Goal: Task Accomplishment & Management: Complete application form

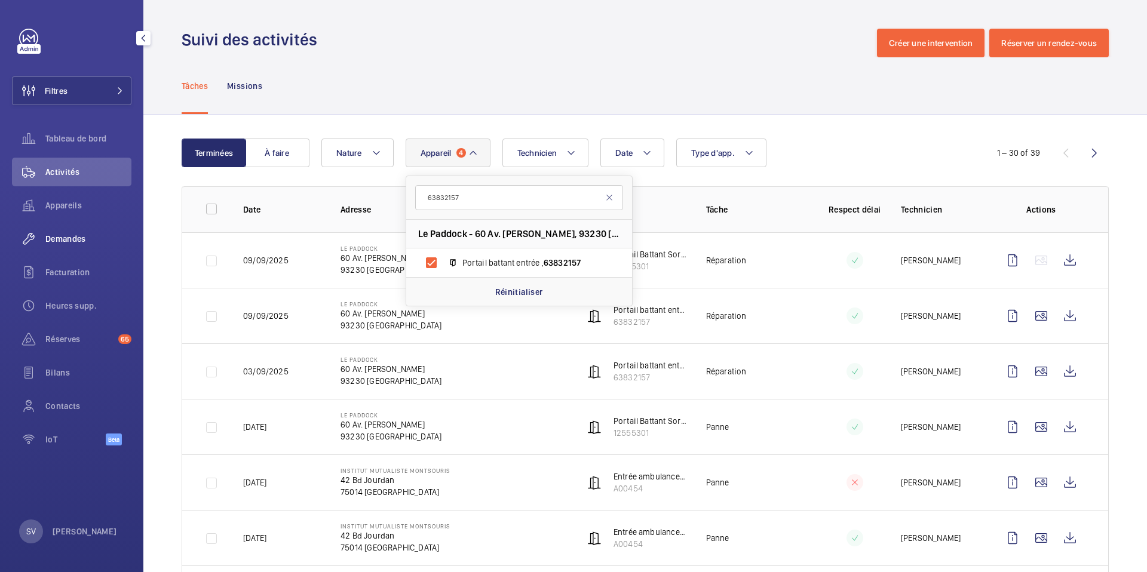
click at [98, 249] on div "Demandes" at bounding box center [71, 239] width 119 height 29
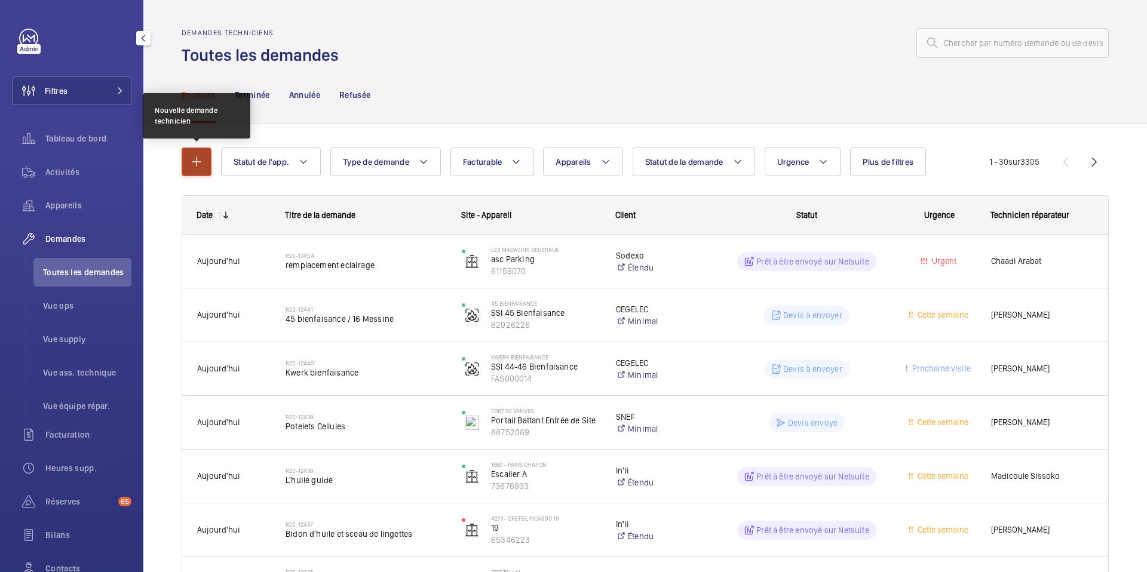
click at [184, 165] on button "button" at bounding box center [197, 162] width 30 height 29
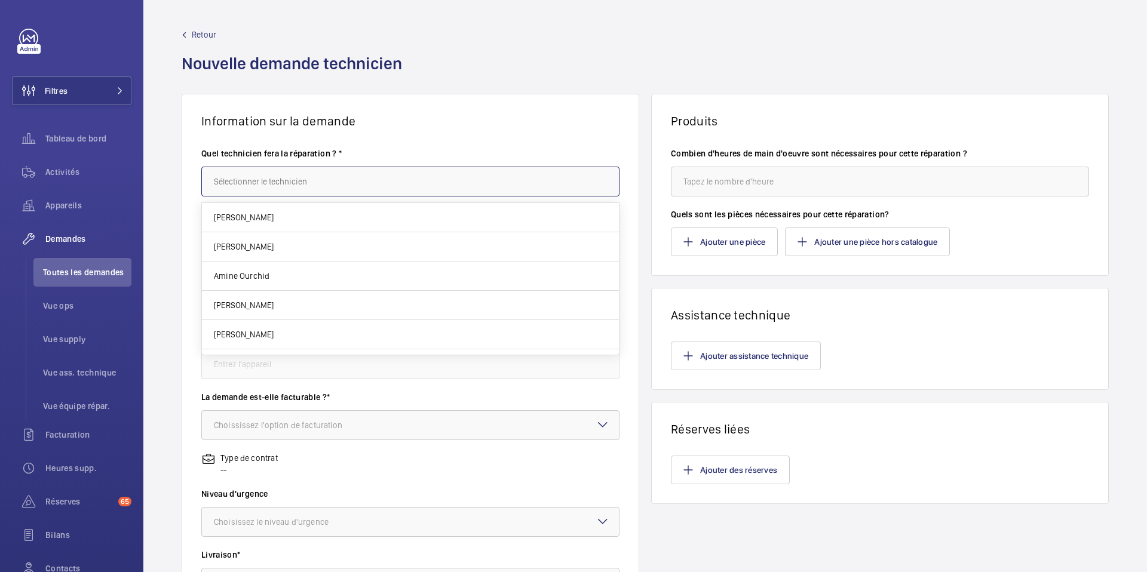
click at [329, 183] on input "text" at bounding box center [410, 182] width 418 height 30
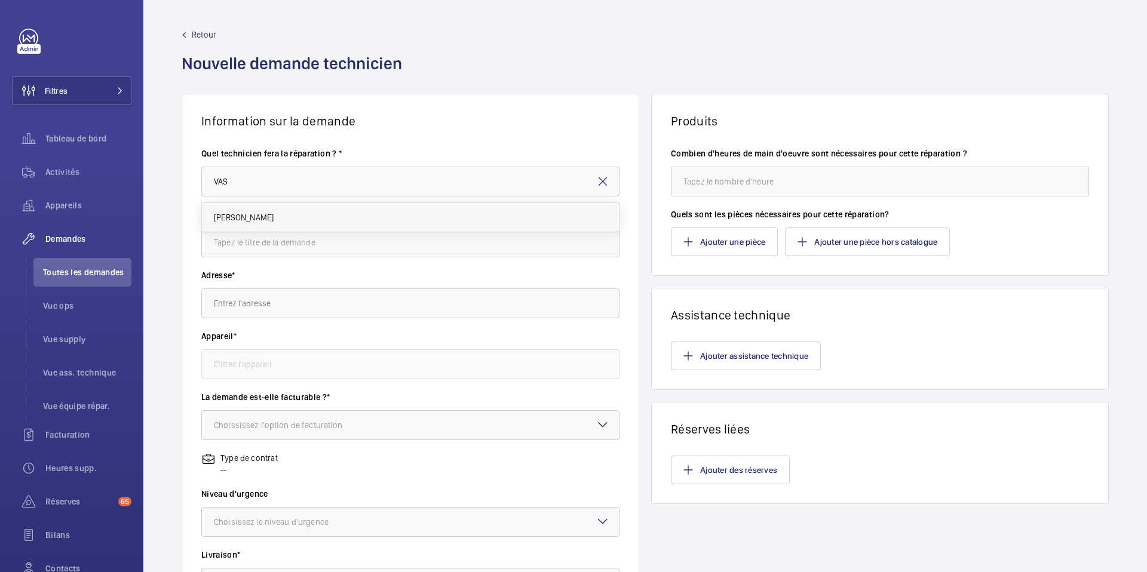
click at [298, 225] on mat-option "[PERSON_NAME]" at bounding box center [410, 217] width 417 height 29
type input "[PERSON_NAME]"
click at [299, 247] on input "text" at bounding box center [410, 243] width 418 height 30
type input "FINITION PADDOCK"
click at [247, 305] on input "text" at bounding box center [410, 304] width 418 height 30
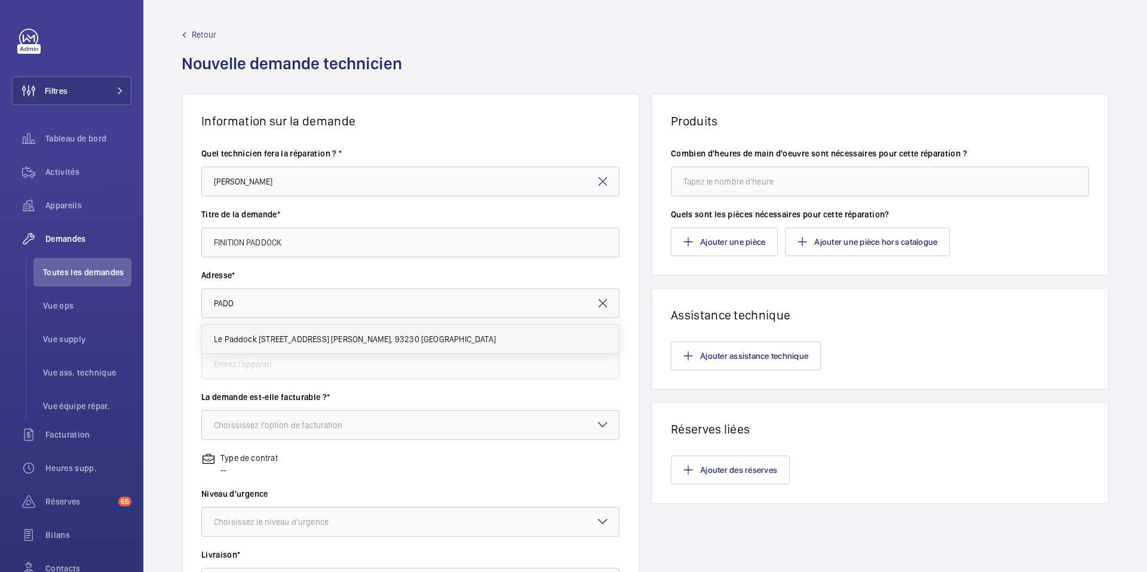
click at [265, 342] on span "Le Paddock [STREET_ADDRESS] [PERSON_NAME], 93230 [GEOGRAPHIC_DATA]" at bounding box center [355, 339] width 282 height 12
type input "Le Paddock [STREET_ADDRESS] [PERSON_NAME], 93230 [GEOGRAPHIC_DATA]"
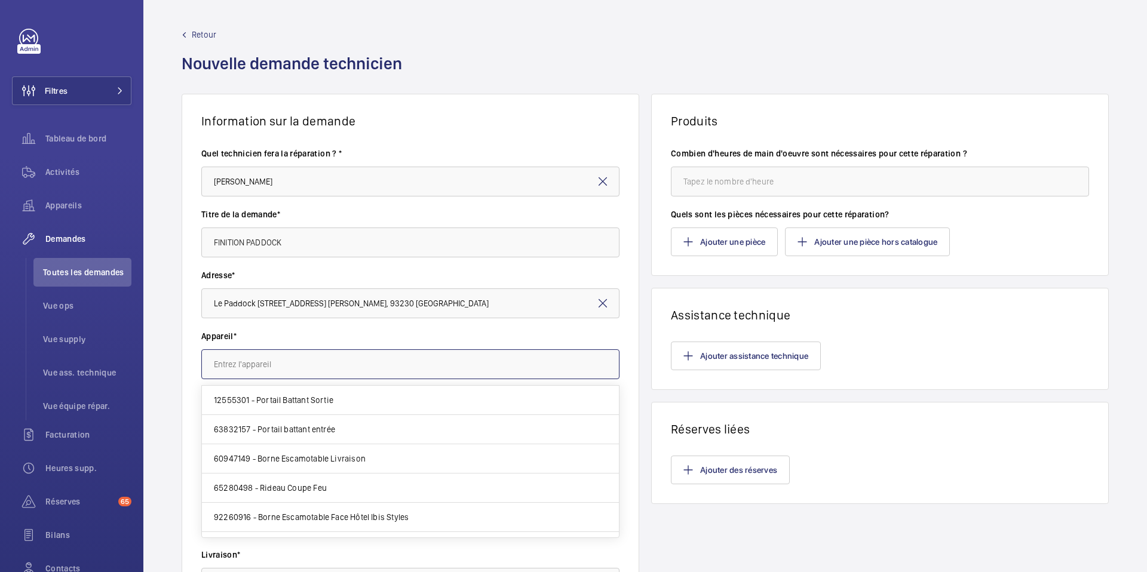
click at [309, 369] on input "text" at bounding box center [410, 365] width 418 height 30
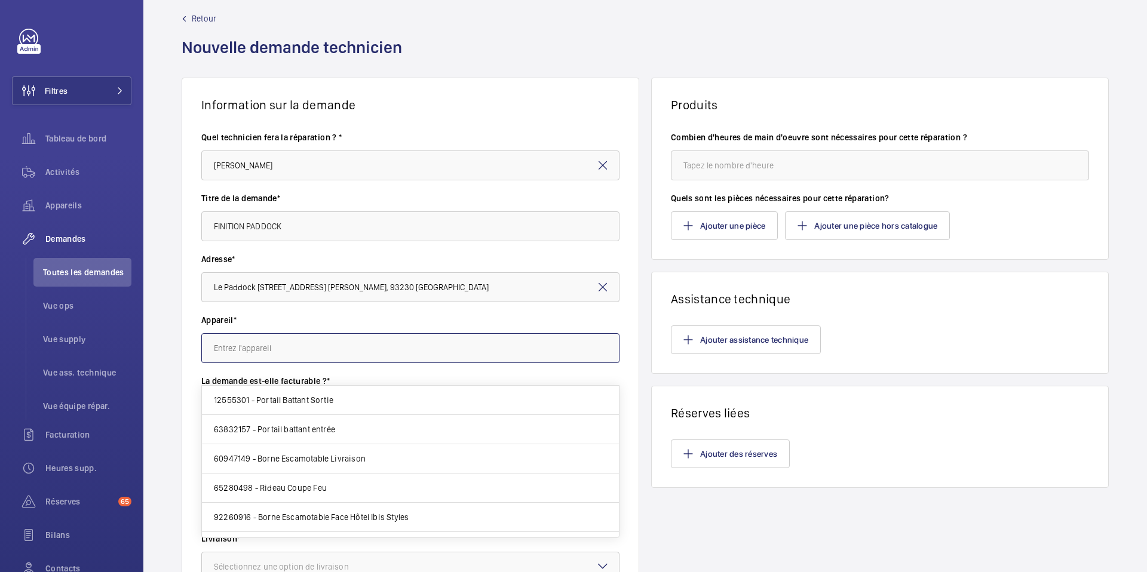
scroll to position [25, 0]
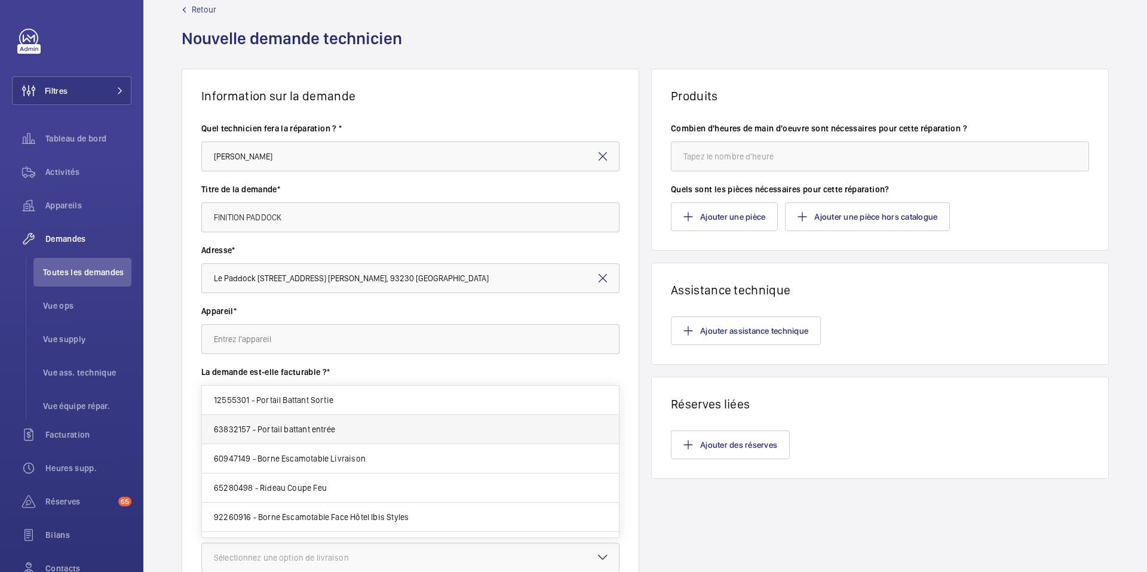
click at [299, 428] on span "63832157 - Portail battant entrée" at bounding box center [274, 430] width 121 height 12
type input "63832157 - Portail battant entrée"
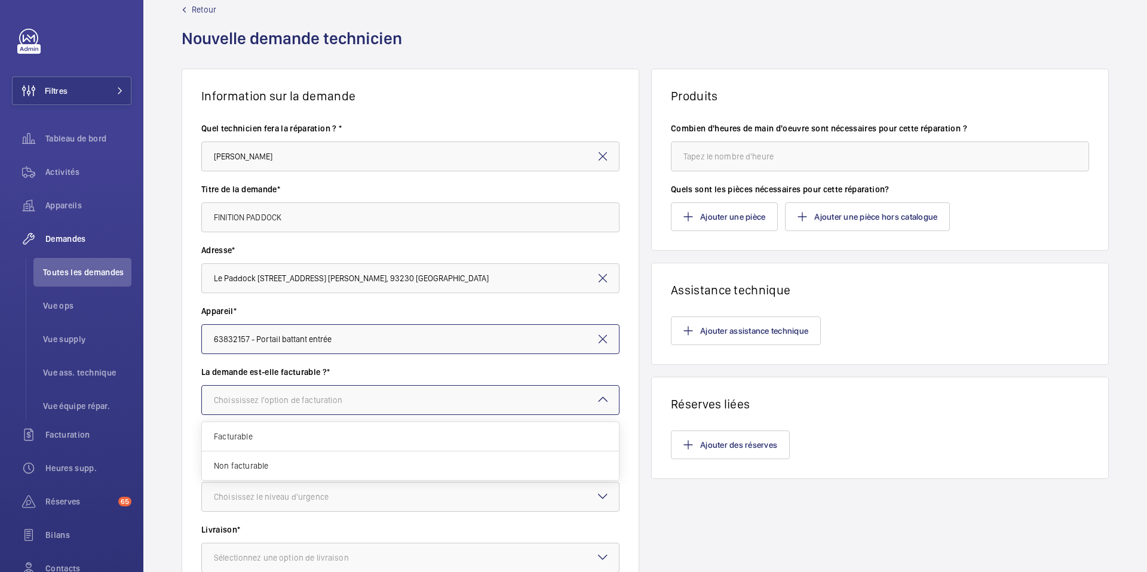
click at [323, 399] on div "Choississez l'option de facturation" at bounding box center [293, 400] width 159 height 12
click at [298, 465] on span "Non facturable" at bounding box center [410, 466] width 393 height 12
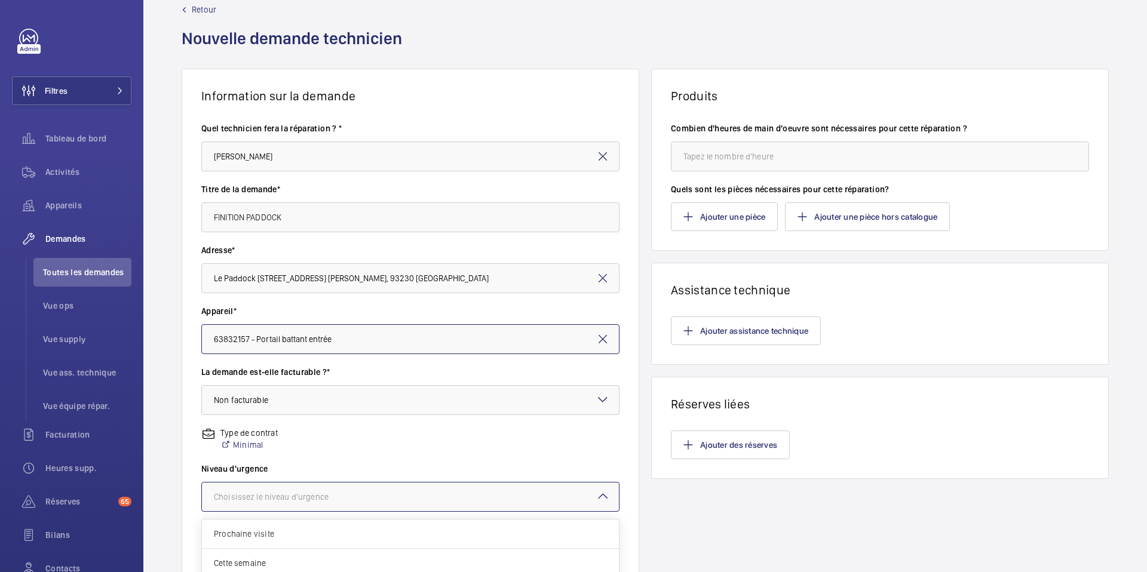
click at [304, 507] on div at bounding box center [410, 497] width 417 height 29
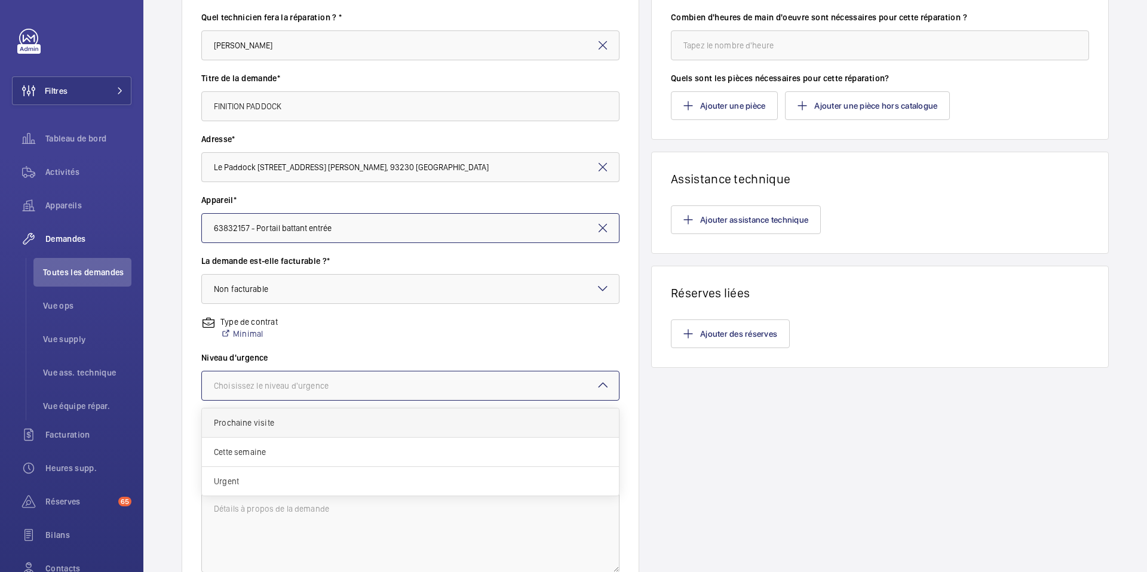
scroll to position [140, 0]
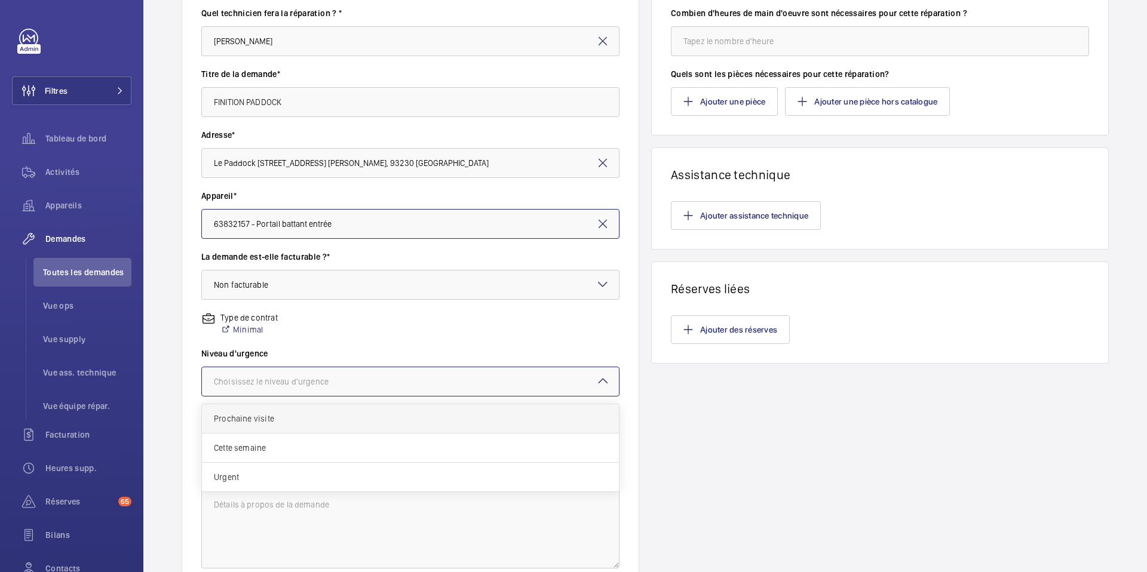
click at [331, 428] on div "Prochaine visite" at bounding box center [410, 418] width 417 height 29
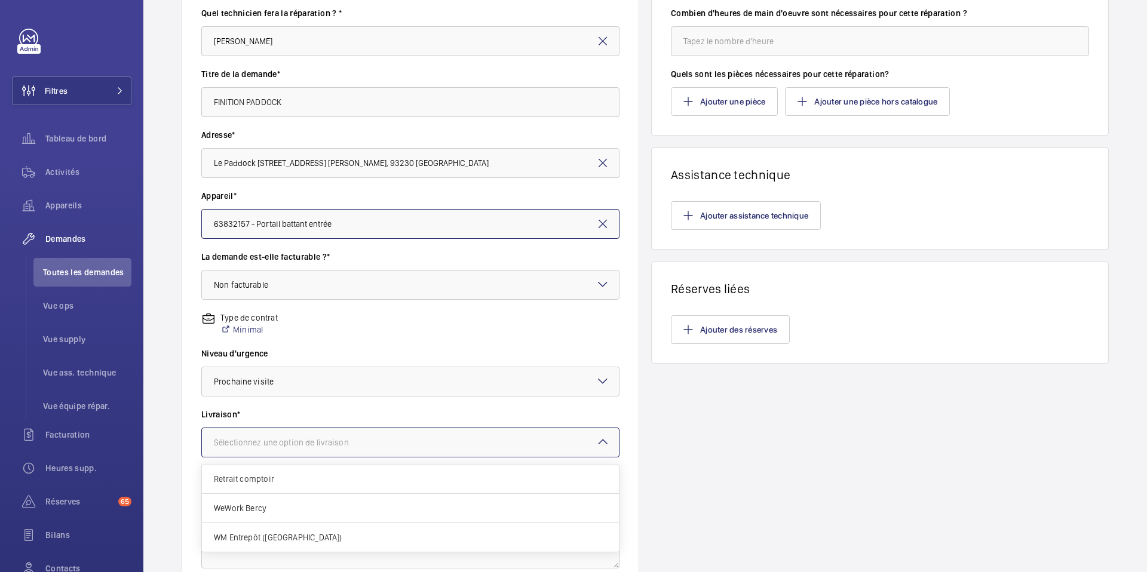
click at [304, 441] on div "Sélectionnez une option de livraison" at bounding box center [296, 443] width 165 height 12
click at [255, 480] on span "Retrait comptoir" at bounding box center [410, 479] width 393 height 12
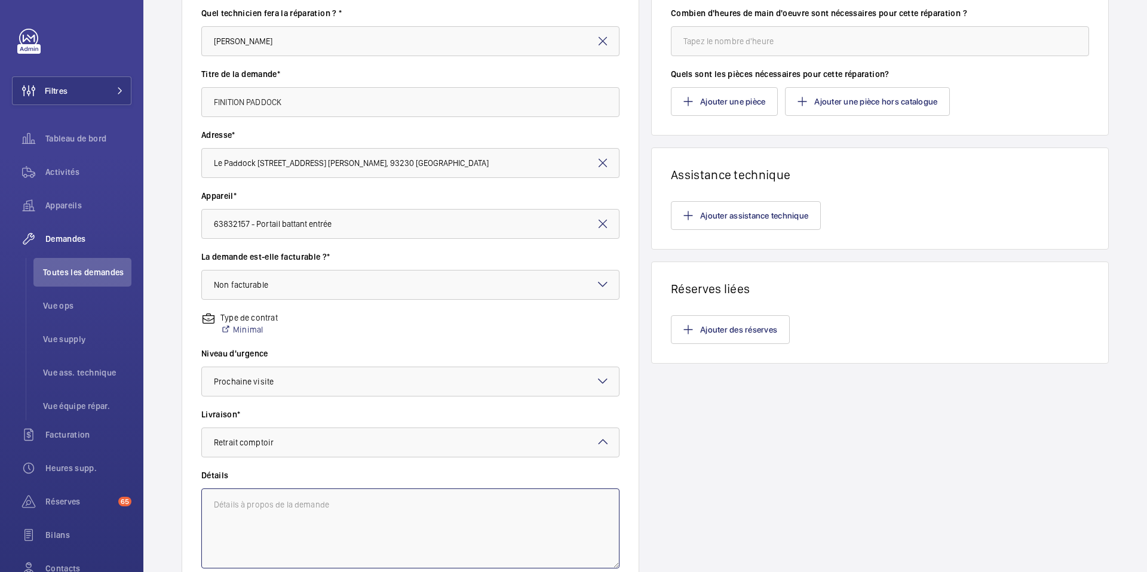
click at [258, 502] on textarea at bounding box center [410, 529] width 418 height 80
click at [294, 513] on textarea "NE PAS COMMANDER RETRAIT PAYHAUK" at bounding box center [410, 529] width 418 height 80
click at [265, 519] on textarea "NE PAS COMMANDER RETRAIT PAYHAU" at bounding box center [410, 529] width 418 height 80
click at [237, 514] on textarea "NE PAS COMMANDER [PERSON_NAME] paiement comptant" at bounding box center [410, 529] width 418 height 80
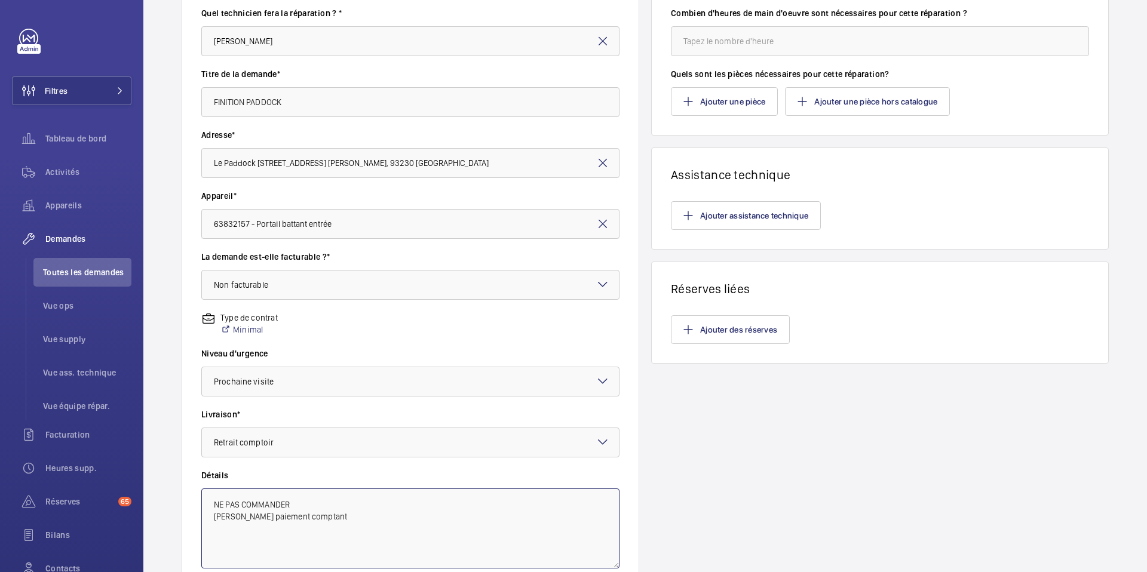
click at [237, 514] on textarea "NE PAS COMMANDER [PERSON_NAME] paiement comptant" at bounding box center [410, 529] width 418 height 80
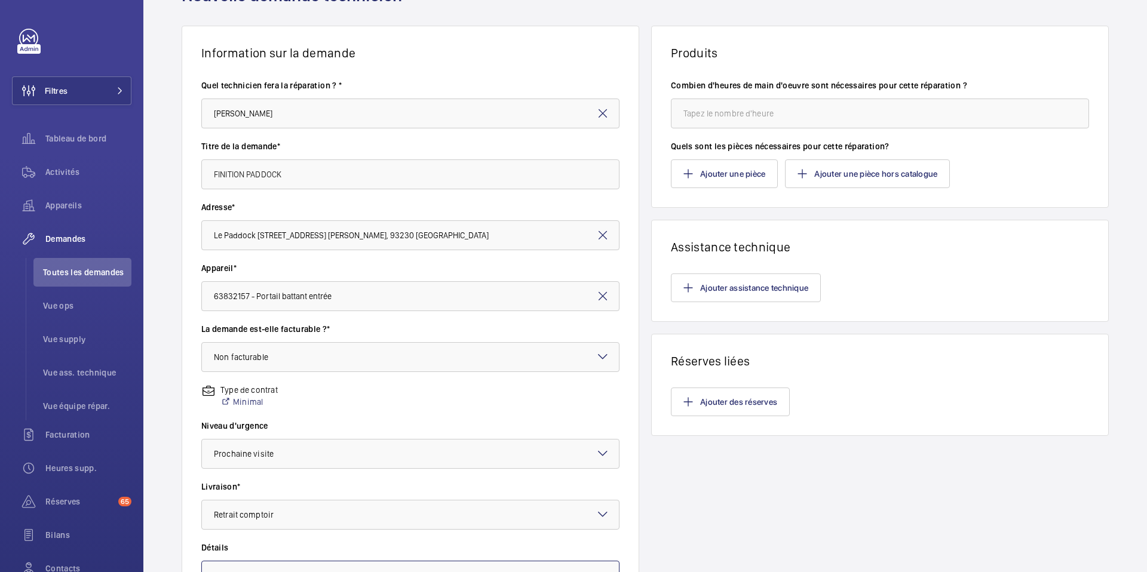
scroll to position [61, 0]
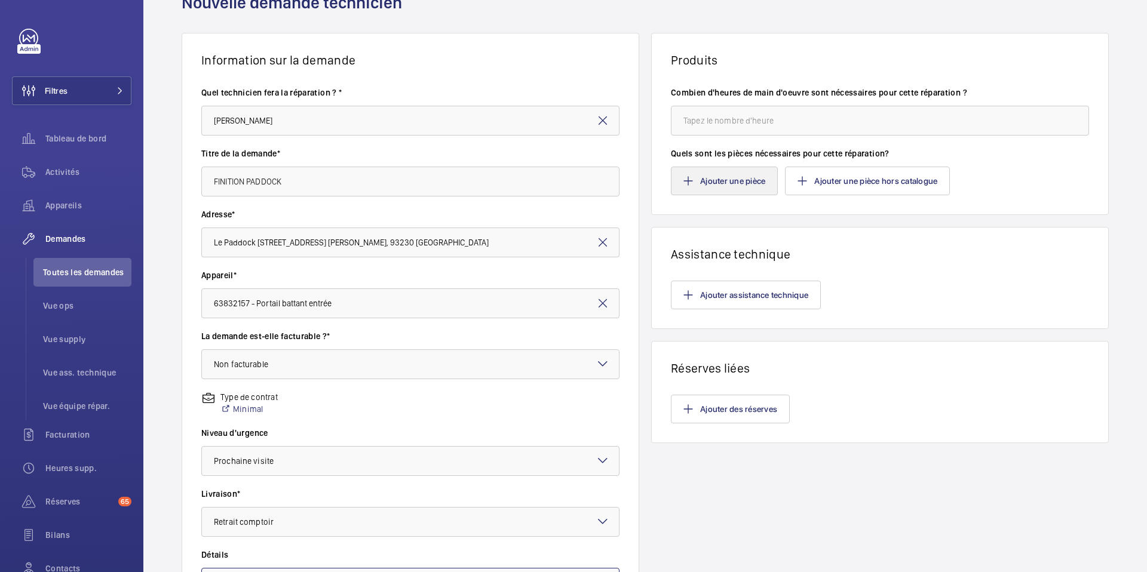
type textarea "NE PAS COMMANDER Retrait paiement comptant"
click at [765, 186] on button "Ajouter une pièce" at bounding box center [724, 181] width 107 height 29
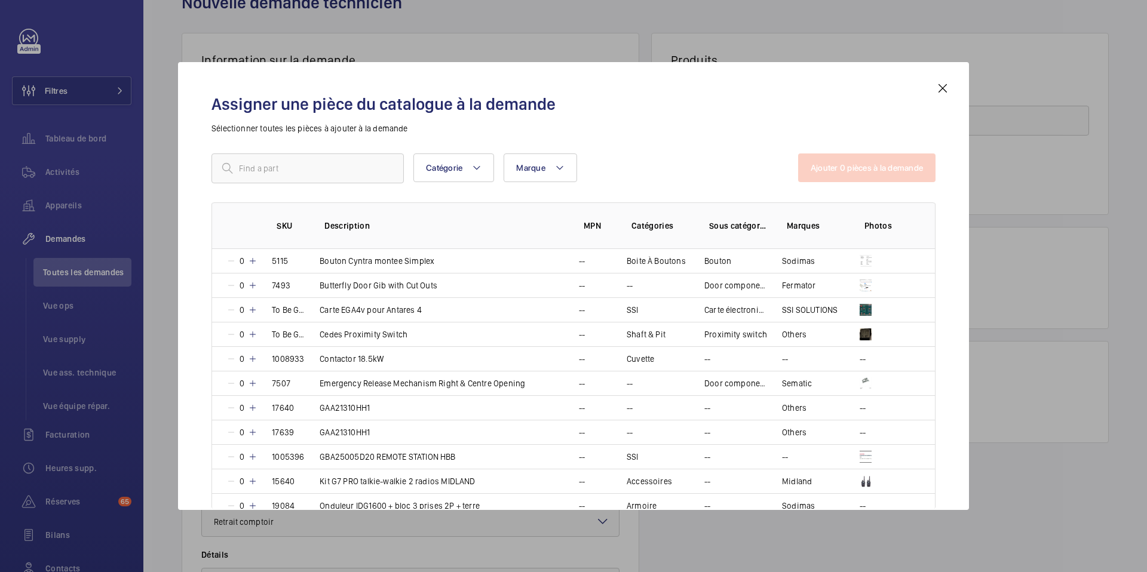
scroll to position [61, 0]
click at [287, 164] on input "text" at bounding box center [308, 169] width 192 height 30
click at [939, 88] on mat-icon at bounding box center [943, 88] width 14 height 14
click at [819, 176] on button "Ajouter une pièce hors catalogue" at bounding box center [867, 181] width 165 height 29
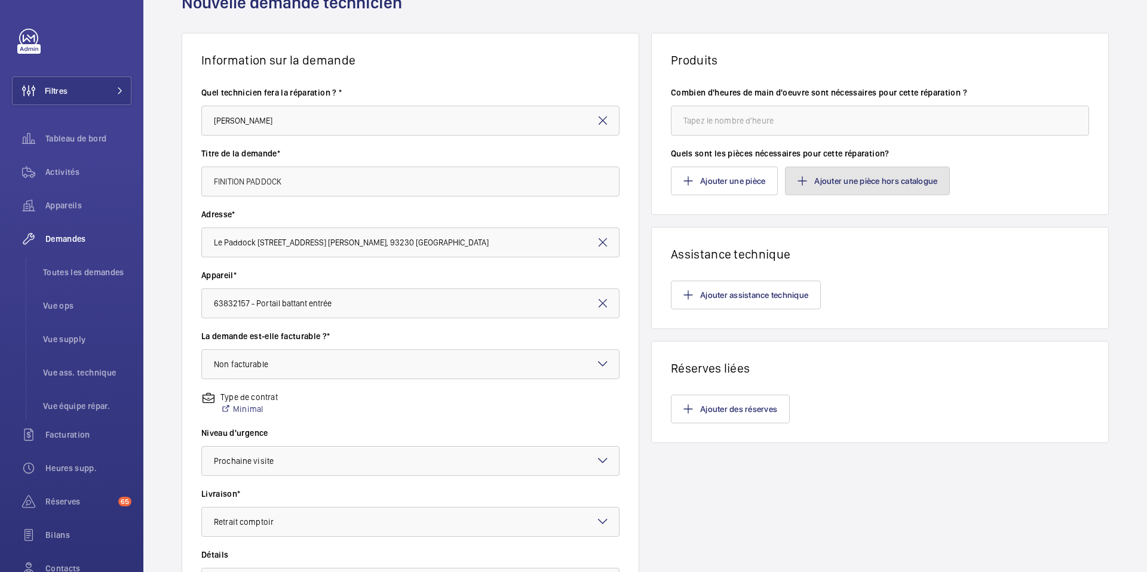
click at [803, 184] on mat-icon "button" at bounding box center [803, 181] width 10 height 10
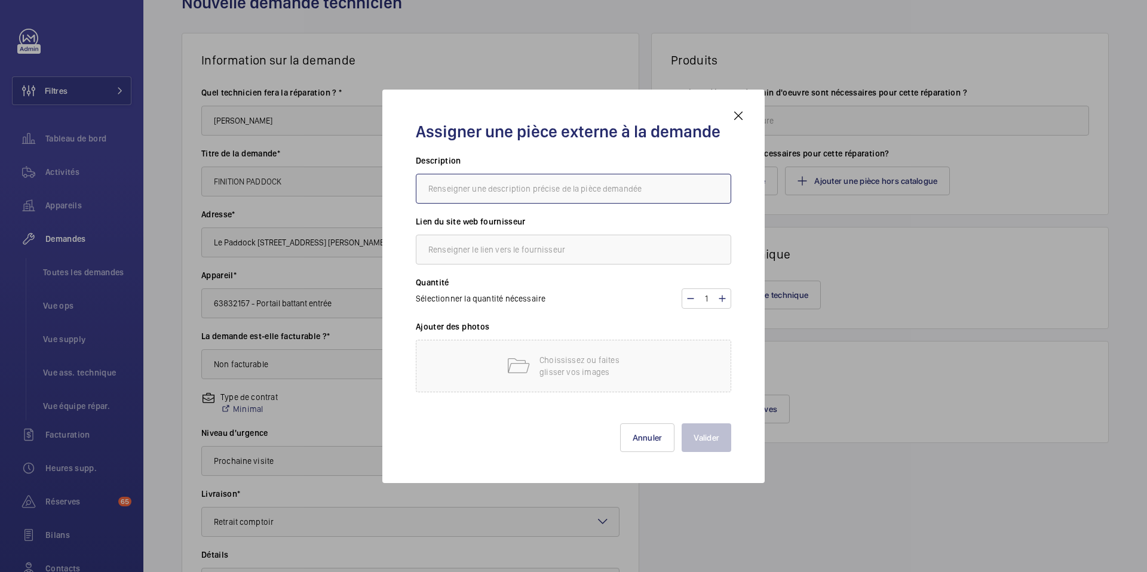
click at [499, 192] on input "text" at bounding box center [573, 189] width 315 height 30
paste input "Adhésif de masquage lisse"
click at [465, 191] on input "Rouleau Adhésif de masquage lisse" at bounding box center [573, 189] width 315 height 30
click at [580, 189] on input "Rouleau adhésif de masquage lisse" at bounding box center [573, 189] width 315 height 30
click at [424, 191] on input "Rouleau adhésif de masquage lisse - ERA013" at bounding box center [573, 189] width 315 height 30
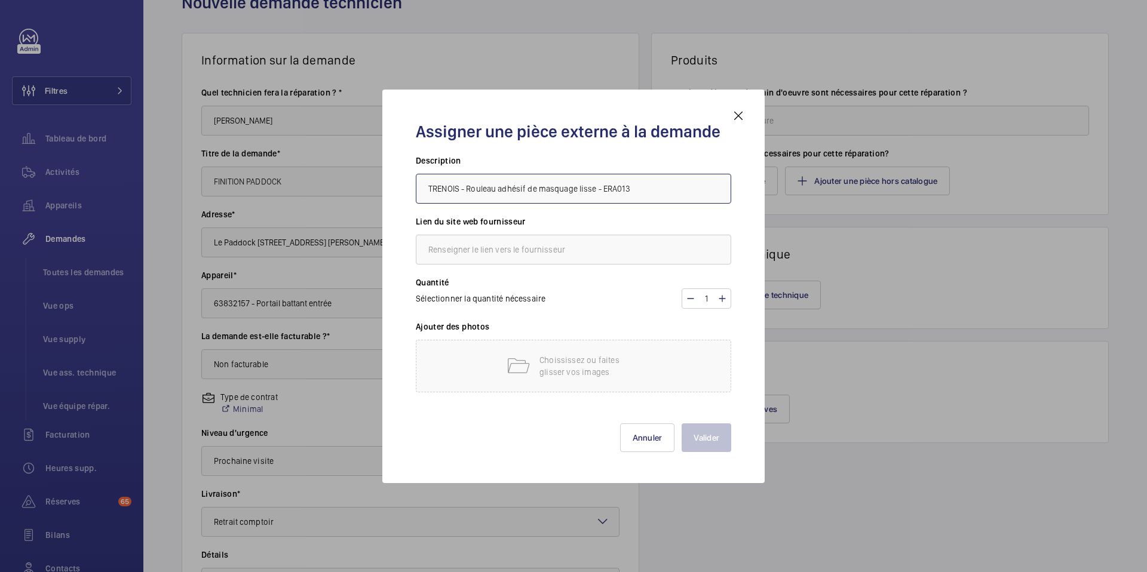
type input "TRENOIS - Rouleau adhésif de masquage lisse - ERA013"
click at [539, 256] on input "text" at bounding box center [573, 250] width 315 height 30
paste input "[URL][DOMAIN_NAME]"
type input "[URL][DOMAIN_NAME]"
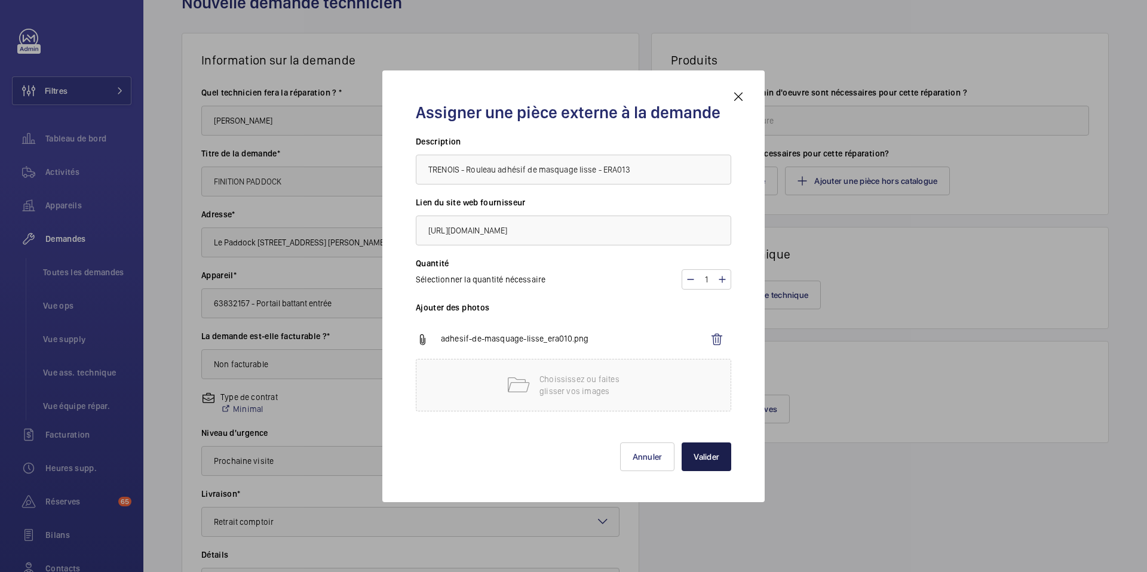
click at [707, 453] on button "Valider" at bounding box center [707, 457] width 50 height 29
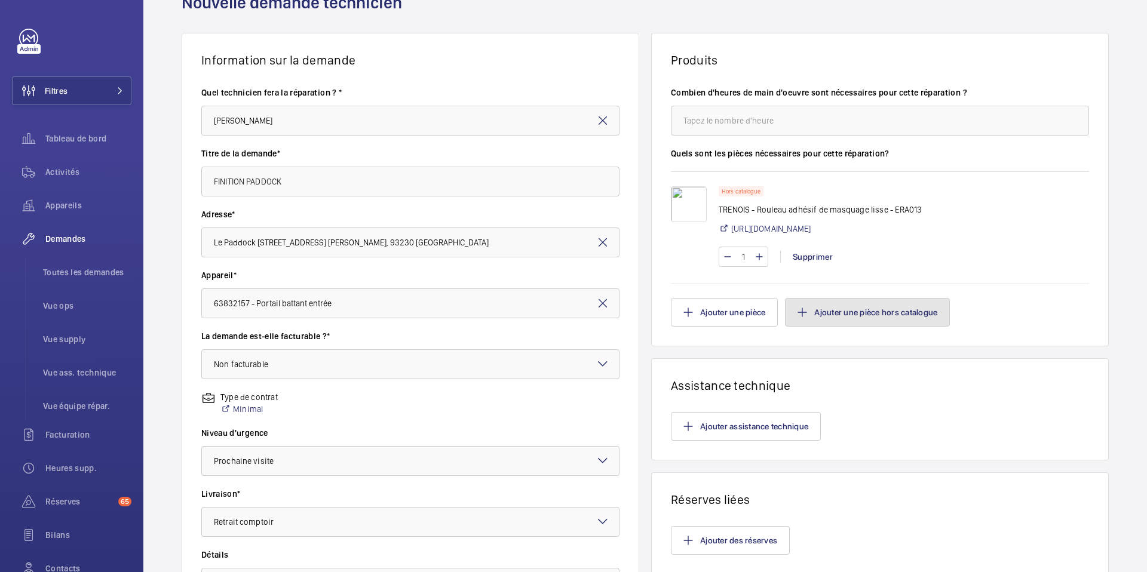
click at [839, 314] on button "Ajouter une pièce hors catalogue" at bounding box center [867, 312] width 165 height 29
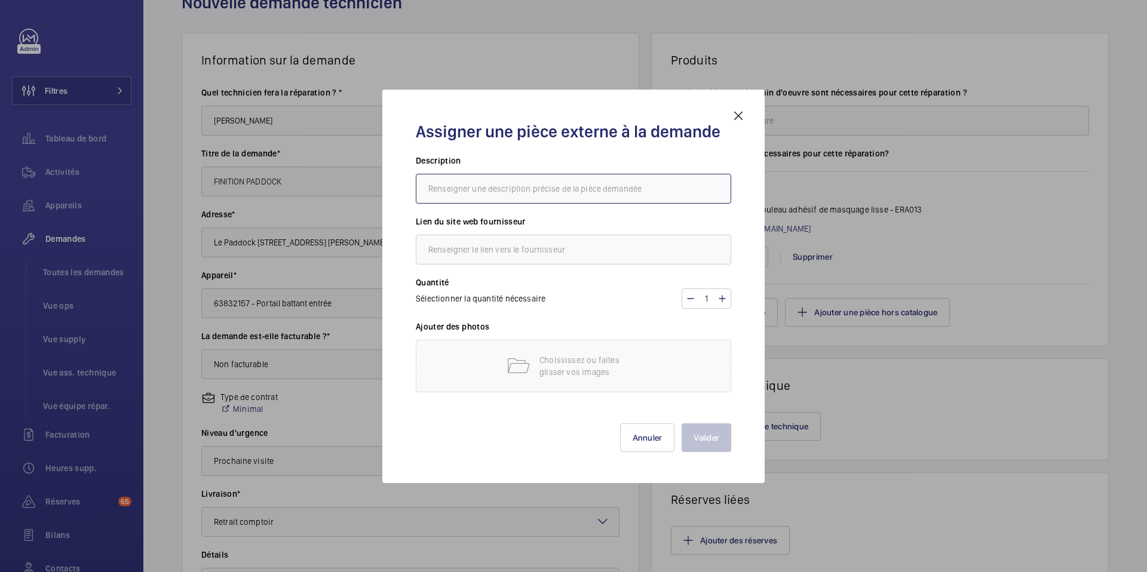
click at [467, 192] on input "text" at bounding box center [573, 189] width 315 height 30
click at [433, 191] on input "text" at bounding box center [573, 189] width 315 height 30
paste input "Pile alcaline"
paste input "TOR005"
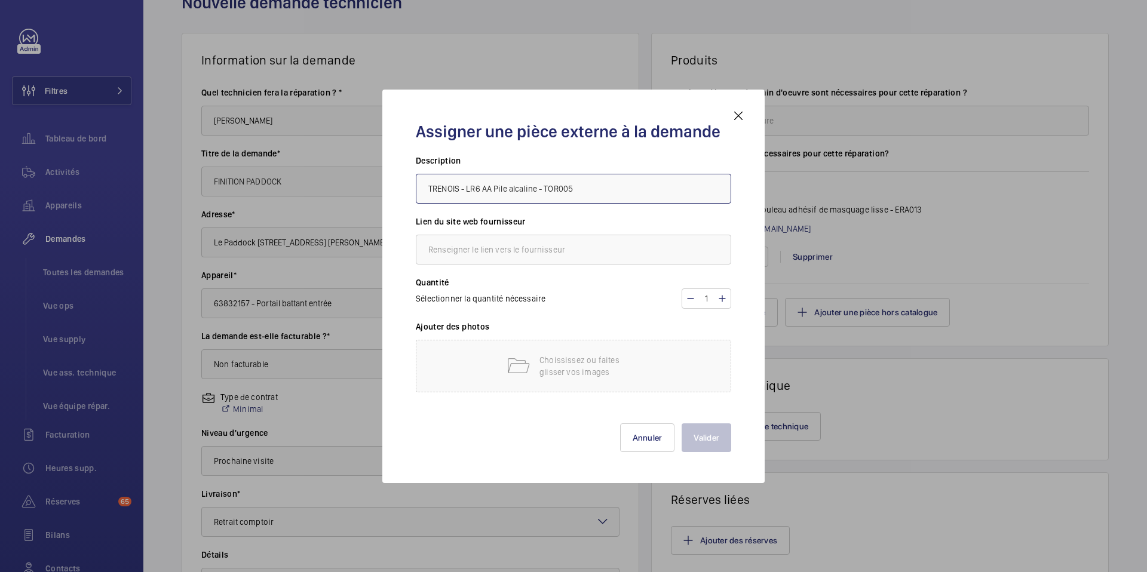
type input "TRENOIS - LR6 AA Pile alcaline - TOR005"
click at [540, 258] on input "text" at bounding box center [573, 250] width 315 height 30
paste input "[URL][DOMAIN_NAME]"
type input "[URL][DOMAIN_NAME]"
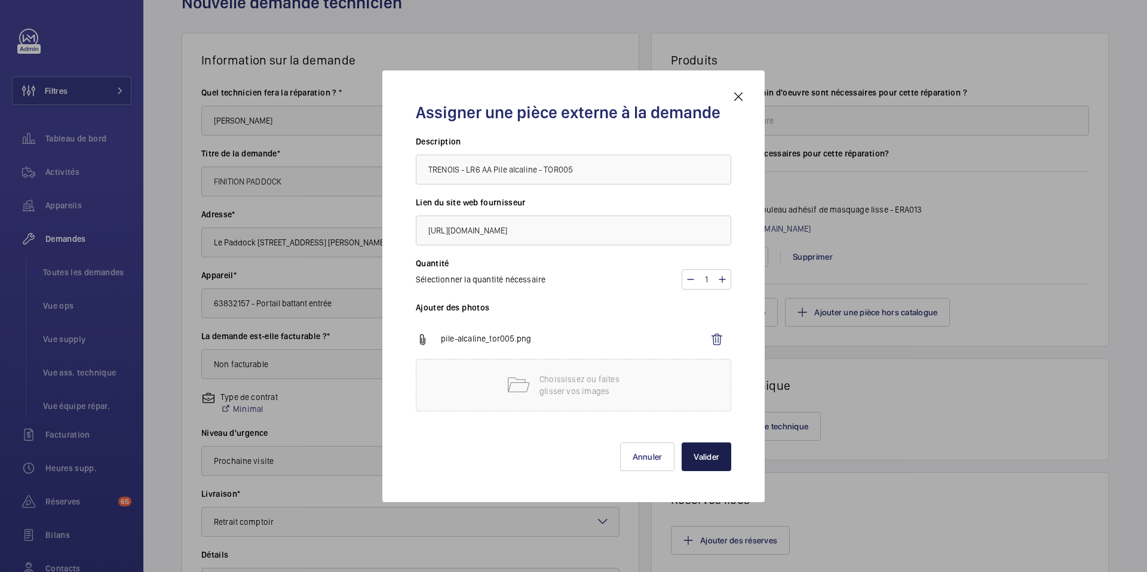
click at [703, 467] on button "Valider" at bounding box center [707, 457] width 50 height 29
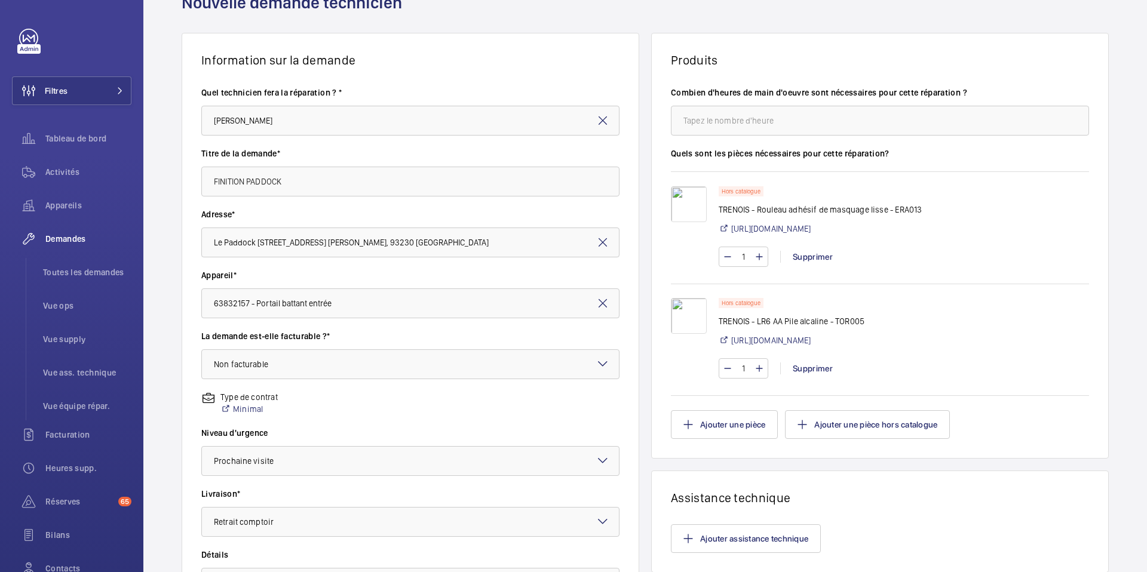
click at [778, 326] on p "TRENOIS - LR6 AA Pile alcaline - TOR005" at bounding box center [792, 321] width 146 height 12
drag, startPoint x: 715, startPoint y: 324, endPoint x: 862, endPoint y: 323, distance: 146.4
click at [862, 323] on p "TRENOIS - LR6 AA Pile alcaline - TOR005" at bounding box center [792, 321] width 146 height 12
copy p "TRENOIS - LR6 AA Pile alcaline - TOR005"
click at [813, 368] on div "Supprimer" at bounding box center [812, 369] width 65 height 12
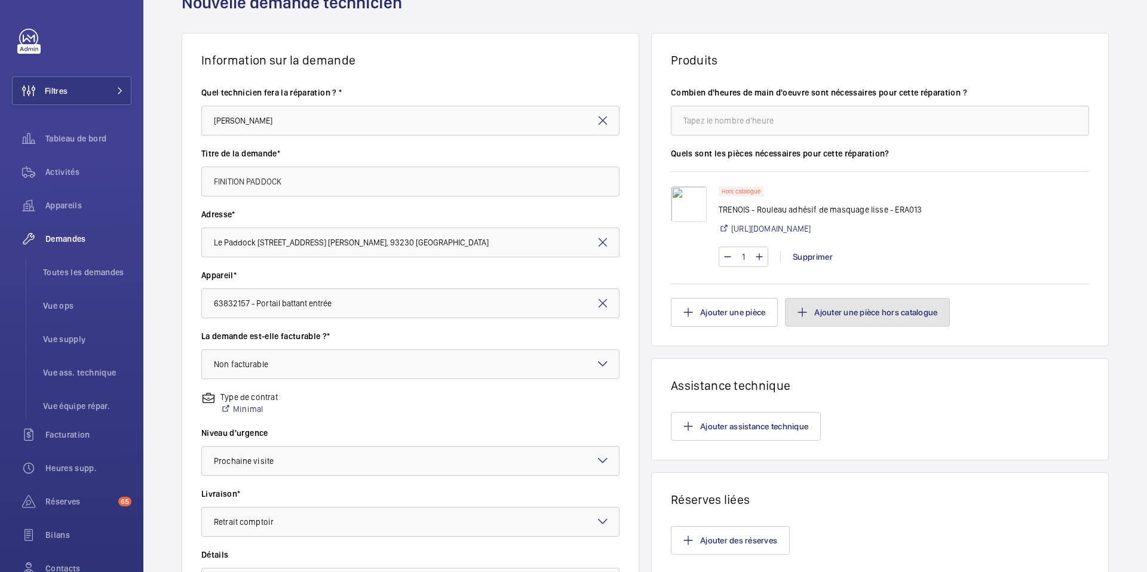
click at [861, 315] on button "Ajouter une pièce hors catalogue" at bounding box center [867, 312] width 165 height 29
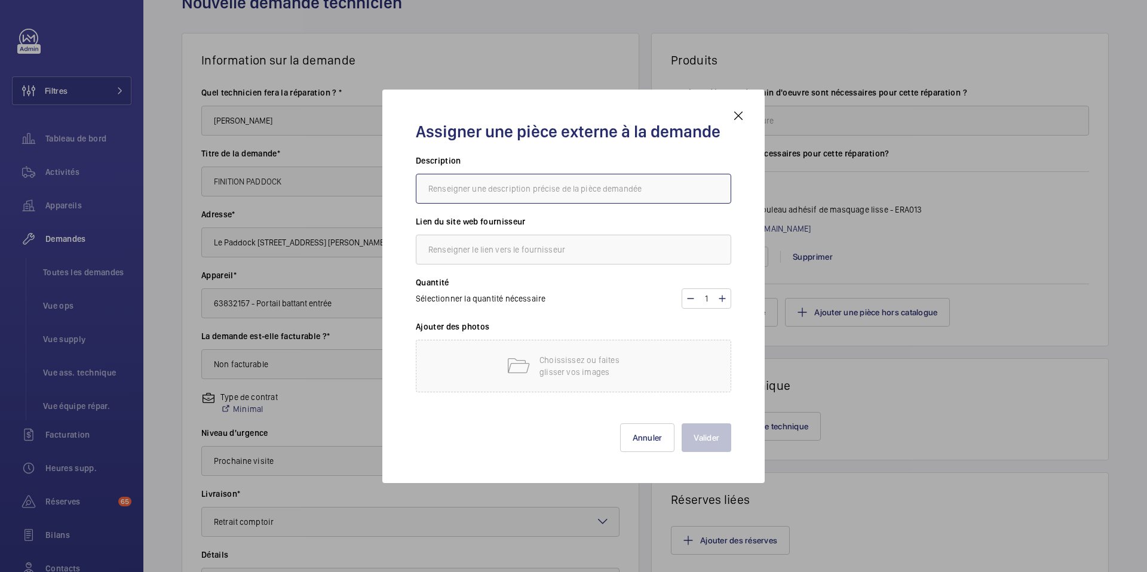
click at [467, 191] on input "text" at bounding box center [573, 189] width 315 height 30
paste input "TRENOIS - LR6 AA Pile alcaline - TOR005"
type input "TRENOIS - LR6 AA Pile alcaline x4 - TOR005"
click at [461, 250] on input "text" at bounding box center [573, 250] width 315 height 30
paste input "[URL][DOMAIN_NAME]"
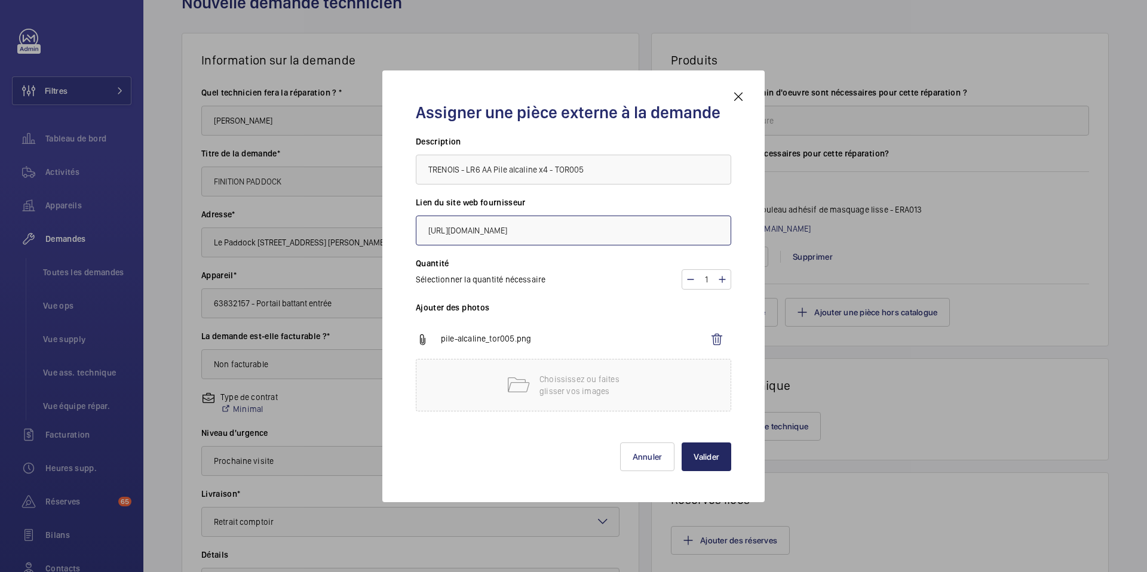
type input "[URL][DOMAIN_NAME]"
click at [718, 458] on button "Valider" at bounding box center [707, 457] width 50 height 29
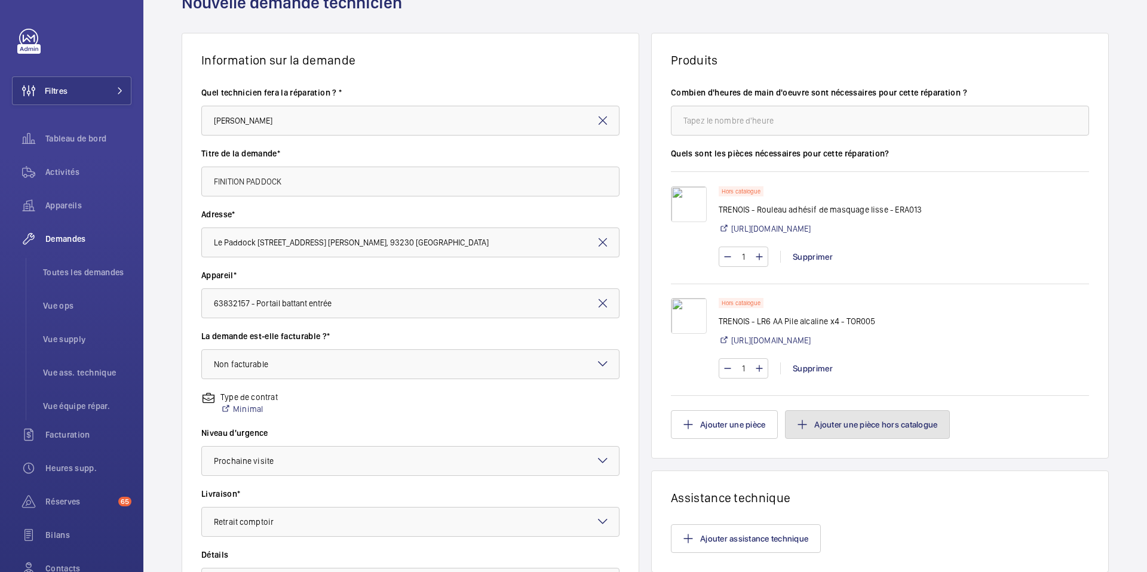
click at [827, 427] on button "Ajouter une pièce hors catalogue" at bounding box center [867, 424] width 165 height 29
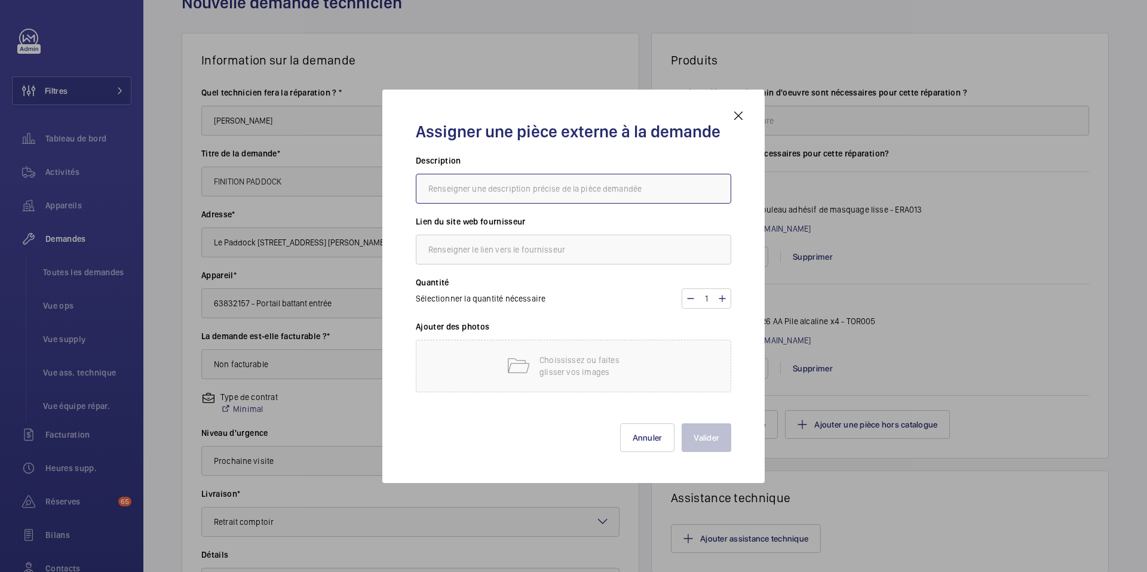
click at [563, 197] on input "text" at bounding box center [573, 189] width 315 height 30
click at [497, 192] on input "text" at bounding box center [573, 189] width 315 height 30
type input "TRENOIS - AEROSOL 520 ML RAL 7016 SAT -"
click at [523, 253] on input "text" at bounding box center [573, 250] width 315 height 30
paste input "[URL][DOMAIN_NAME]"
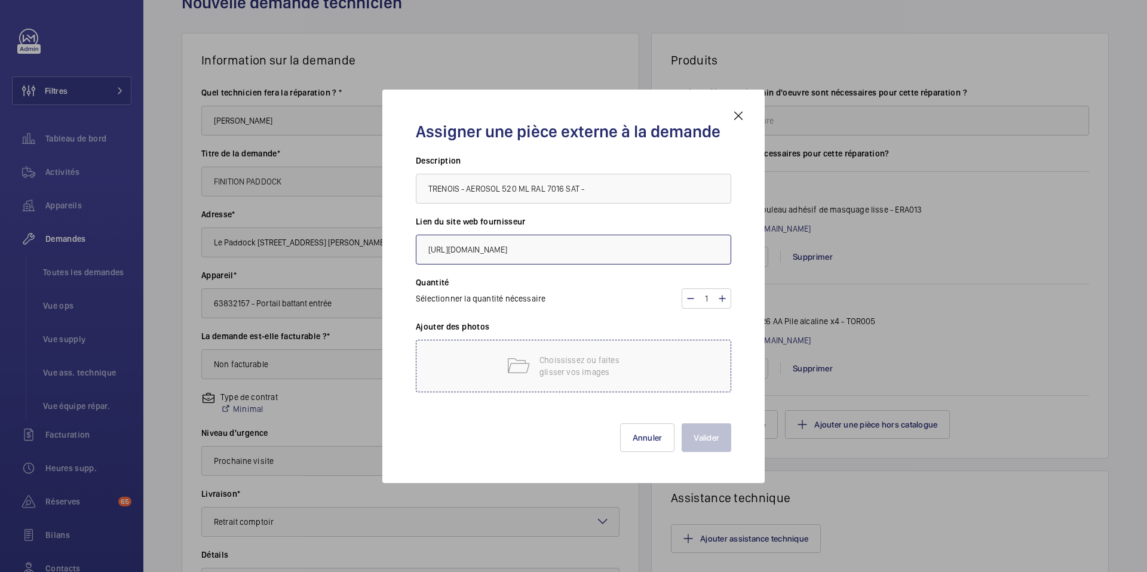
type input "[URL][DOMAIN_NAME]"
click at [556, 357] on p "Choississez ou faites glisser vos images" at bounding box center [591, 366] width 102 height 24
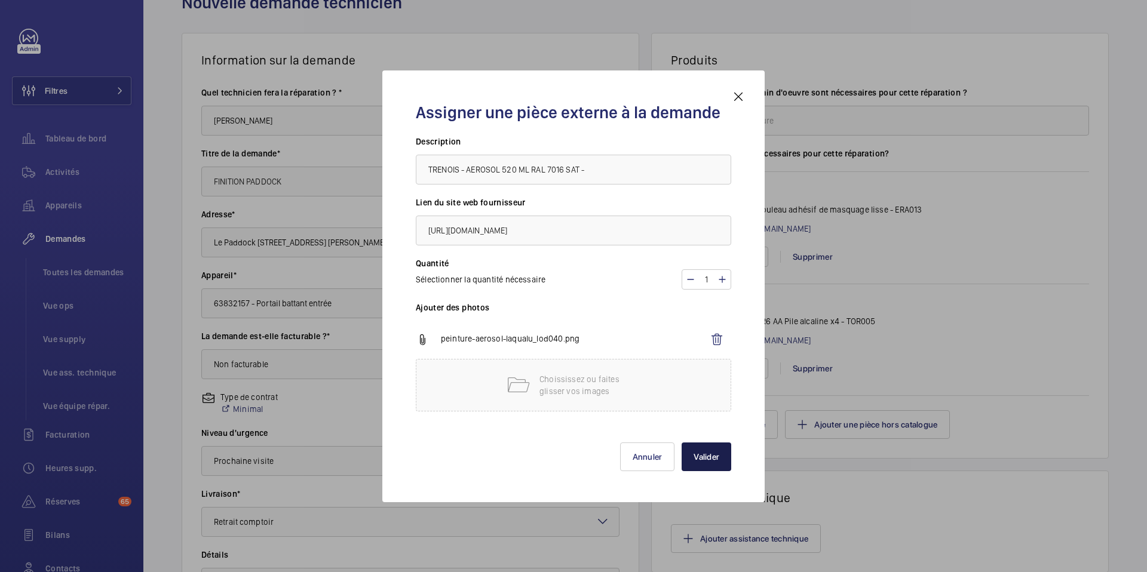
click at [713, 461] on button "Valider" at bounding box center [707, 457] width 50 height 29
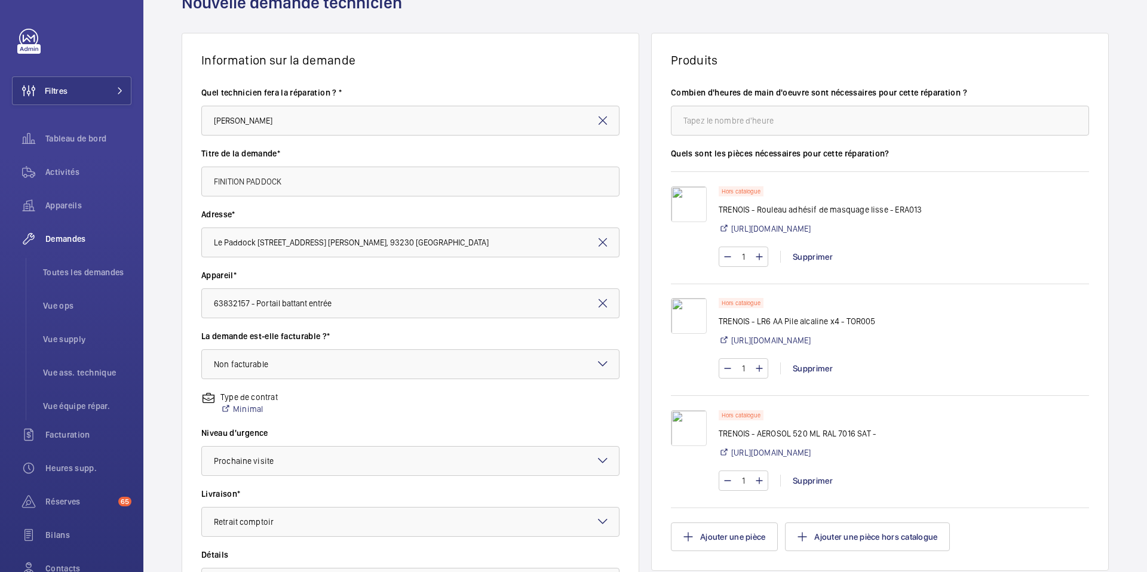
scroll to position [374, 0]
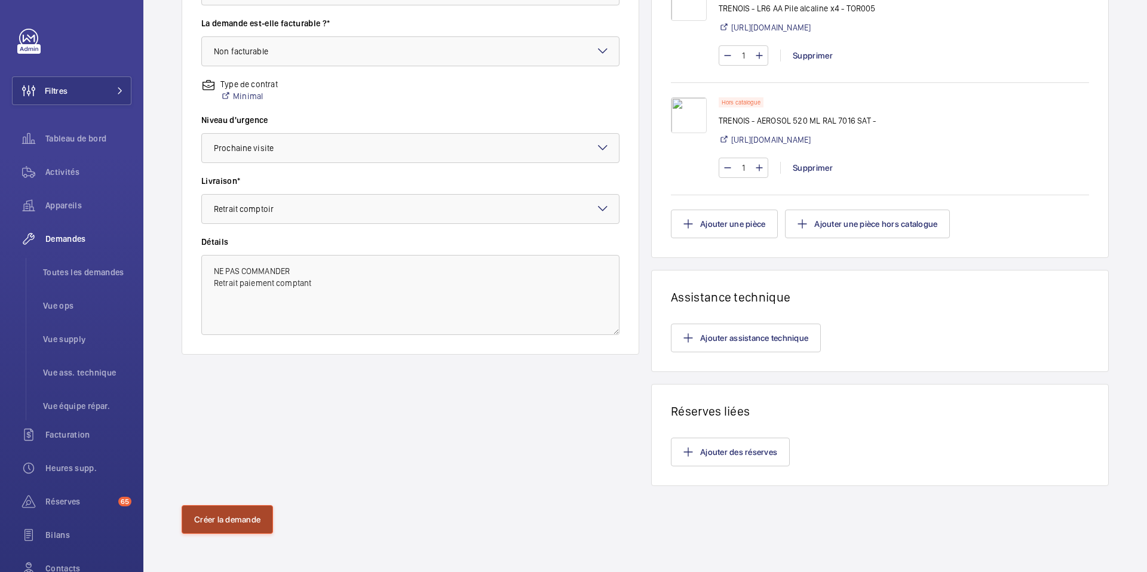
click at [246, 521] on button "Créer la demande" at bounding box center [227, 519] width 91 height 29
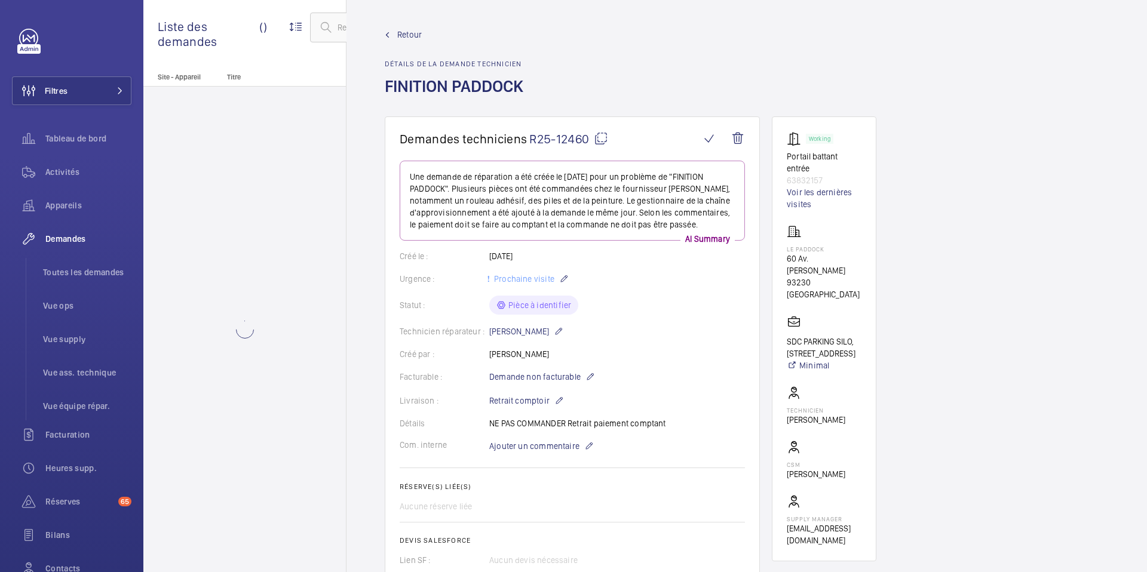
click at [599, 139] on mat-icon at bounding box center [601, 138] width 14 height 14
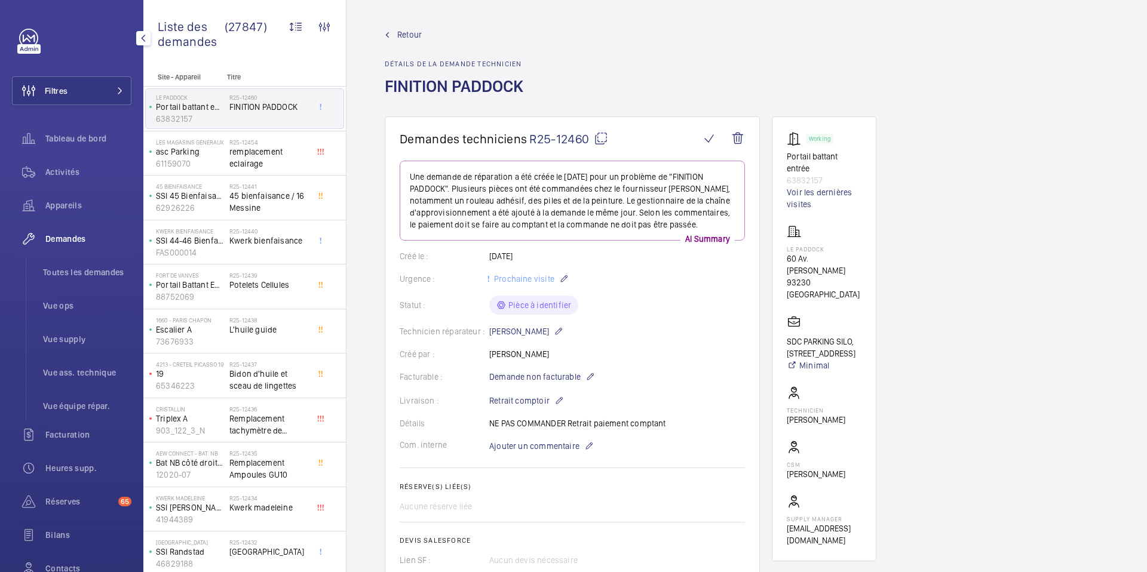
click at [71, 238] on span "Demandes" at bounding box center [88, 239] width 86 height 12
click at [90, 237] on span "Demandes" at bounding box center [88, 239] width 86 height 12
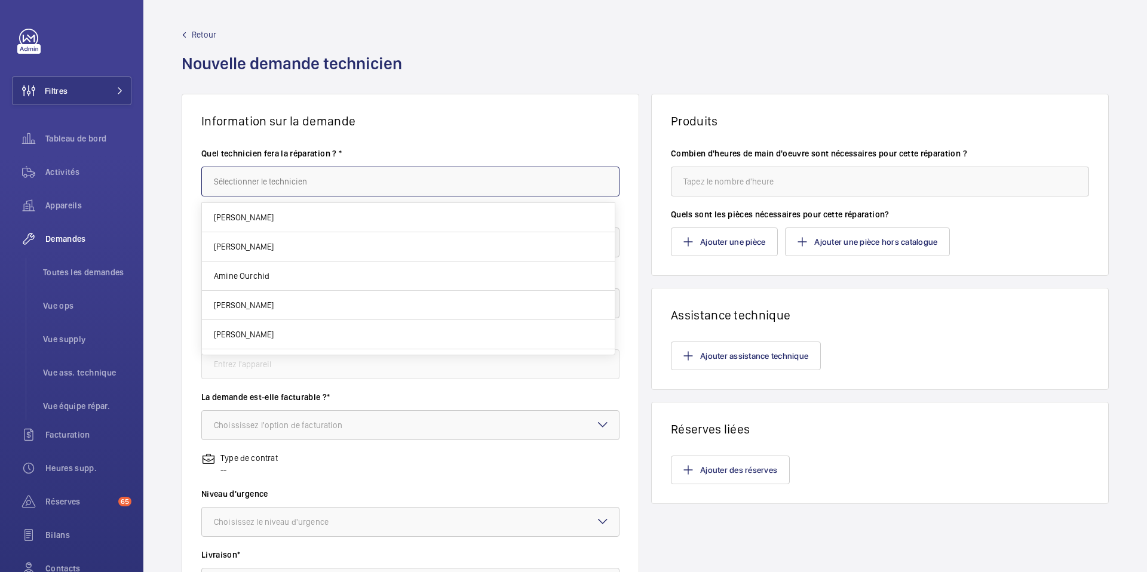
click at [425, 174] on input "text" at bounding box center [410, 182] width 418 height 30
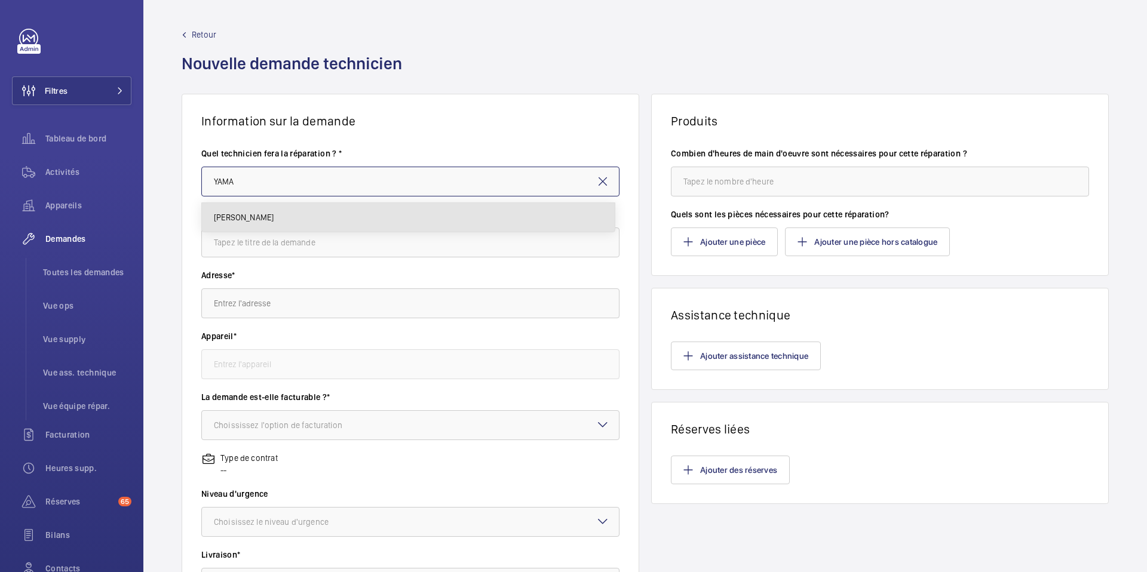
type input "[PERSON_NAME]"
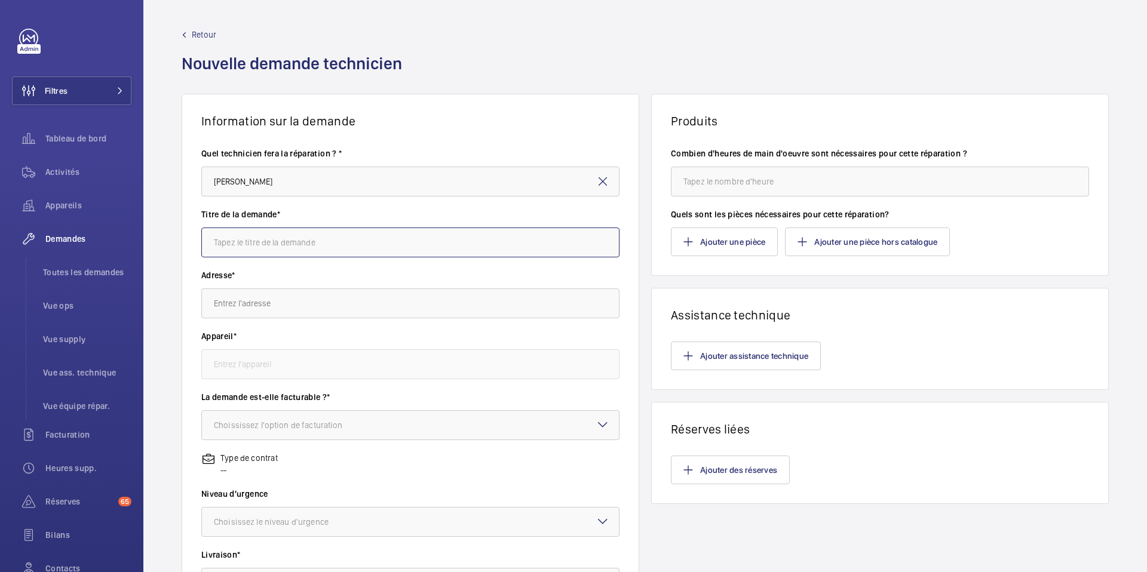
click at [330, 246] on input "text" at bounding box center [410, 243] width 418 height 30
type input "REPARATION MOTEUR - PORTALP"
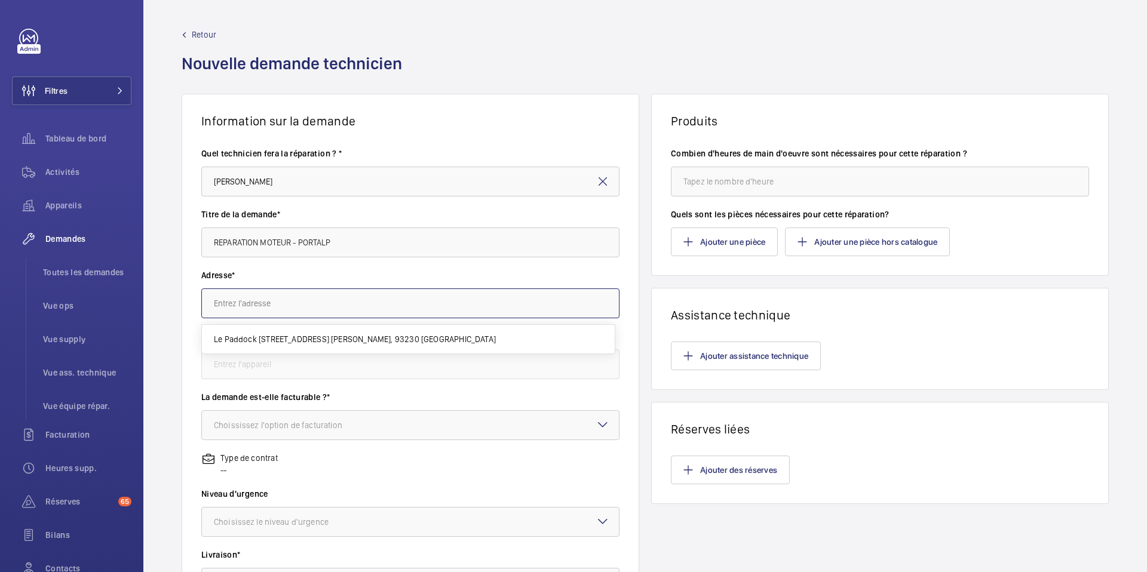
drag, startPoint x: 272, startPoint y: 299, endPoint x: 246, endPoint y: 288, distance: 28.4
click at [272, 299] on input "text" at bounding box center [410, 304] width 418 height 30
click at [266, 302] on input "portalp" at bounding box center [410, 304] width 418 height 30
click at [265, 302] on input "portalp" at bounding box center [410, 304] width 418 height 30
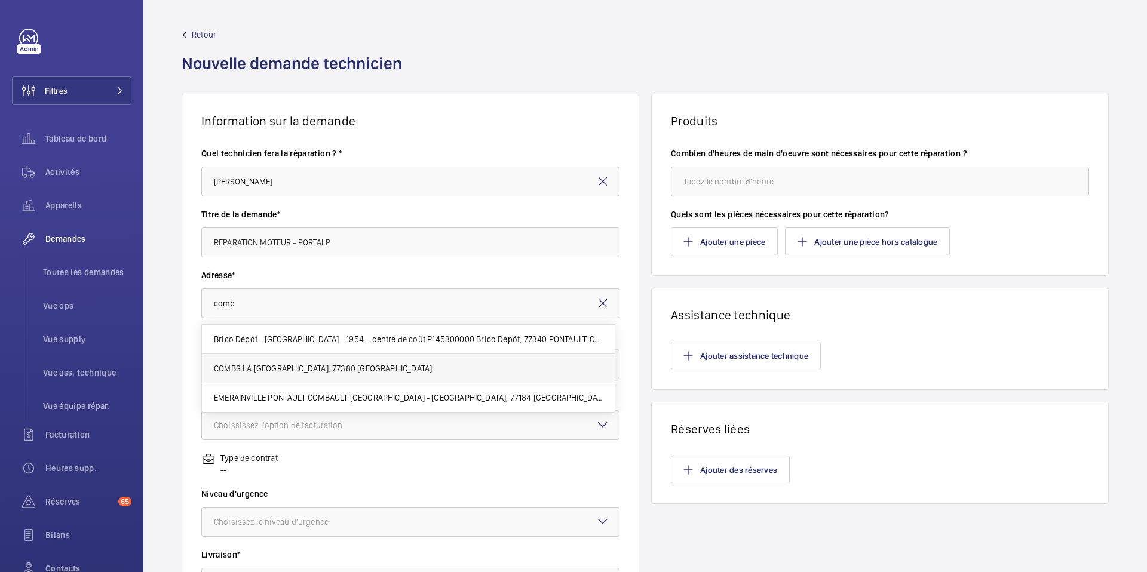
click at [327, 364] on span "COMBS LA [GEOGRAPHIC_DATA], 77380 [GEOGRAPHIC_DATA]" at bounding box center [323, 369] width 218 height 12
type input "COMBS LA [GEOGRAPHIC_DATA], 77380 [GEOGRAPHIC_DATA]"
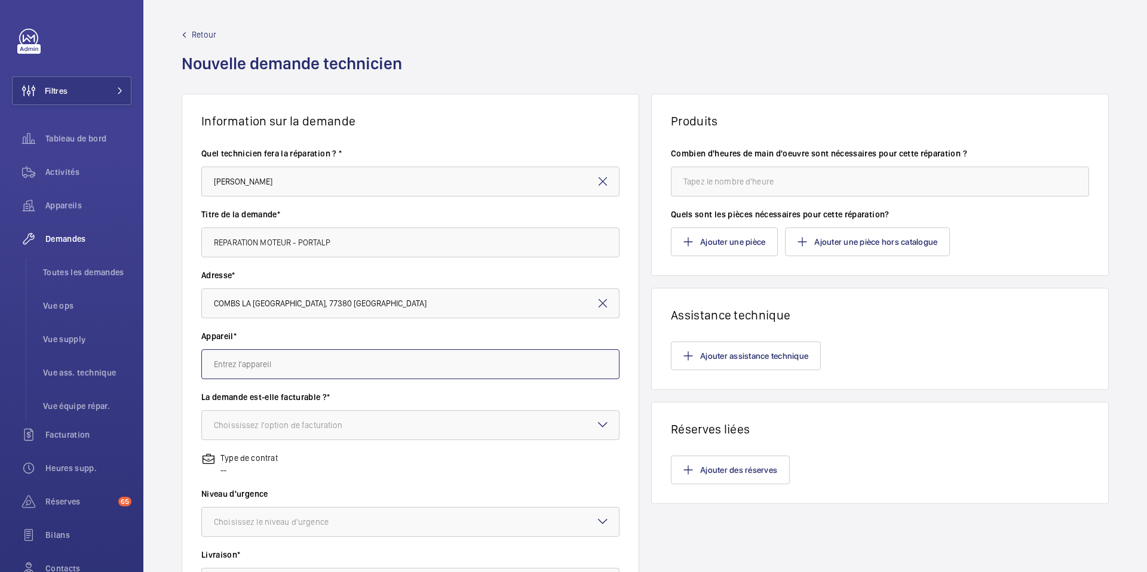
click at [301, 373] on input "text" at bounding box center [410, 365] width 418 height 30
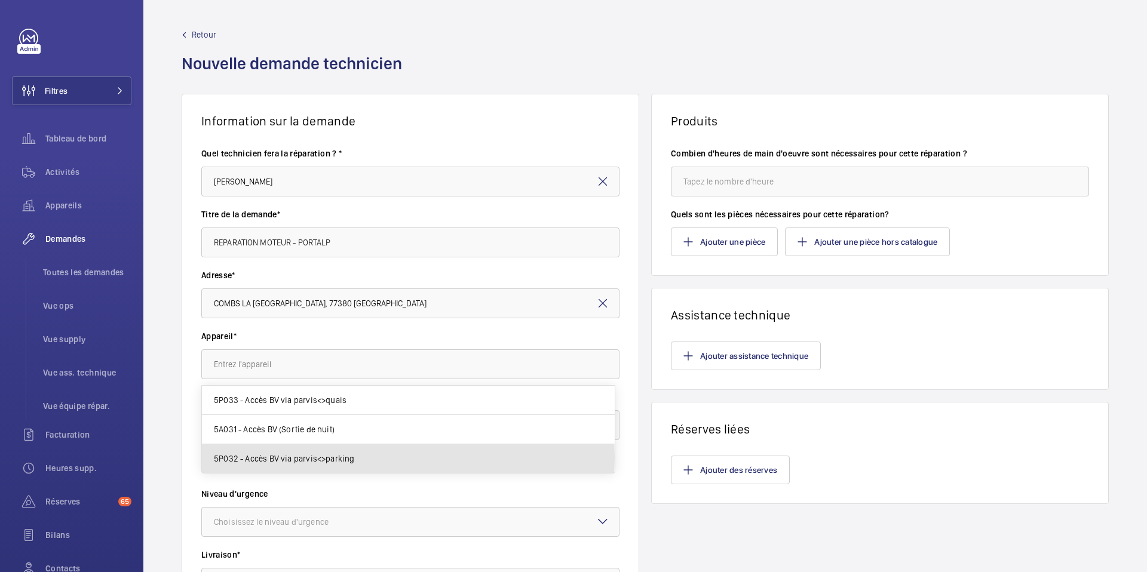
click at [358, 457] on mat-option "5P032 - Accès BV via parvis<>parking" at bounding box center [408, 459] width 413 height 29
type input "5P032 - Accès BV via parvis<>parking"
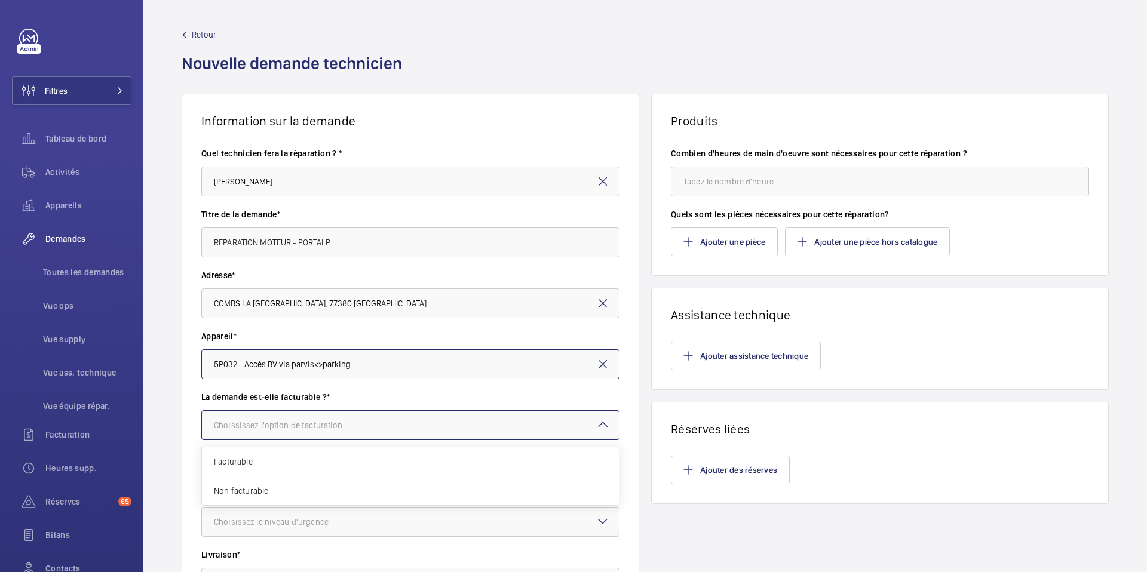
click at [571, 421] on div at bounding box center [410, 425] width 417 height 29
click at [497, 485] on span "Non facturable" at bounding box center [410, 491] width 393 height 12
click at [374, 523] on div at bounding box center [410, 522] width 417 height 29
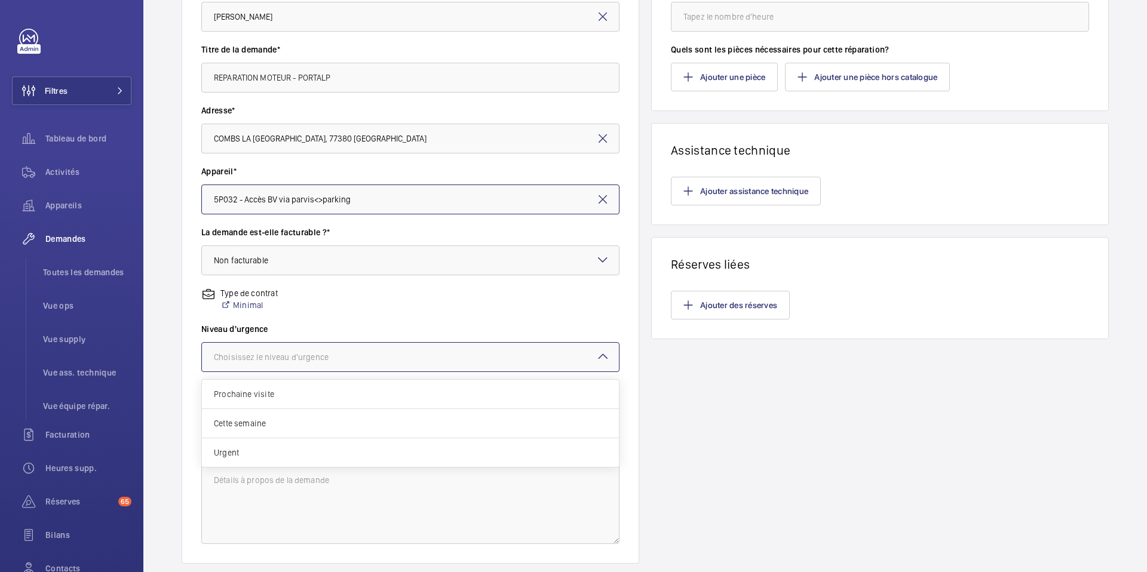
click at [355, 393] on span "Prochaine visite" at bounding box center [410, 394] width 393 height 12
click at [342, 416] on div "Sélectionnez une option de livraison" at bounding box center [296, 418] width 165 height 12
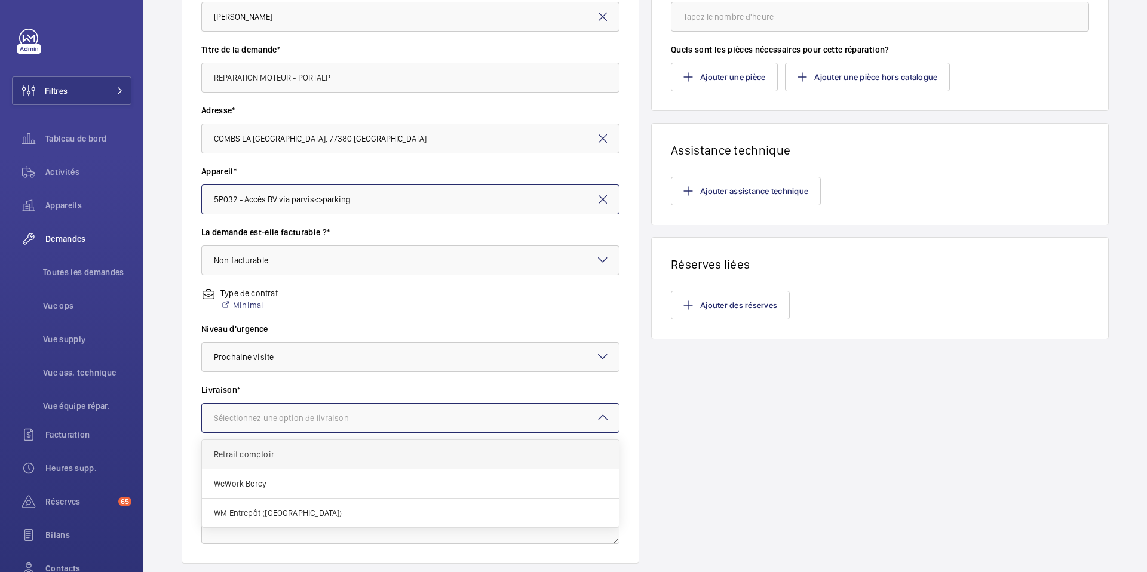
click at [339, 452] on span "Retrait comptoir" at bounding box center [410, 455] width 393 height 12
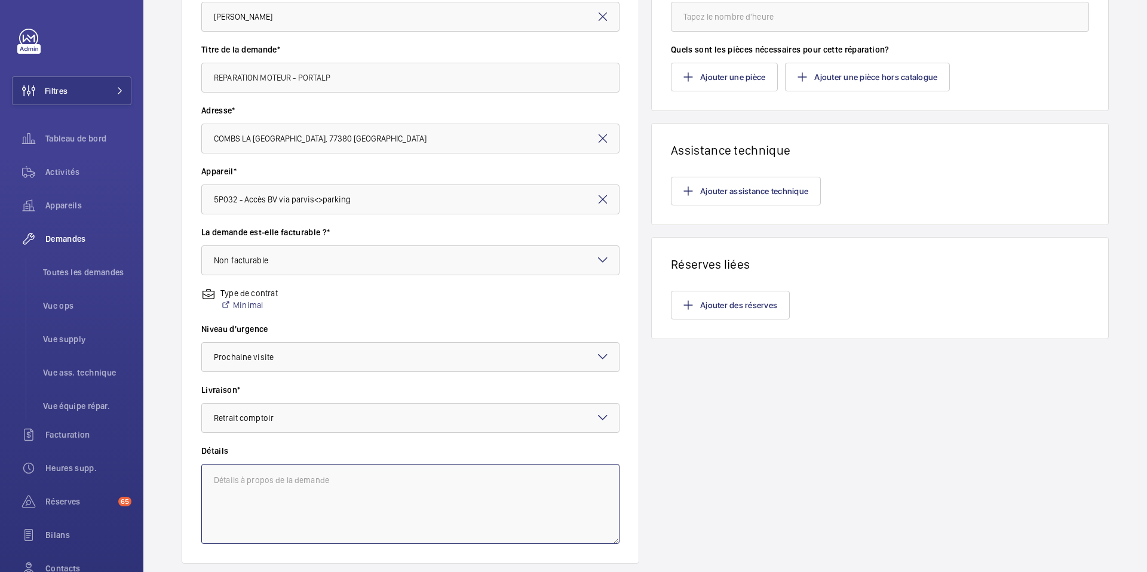
click at [309, 480] on textarea at bounding box center [410, 504] width 418 height 80
type textarea "n"
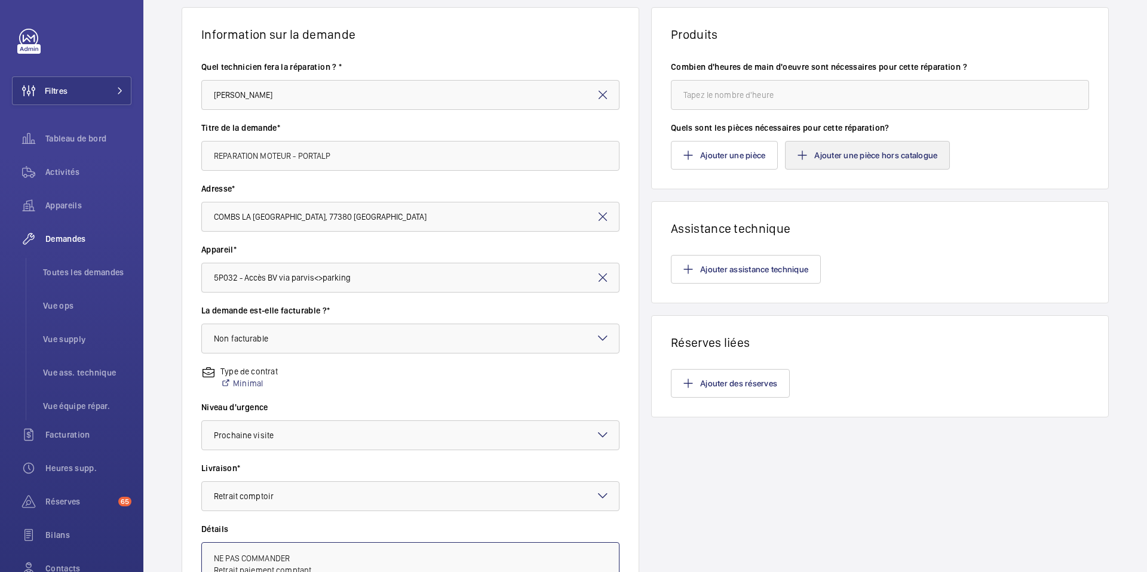
scroll to position [37, 0]
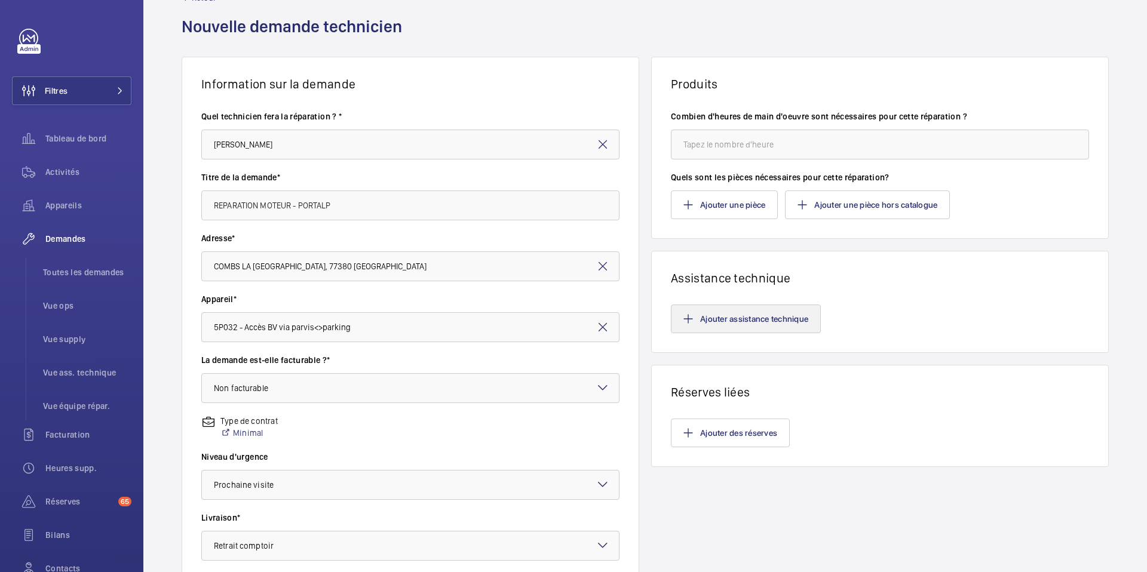
type textarea "NE PAS COMMANDER Retrait paiement comptant"
click at [734, 315] on button "Ajouter assistance technique" at bounding box center [746, 319] width 150 height 29
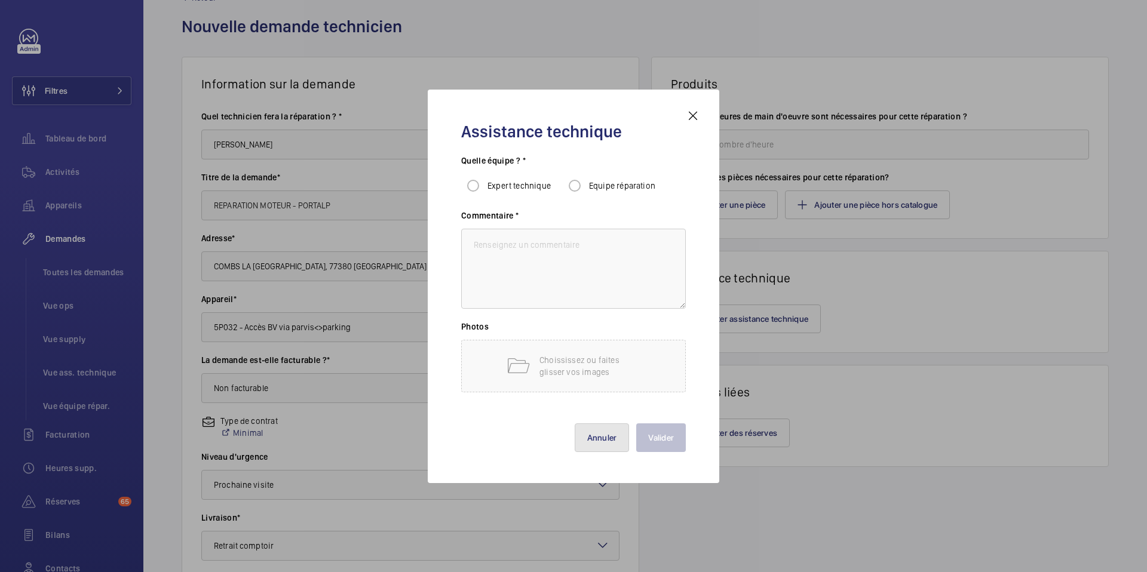
click at [598, 435] on button "Annuler" at bounding box center [602, 438] width 55 height 29
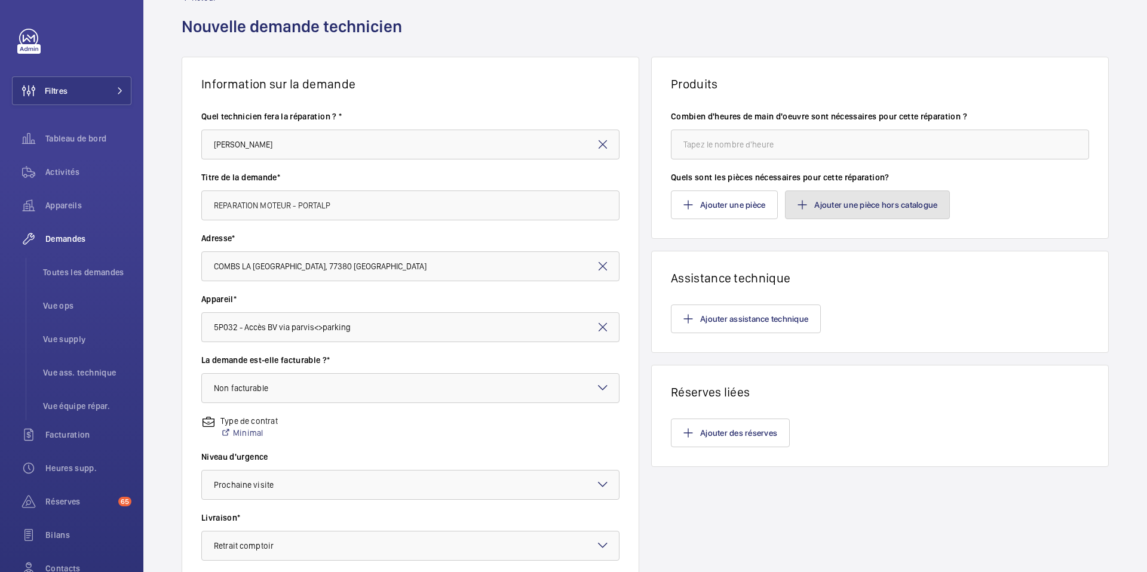
click at [873, 195] on button "Ajouter une pièce hors catalogue" at bounding box center [867, 205] width 165 height 29
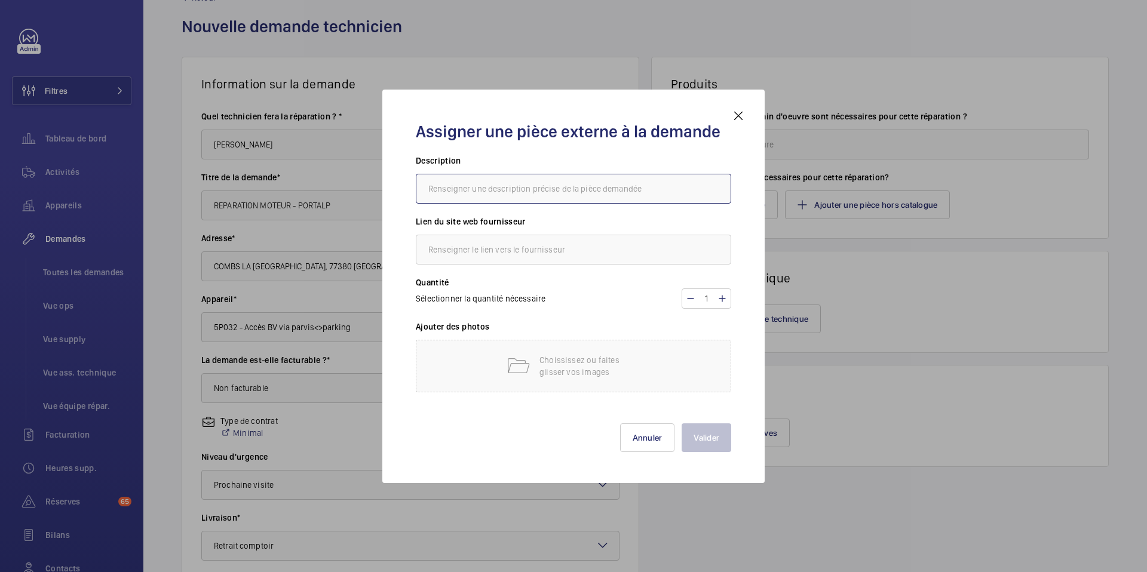
click at [560, 184] on input "text" at bounding box center [573, 189] width 315 height 30
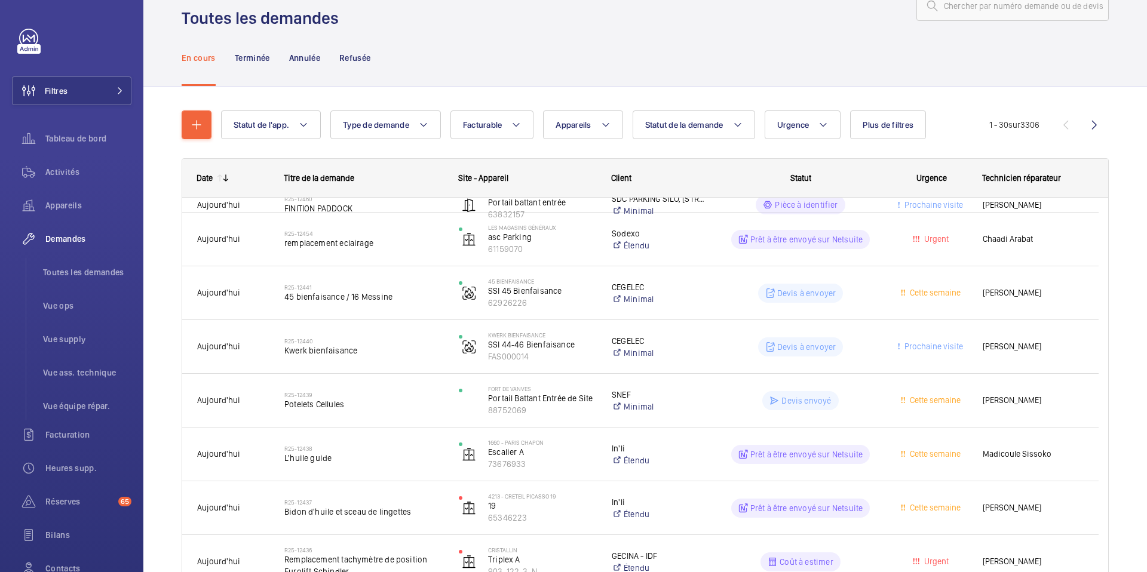
scroll to position [37, 0]
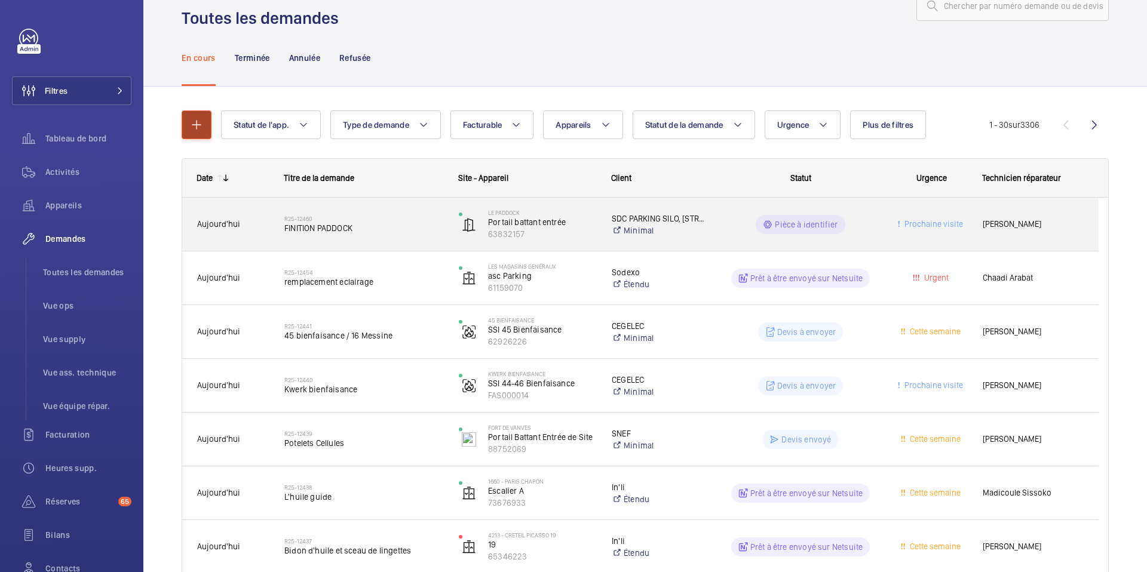
click at [196, 130] on mat-icon "button" at bounding box center [196, 125] width 14 height 14
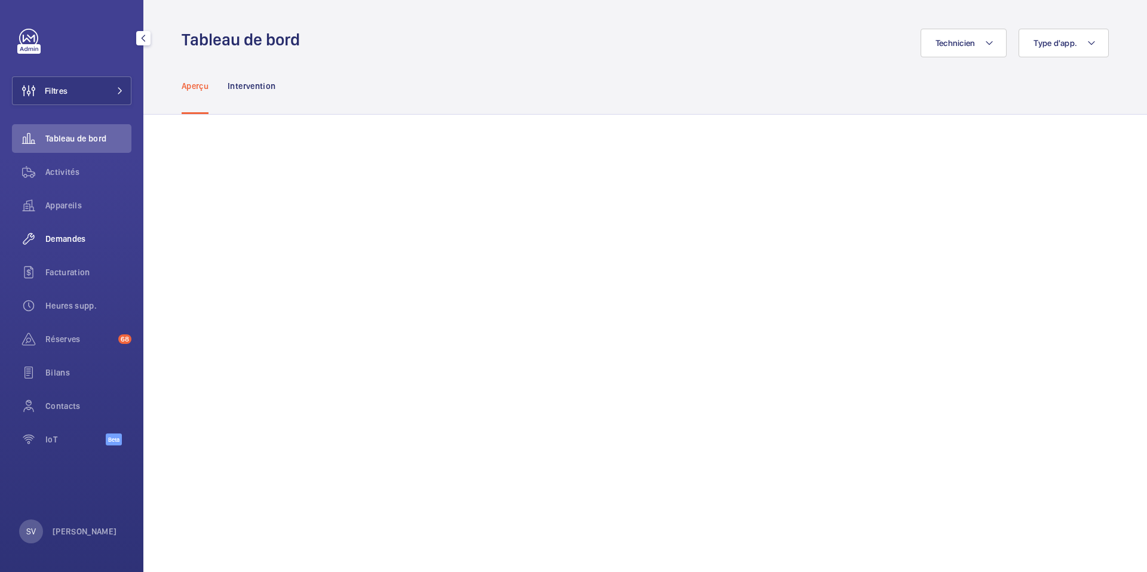
click at [73, 240] on span "Demandes" at bounding box center [88, 239] width 86 height 12
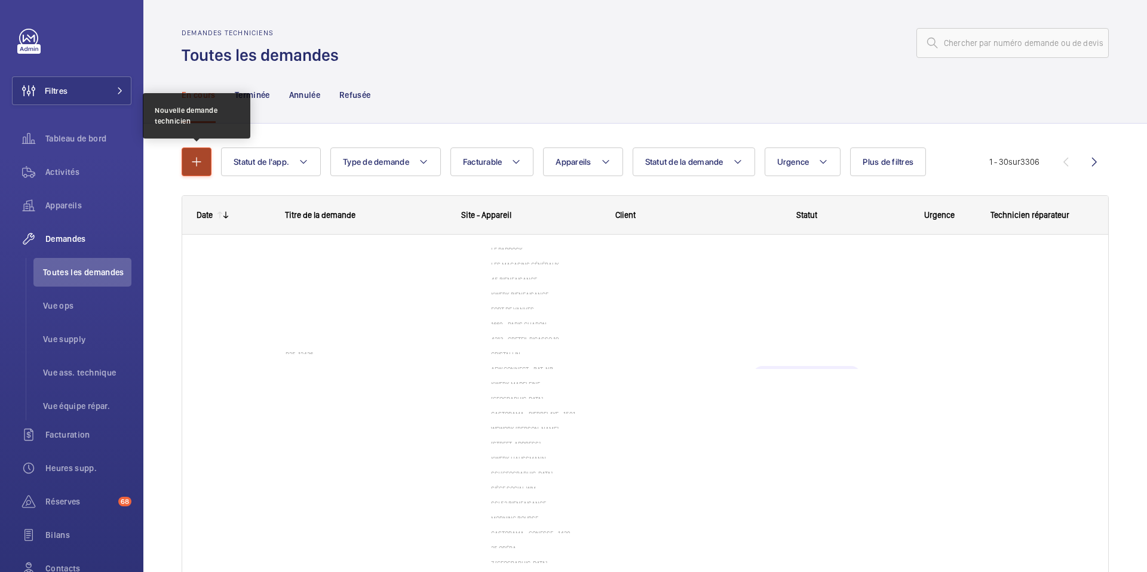
click at [198, 170] on button "button" at bounding box center [197, 162] width 30 height 29
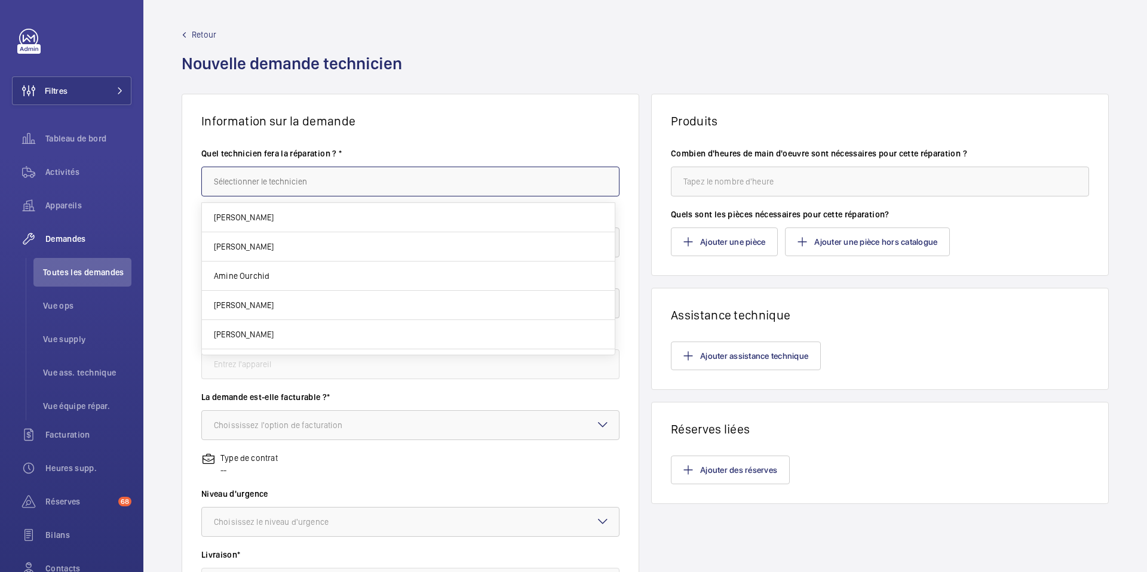
click at [240, 187] on input "text" at bounding box center [410, 182] width 418 height 30
type input "[PERSON_NAME]"
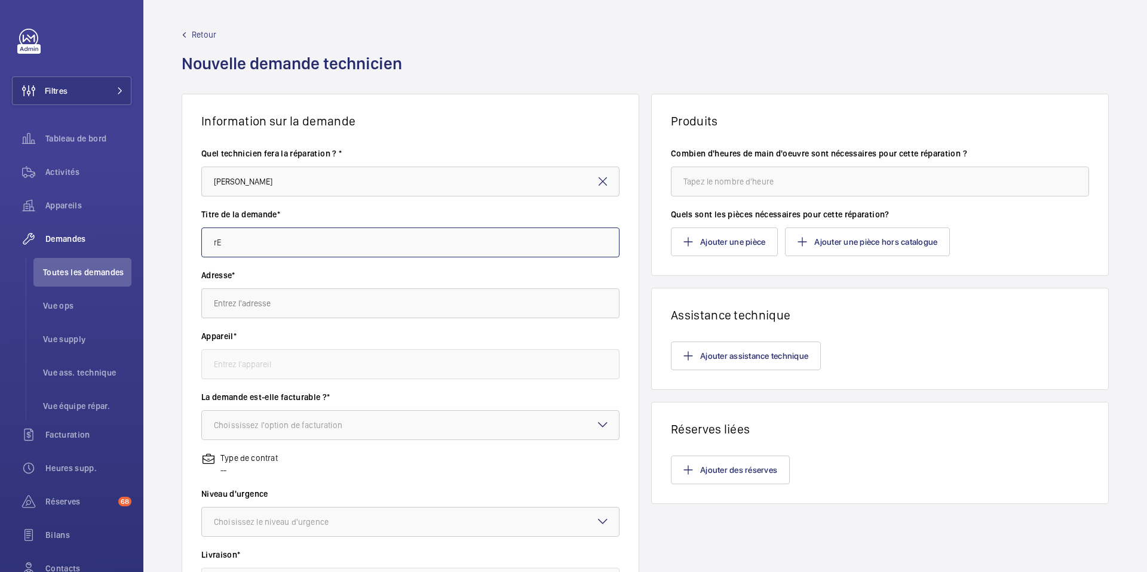
type input "r"
type input "Réparation Moteur - PORTALP"
click at [327, 302] on input "text" at bounding box center [410, 304] width 418 height 30
click at [284, 305] on input "text" at bounding box center [410, 304] width 418 height 30
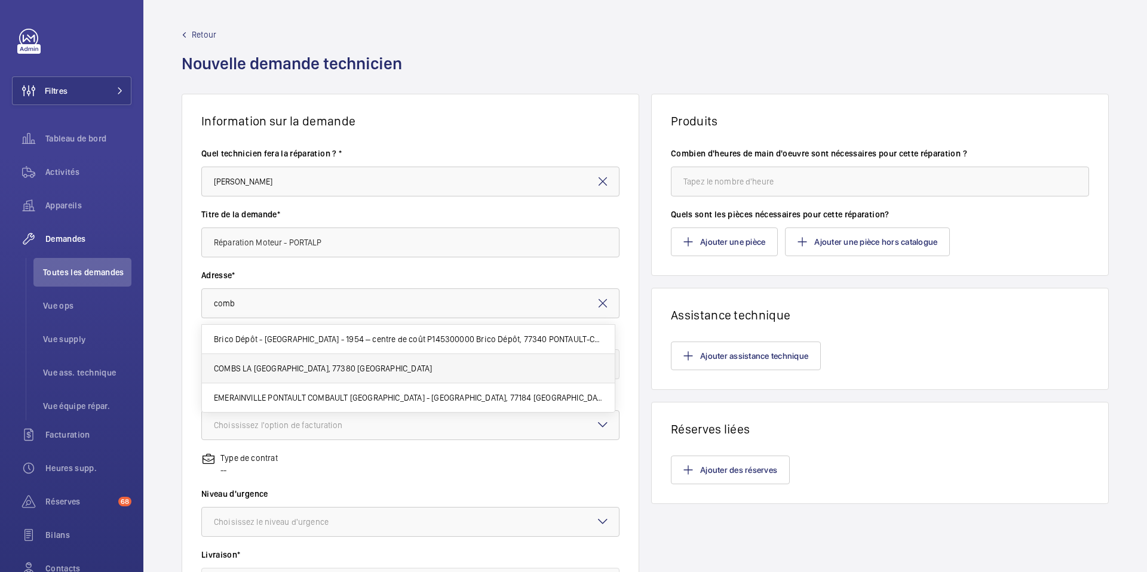
click at [432, 366] on span "COMBS LA [GEOGRAPHIC_DATA], 77380 [GEOGRAPHIC_DATA]" at bounding box center [323, 369] width 218 height 12
type input "COMBS LA [GEOGRAPHIC_DATA], 77380 [GEOGRAPHIC_DATA]"
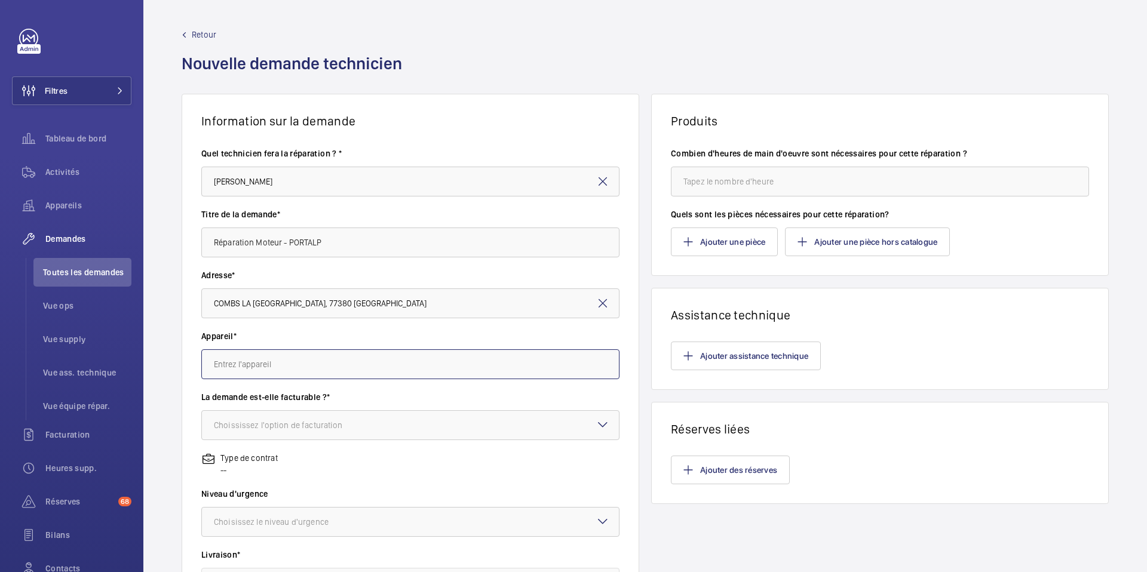
click at [390, 367] on input "text" at bounding box center [410, 365] width 418 height 30
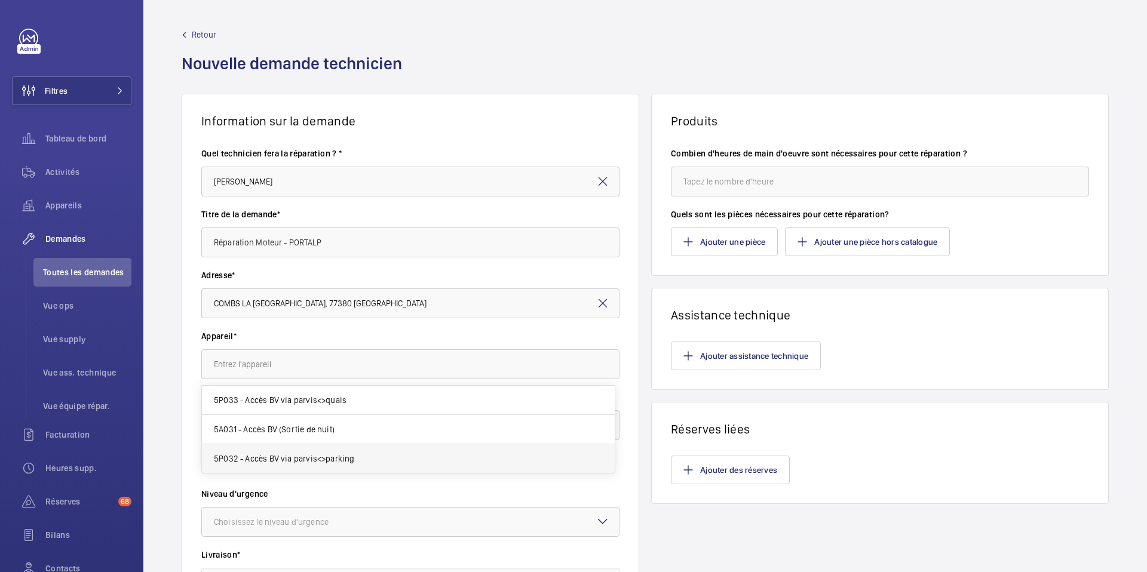
click at [332, 451] on mat-option "5P032 - Accès BV via parvis<>parking" at bounding box center [408, 459] width 413 height 29
type input "5P032 - Accès BV via parvis<>parking"
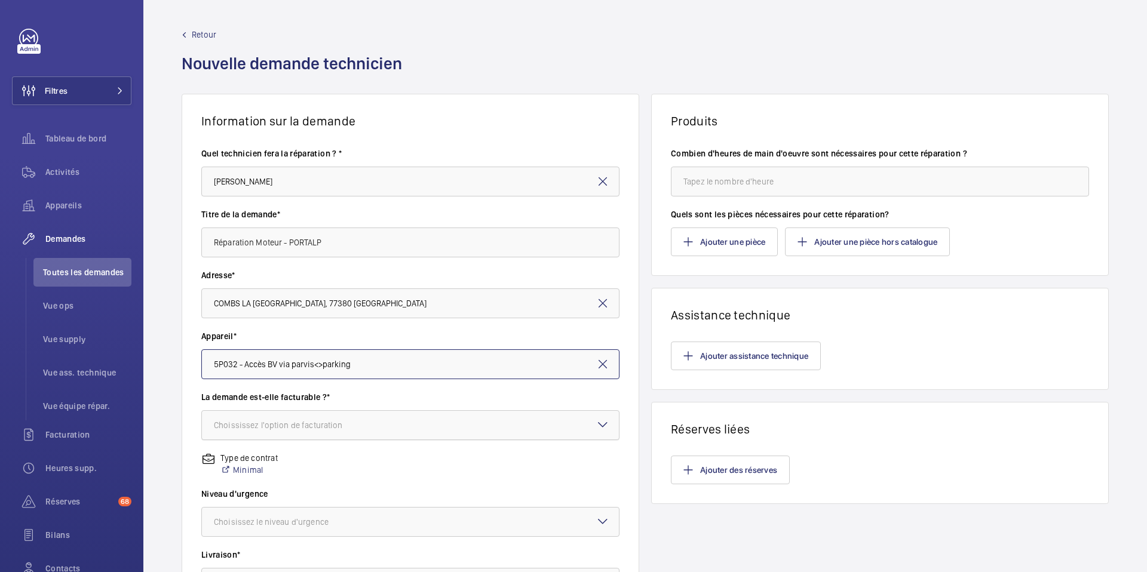
click at [390, 424] on div at bounding box center [410, 425] width 417 height 29
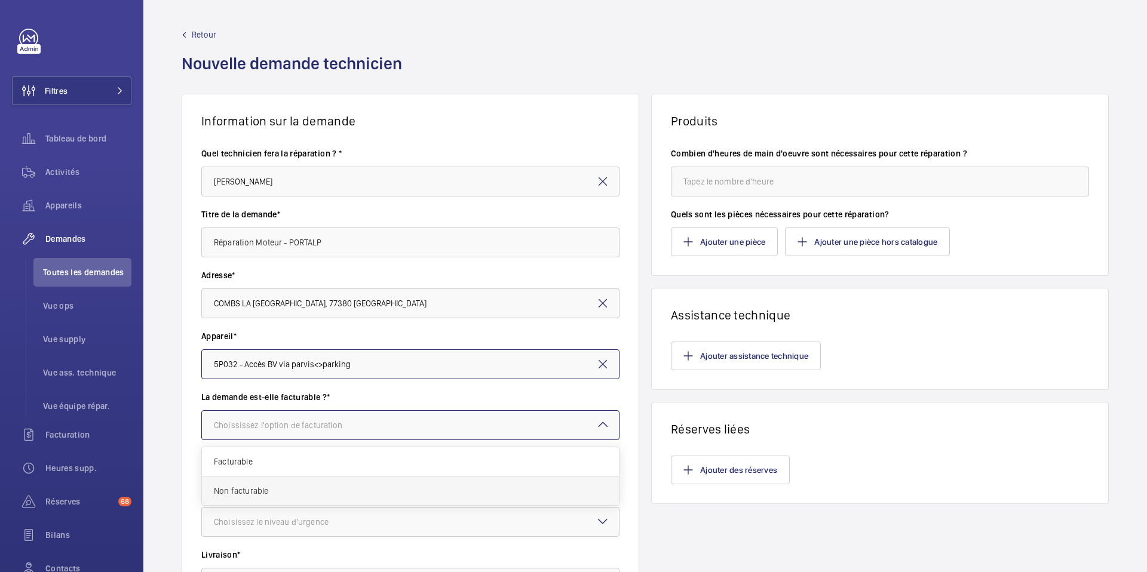
click at [358, 486] on span "Non facturable" at bounding box center [410, 491] width 393 height 12
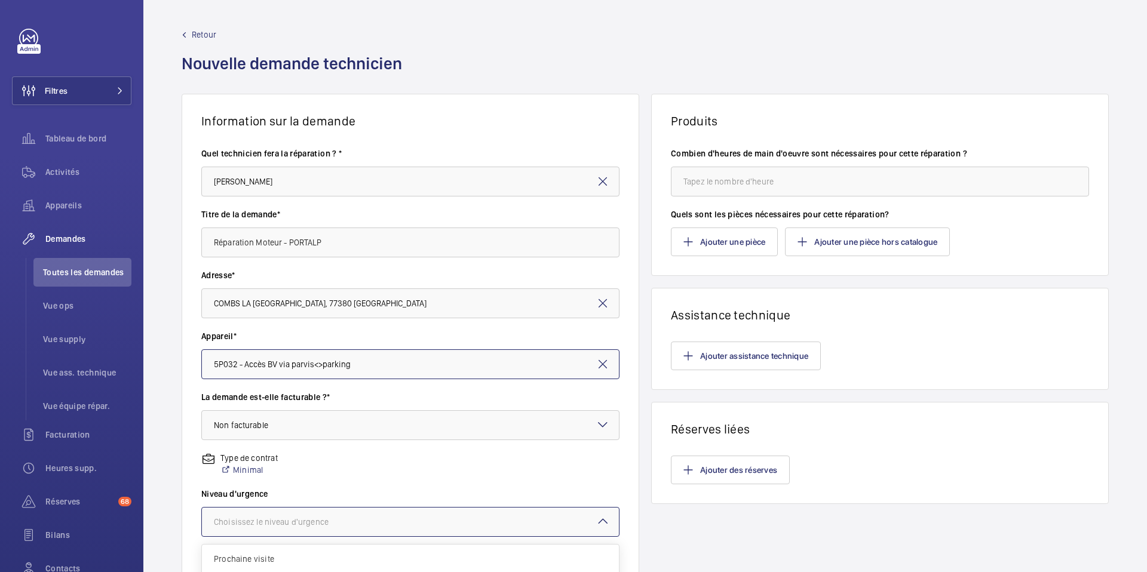
click at [346, 520] on div "Choisissez le niveau d'urgence" at bounding box center [286, 522] width 145 height 12
click at [321, 554] on span "Prochaine visite" at bounding box center [410, 559] width 393 height 12
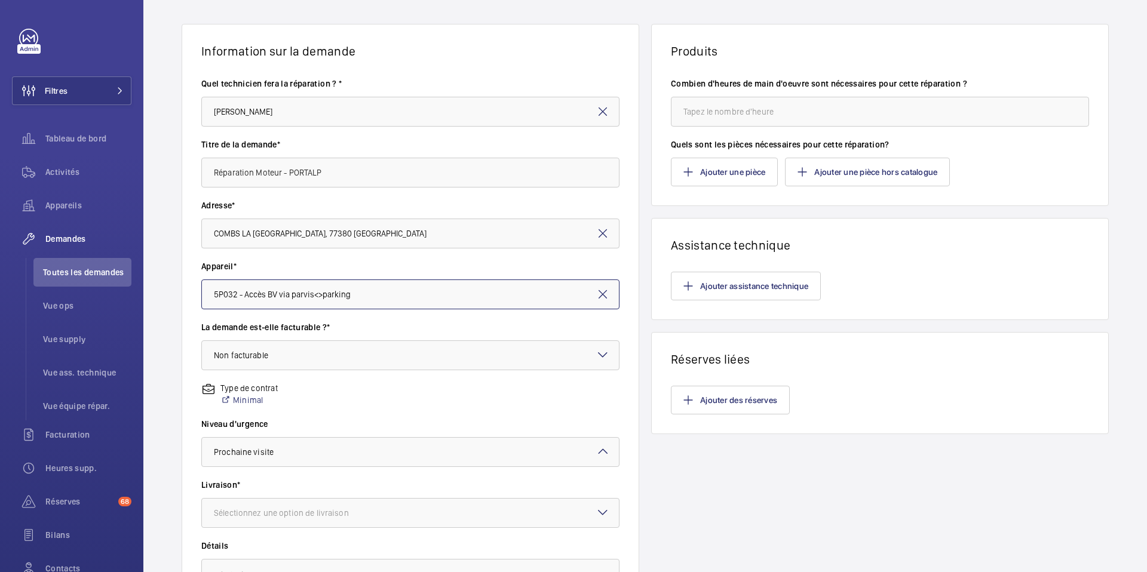
scroll to position [78, 0]
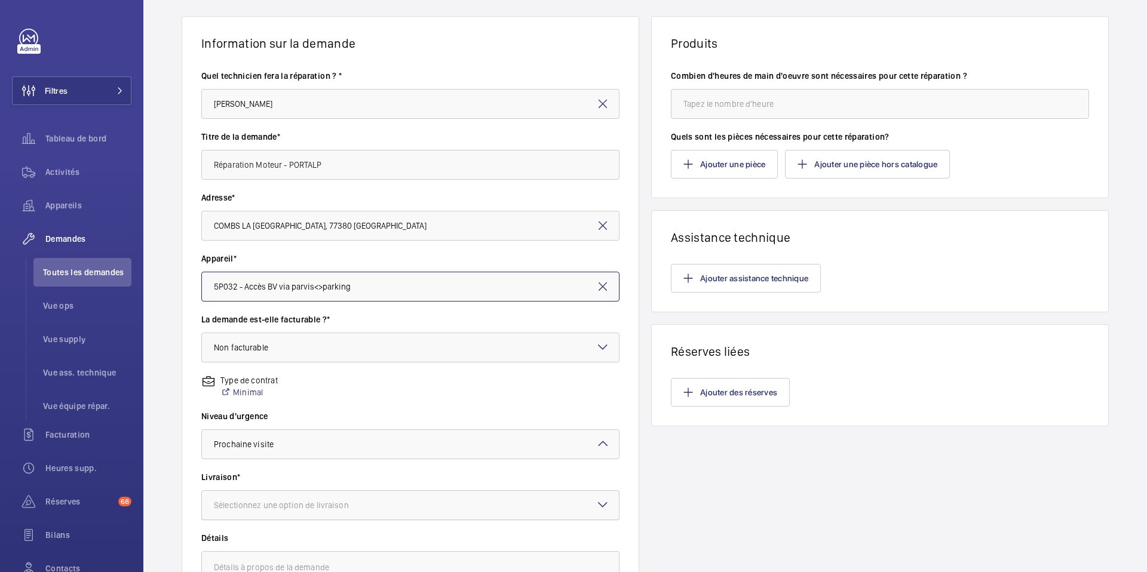
click at [320, 516] on div at bounding box center [410, 505] width 417 height 29
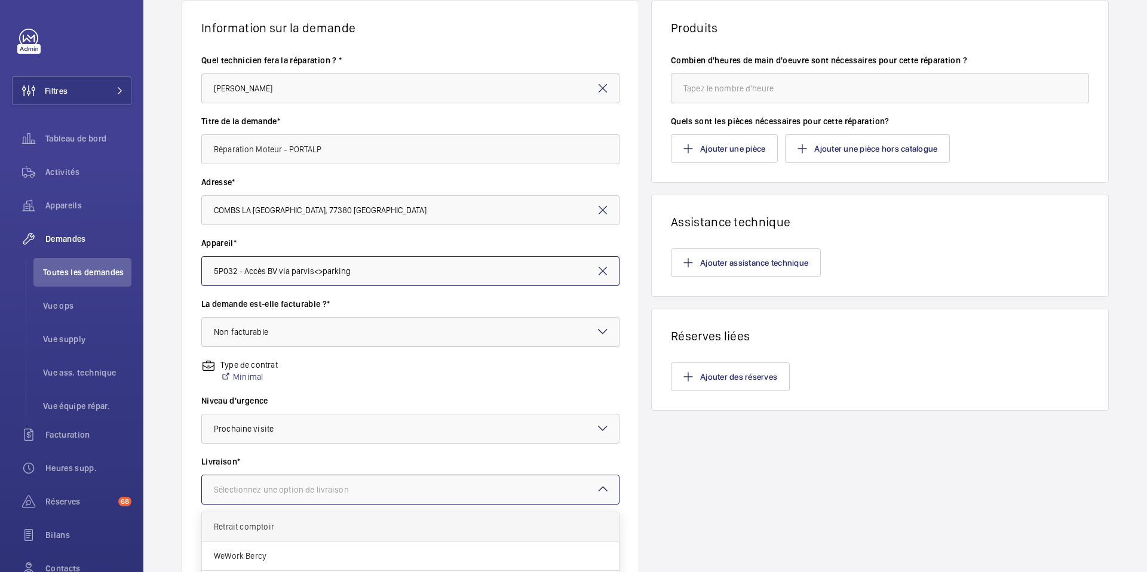
scroll to position [103, 0]
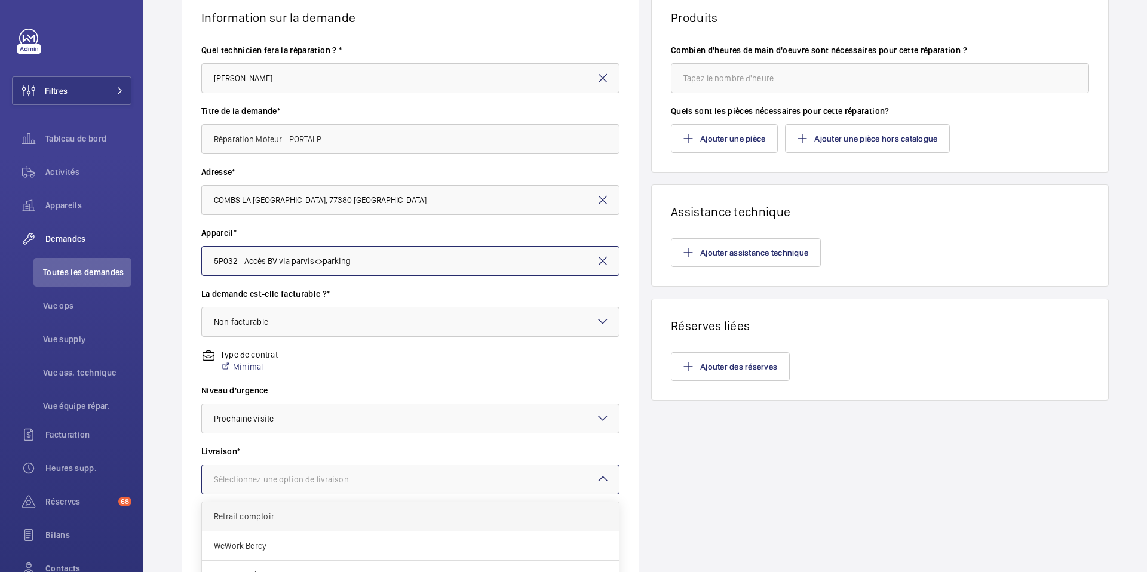
click at [309, 515] on span "Retrait comptoir" at bounding box center [410, 517] width 393 height 12
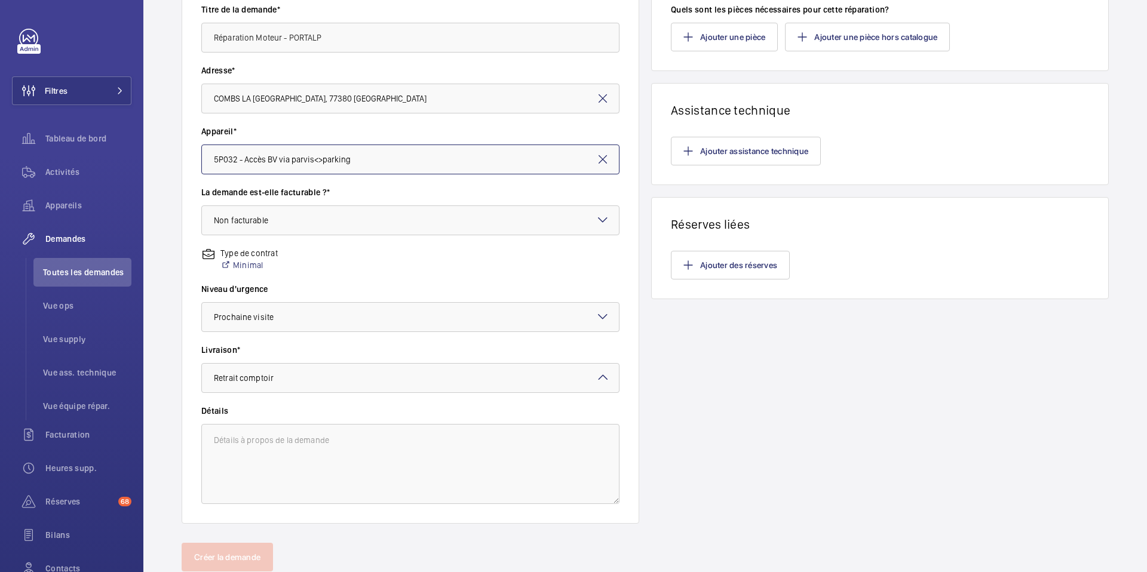
scroll to position [243, 0]
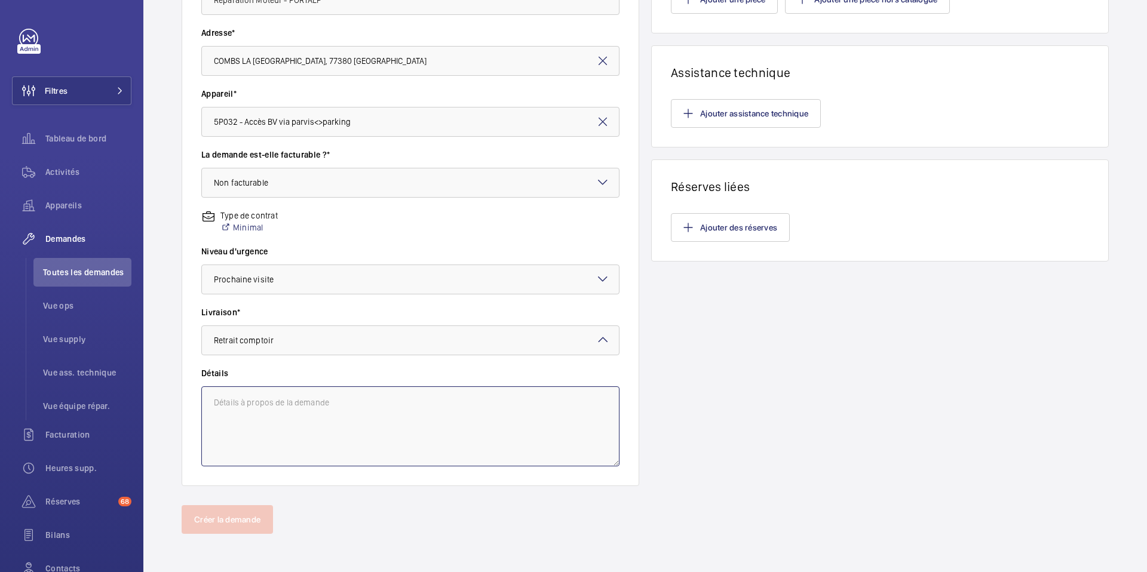
click at [287, 395] on textarea at bounding box center [410, 427] width 418 height 80
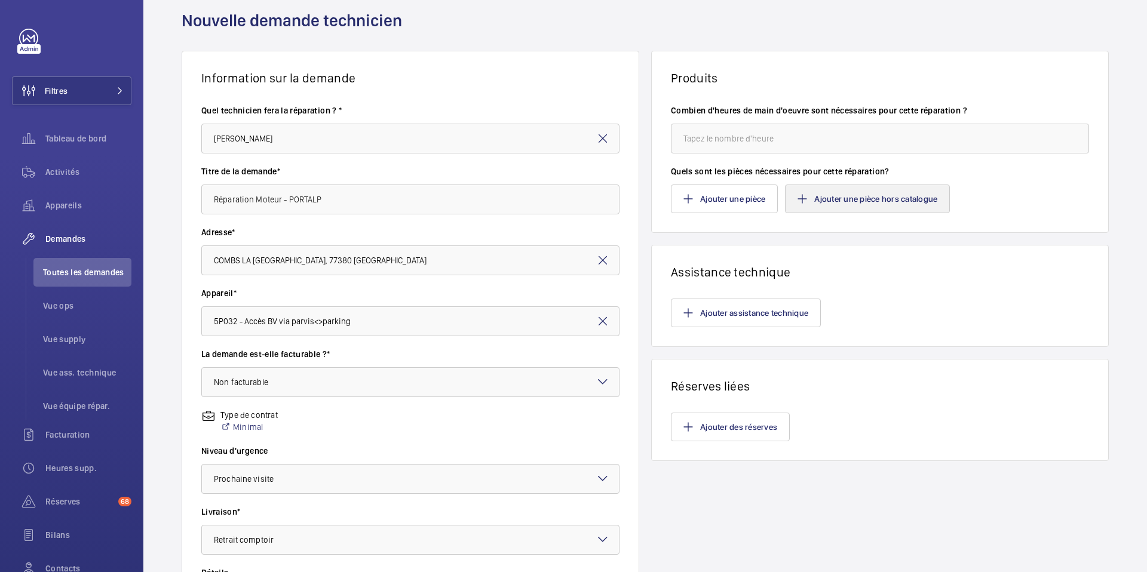
type textarea "NE PAS COMMANDER Retrait comptoir paiement comptant"
click at [838, 197] on button "Ajouter une pièce hors catalogue" at bounding box center [867, 199] width 165 height 29
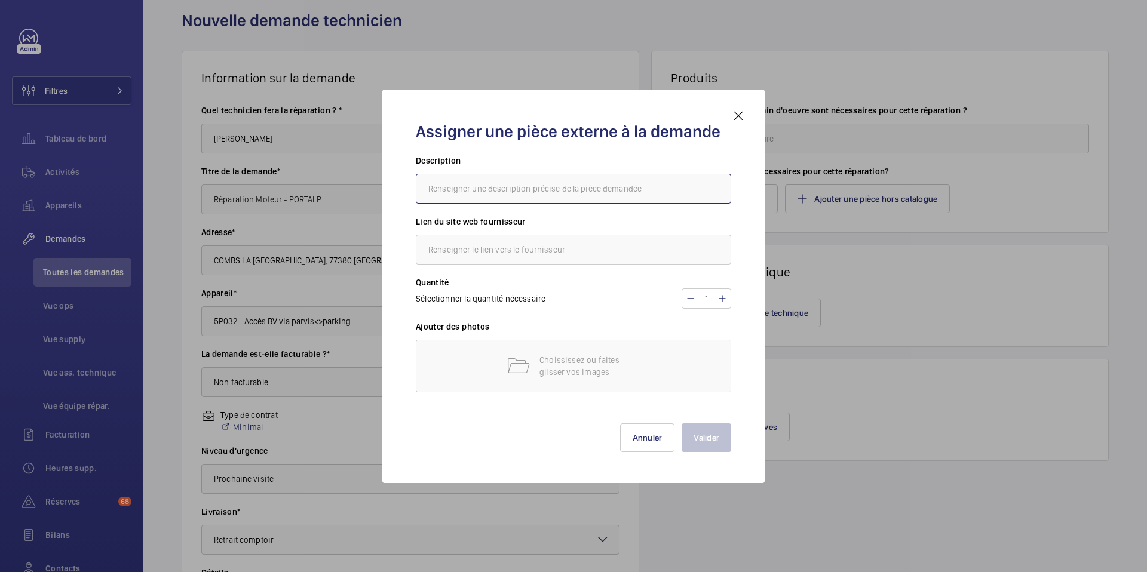
click at [524, 197] on input "text" at bounding box center [573, 189] width 315 height 30
paste input "frein filet Inno-Lock Extra Strong"
click at [428, 195] on input "Frein filet Inno-Lock Extra Strong" at bounding box center [573, 189] width 315 height 30
click at [428, 192] on input "Frein filet Inno-Lock Extra Strong" at bounding box center [573, 189] width 315 height 30
click at [590, 194] on input "TRENOIS - Frein filet Inno-Lock Extra Strong" at bounding box center [573, 189] width 315 height 30
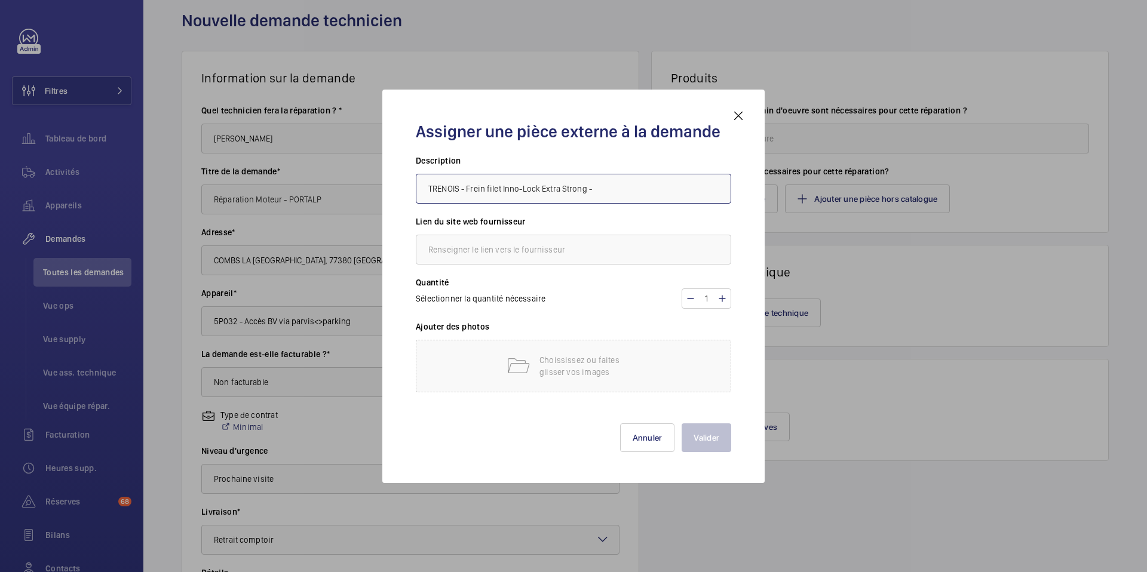
paste input "INN054"
type input "TRENOIS - Frein filet Inno-Lock Extra Strong - INN054"
click at [529, 245] on input "text" at bounding box center [573, 250] width 315 height 30
paste input "https://www.trenois.com/p/colle-frein-filet-inno-lock-extra-strong-11903#INN054"
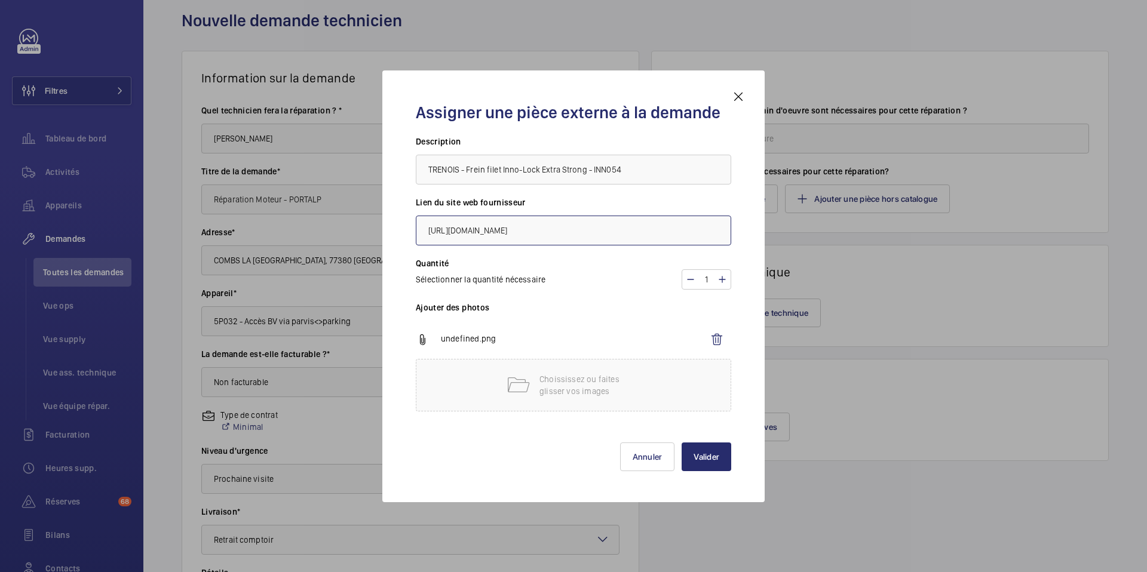
click at [646, 232] on input "https://www.trenois.com/p/colle-frein-filet-inno-lock-extra-strong-11903#INN054" at bounding box center [573, 231] width 315 height 30
type input "https://www.trenois.com/p/colle-frein-filet-inno-lock-extra-strong-11903#INN054"
click at [587, 173] on input "TRENOIS - Frein filet Inno-Lock Extra Strong - INN054" at bounding box center [573, 170] width 315 height 30
type input "TRENOIS - Frein filet Inno-Lock Extra Strong (Vert) - INN054"
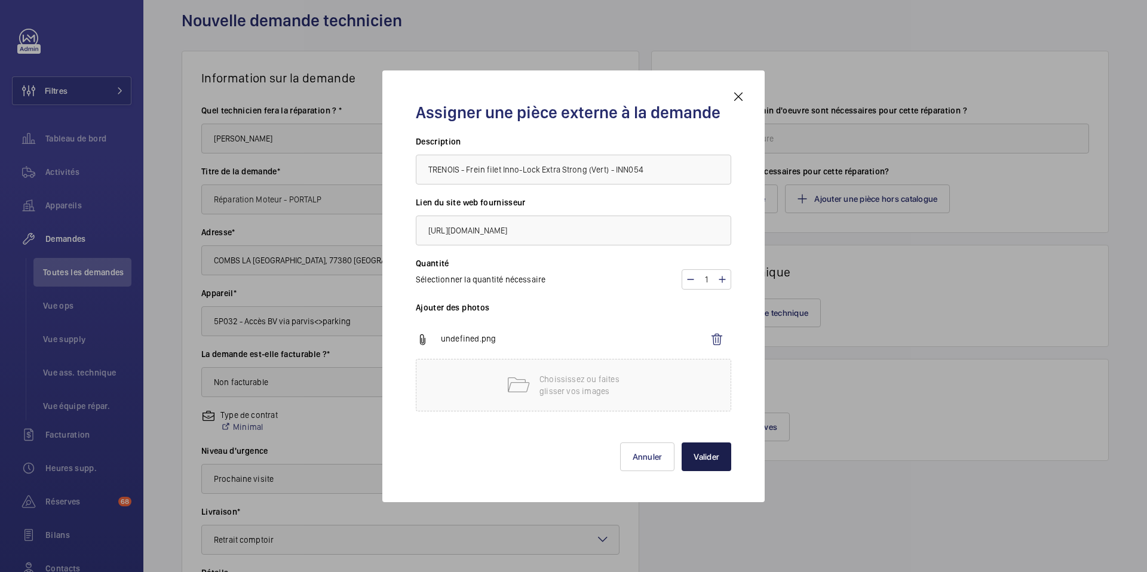
click at [699, 459] on button "Valider" at bounding box center [707, 457] width 50 height 29
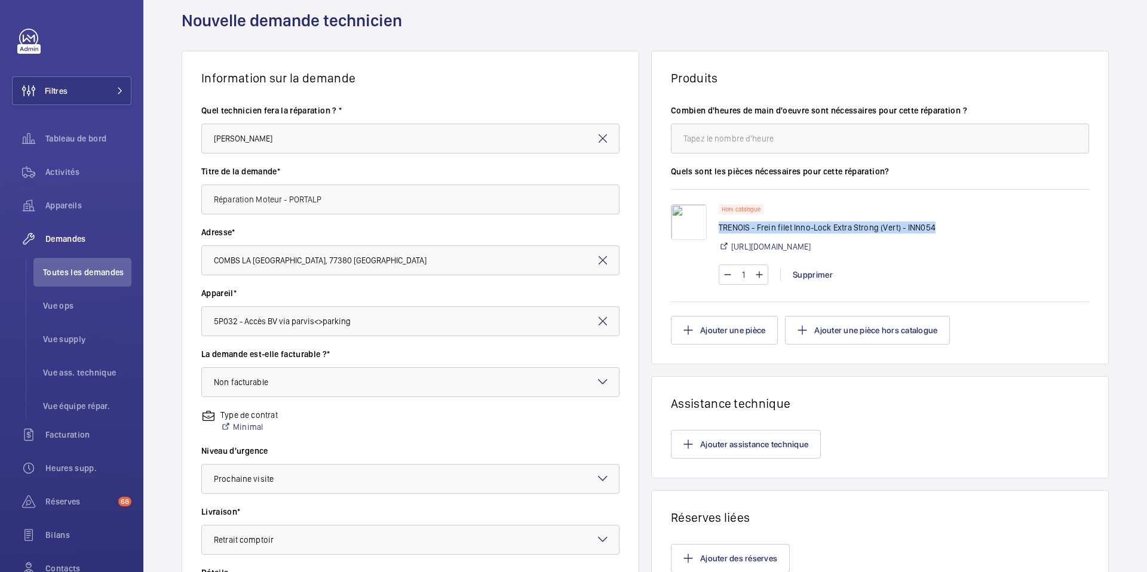
drag, startPoint x: 716, startPoint y: 228, endPoint x: 947, endPoint y: 229, distance: 231.2
click at [936, 229] on p "TRENOIS - Frein filet Inno-Lock Extra Strong (Vert) - INN054" at bounding box center [827, 228] width 217 height 12
copy p "TRENOIS - Frein filet Inno-Lock Extra Strong (Vert) - INN054"
click at [838, 329] on button "Ajouter une pièce hors catalogue" at bounding box center [867, 330] width 165 height 29
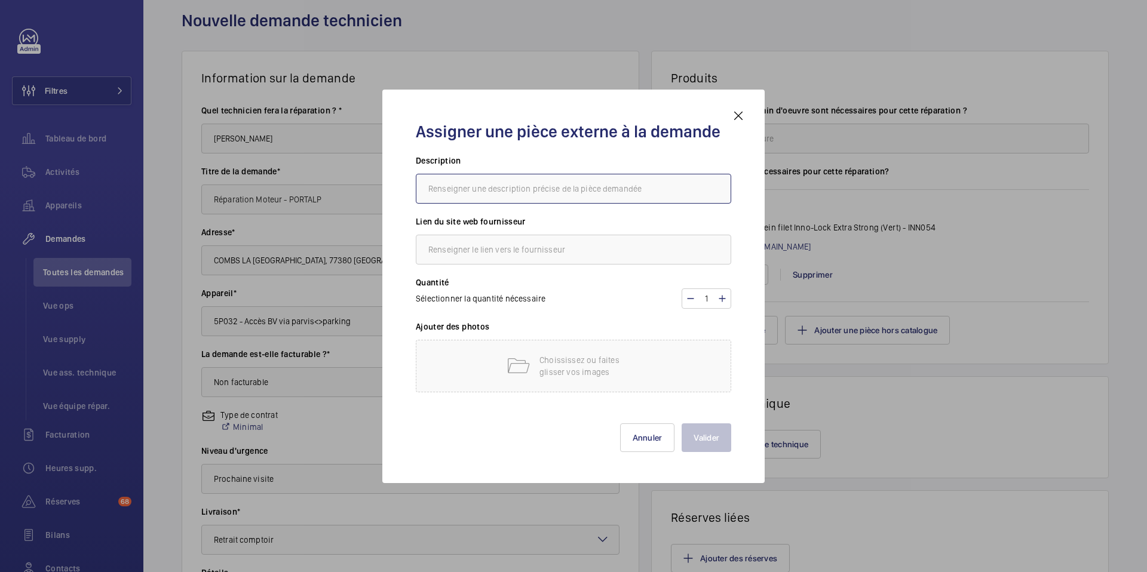
click at [609, 198] on input "text" at bounding box center [573, 189] width 315 height 30
paste input "TRENOIS - Frein filet Inno-Lock Extra Strong (Vert) - INN054"
click at [596, 191] on input "TRENOIS - Frein filet Inno-Lock Extra Strong (Vert) - INN054" at bounding box center [573, 189] width 315 height 30
click at [501, 190] on input "TRENOIS - Frein filet Inno-Lock Extra Strong 40ML - INN054" at bounding box center [573, 189] width 315 height 30
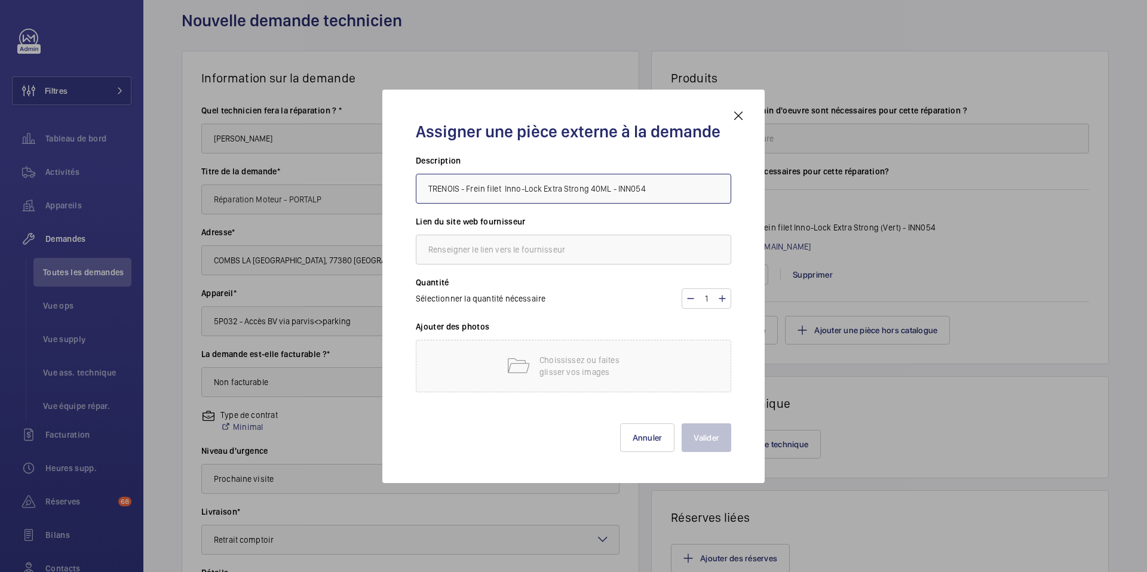
paste input "(Vert)"
type input "TRENOIS - Frein filet (Vert) Inno-Lock Extra Strong 40ML - INN054"
click at [698, 222] on h3 "Lien du site web fournisseur" at bounding box center [573, 225] width 315 height 19
click at [499, 247] on input "text" at bounding box center [573, 250] width 315 height 30
paste input "https://www.trenois.com/p/colle-frein-filet-inno-lock-extra-strong-11903#INN054"
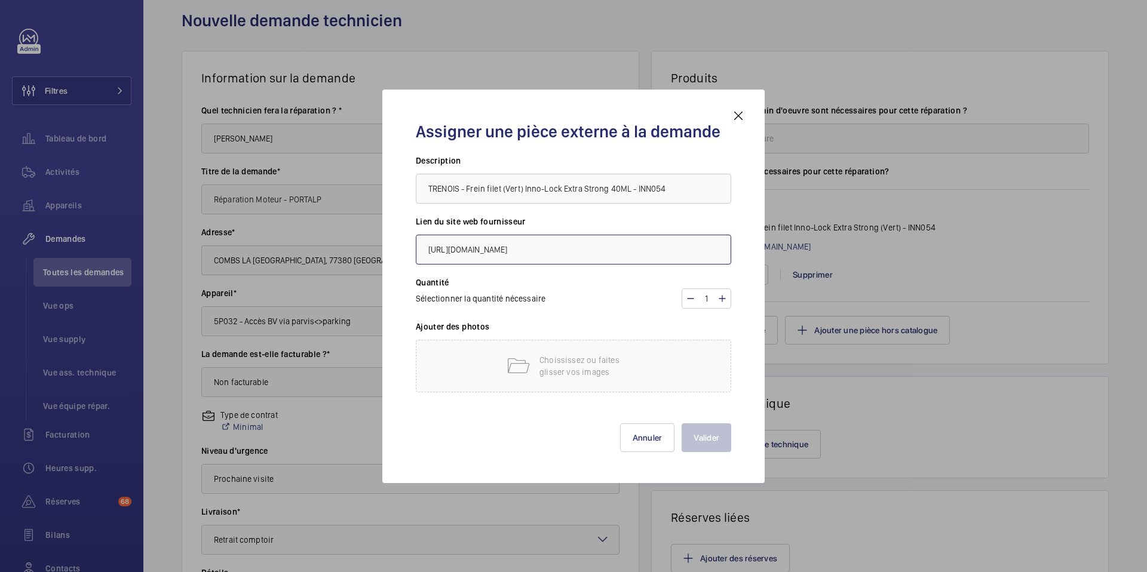
scroll to position [0, 22]
type input "https://www.trenois.com/p/colle-frein-filet-inno-lock-extra-strong-11903#INN054"
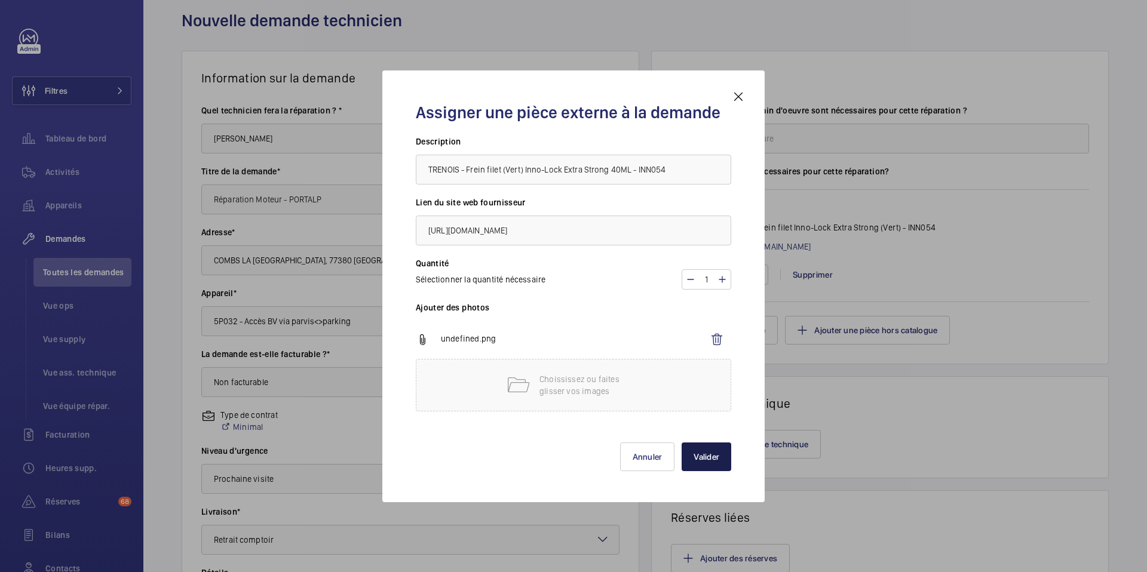
click at [703, 462] on button "Valider" at bounding box center [707, 457] width 50 height 29
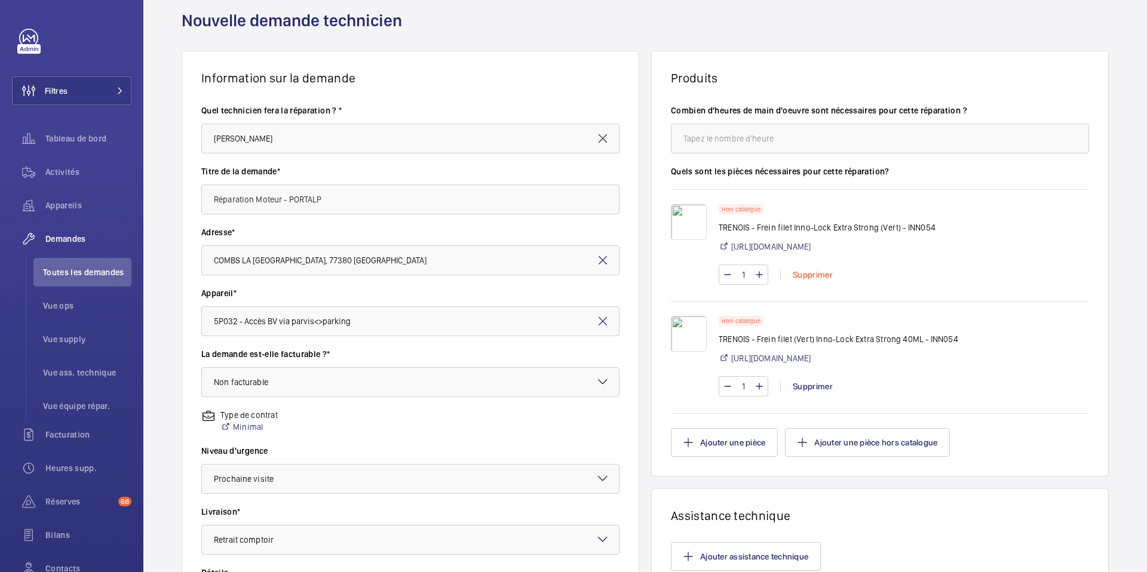
click at [811, 271] on div "Supprimer" at bounding box center [812, 275] width 65 height 12
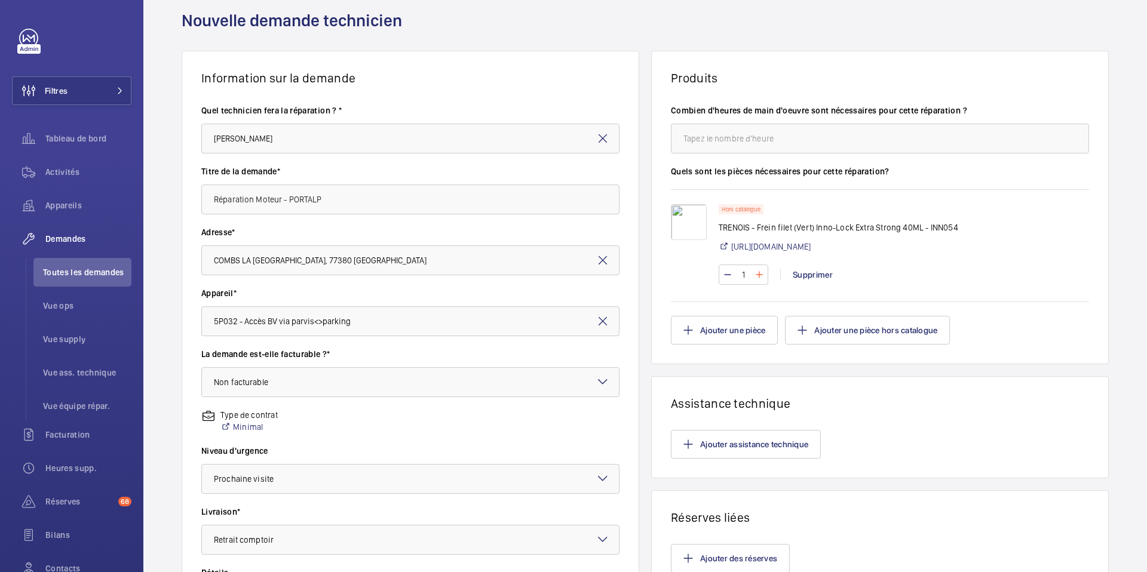
click at [755, 274] on mat-icon at bounding box center [760, 275] width 10 height 14
type input "2"
drag, startPoint x: 714, startPoint y: 226, endPoint x: 924, endPoint y: 231, distance: 209.8
click at [924, 231] on p "TRENOIS - Frein filet (Vert) Inno-Lock Extra Strong 40ML - INN054" at bounding box center [839, 228] width 240 height 12
copy p "TRENOIS - Frein filet (Vert) Inno-Lock Extra Strong 40ML -"
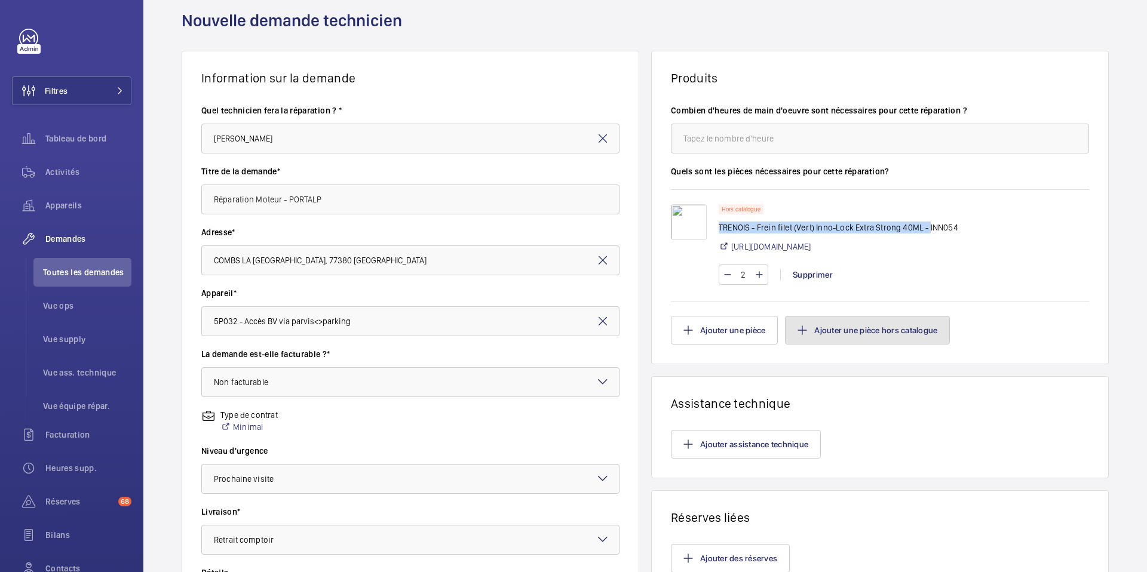
click at [834, 323] on button "Ajouter une pièce hors catalogue" at bounding box center [867, 330] width 165 height 29
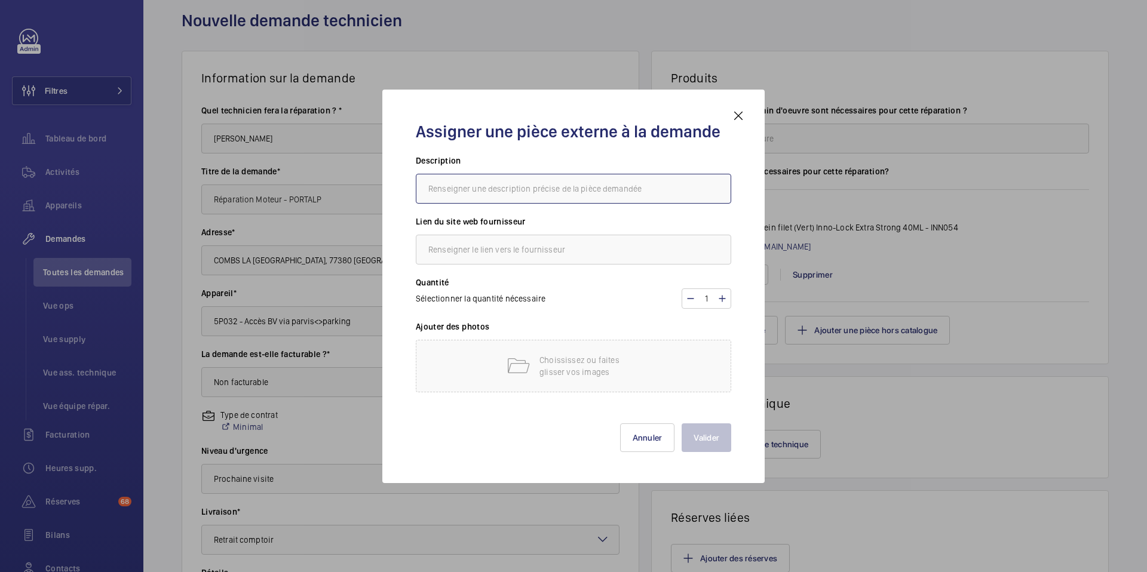
click at [578, 200] on input "text" at bounding box center [573, 189] width 315 height 30
paste input "TRENOIS - Frein filet (Vert) Inno-Lock Extra Strong 40ML -"
click at [514, 189] on input "TRENOIS - Frein filet (Vert) Inno-Lock Extra Strong 40ML -" at bounding box center [573, 189] width 315 height 30
click at [580, 188] on input "TRENOIS - Frein filet (Rouge) Inno-Lock Extra Strong 40ML -" at bounding box center [573, 189] width 315 height 30
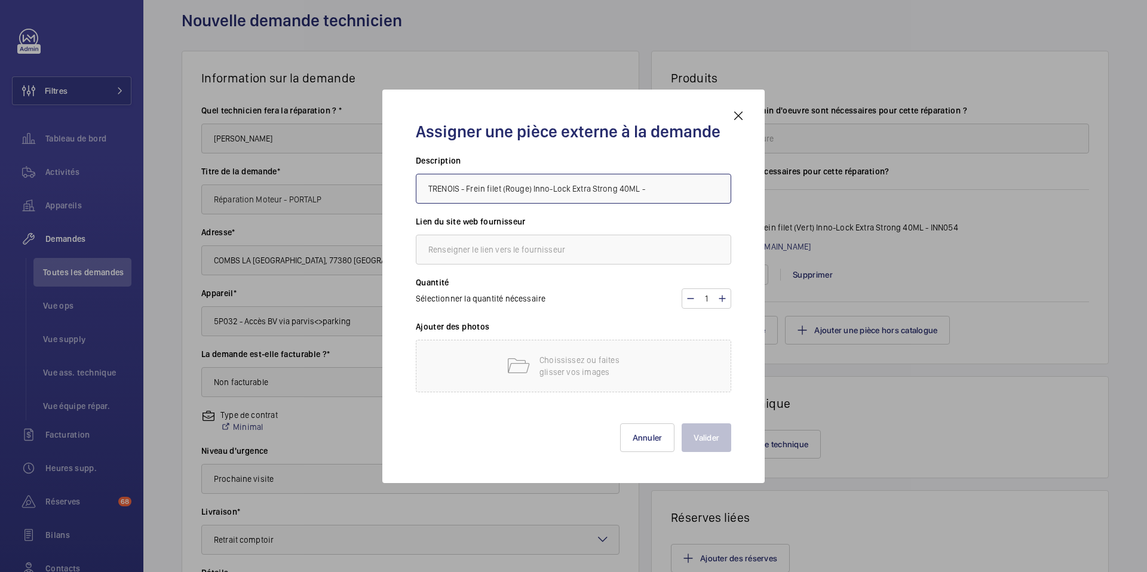
click at [580, 188] on input "TRENOIS - Frein filet (Rouge) Inno-Lock Extra Strong 40ML -" at bounding box center [573, 189] width 315 height 30
click at [604, 189] on input "TRENOIS - Frein filet (Rouge) Inno-Lock Strong 40ML -" at bounding box center [573, 189] width 315 height 30
click at [646, 188] on input "TRENOIS - Frein filet (Rouge) Inno-Lock Strong 32ML -" at bounding box center [573, 189] width 315 height 30
paste input "INN0530"
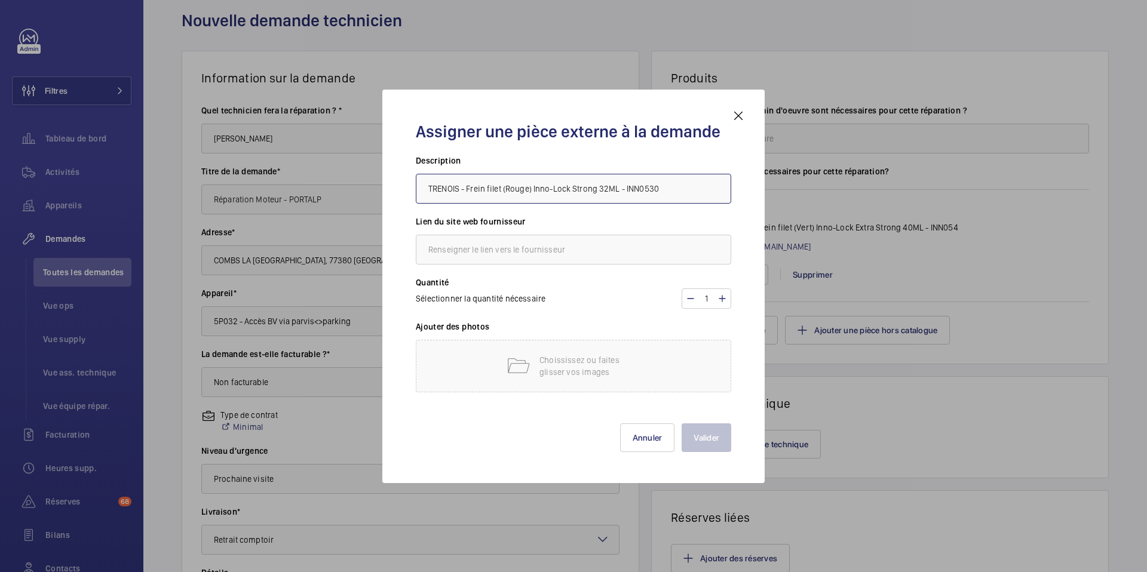
type input "TRENOIS - Frein filet (Rouge) Inno-Lock Strong 32ML - INN0530"
click at [460, 255] on input "text" at bounding box center [573, 250] width 315 height 30
paste input "https://www.trenois.com/p/colle-frein-filet-inno-lock-strong-31553#INN0530"
type input "https://www.trenois.com/p/colle-frein-filet-inno-lock-strong-31553#INN0530"
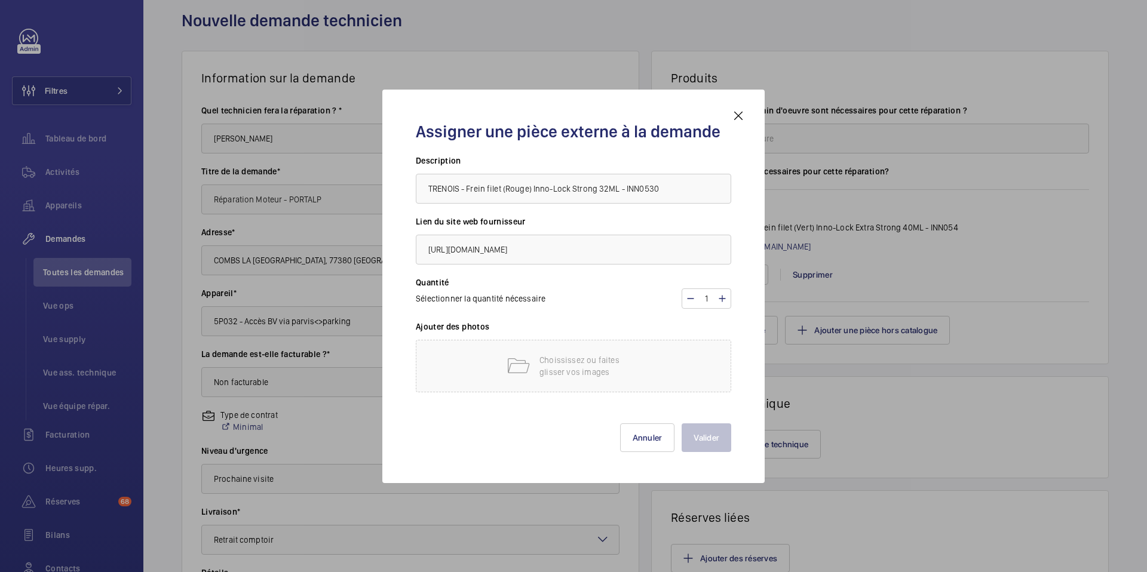
scroll to position [0, 0]
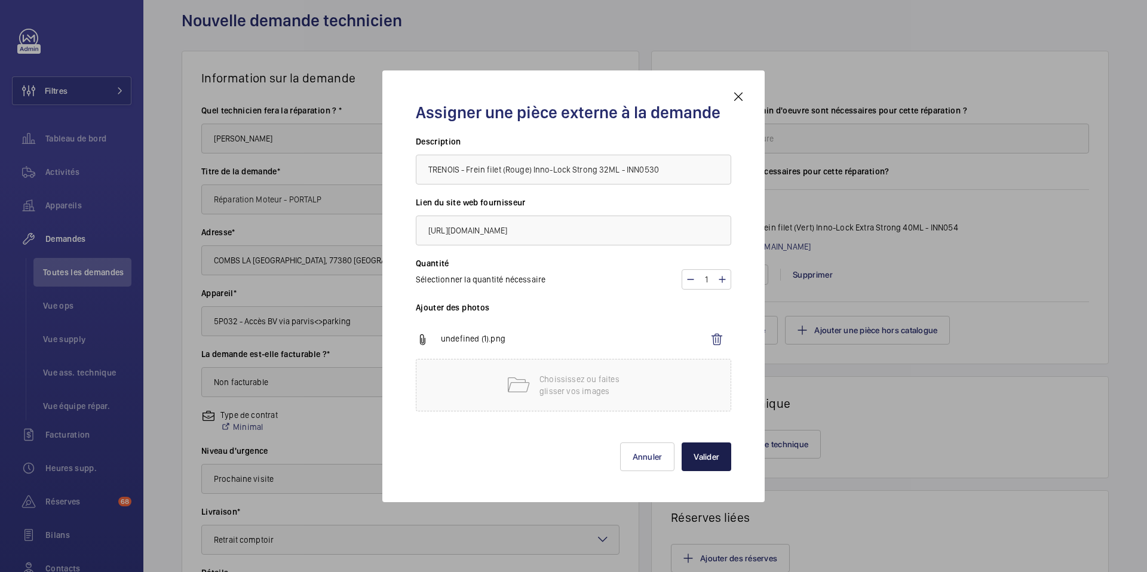
click at [704, 463] on button "Valider" at bounding box center [707, 457] width 50 height 29
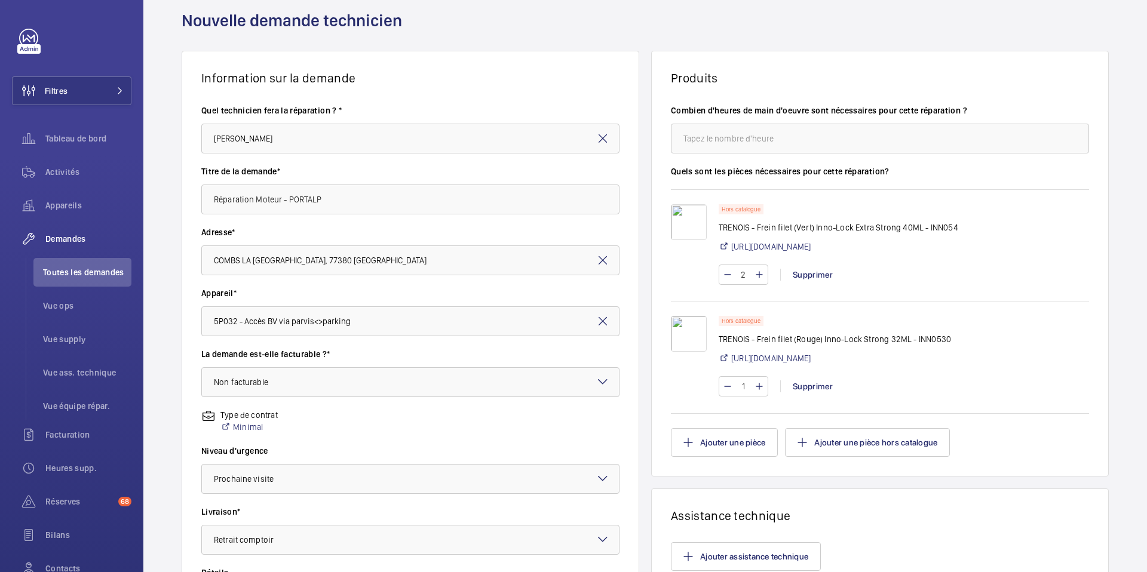
scroll to position [43, 0]
click at [855, 440] on button "Ajouter une pièce hors catalogue" at bounding box center [867, 442] width 165 height 29
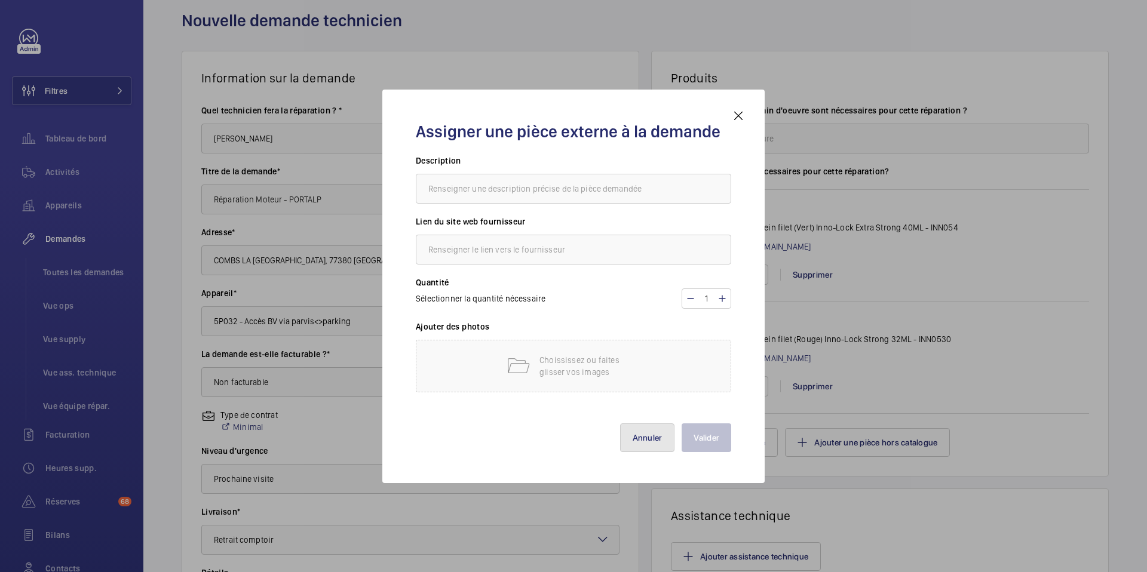
click at [661, 446] on button "Annuler" at bounding box center [647, 438] width 55 height 29
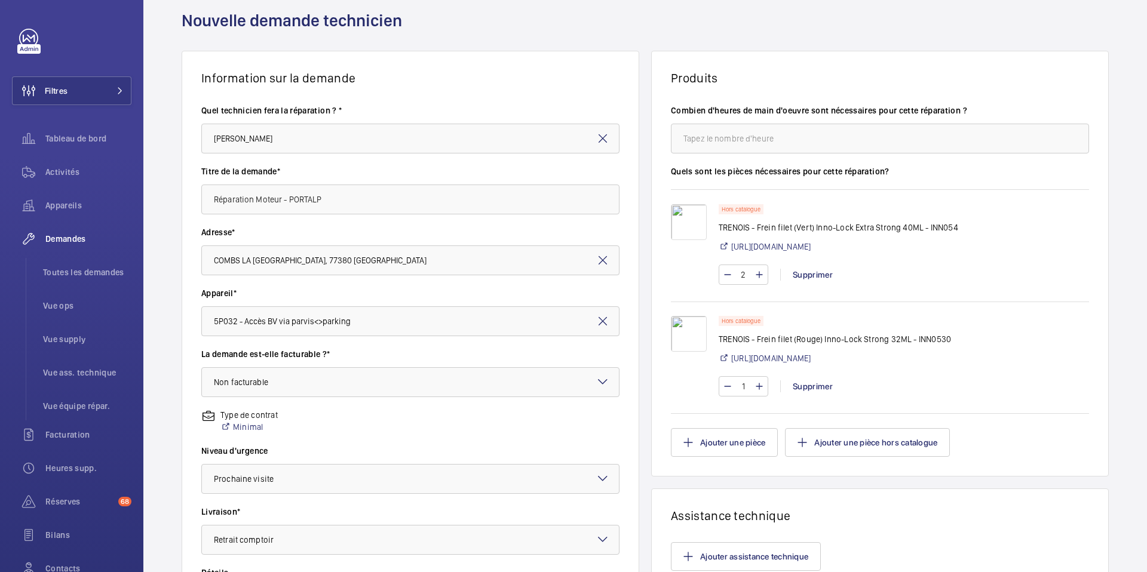
click at [719, 338] on p "TRENOIS - Frein filet (Rouge) Inno-Lock Strong 32ML - INN0530" at bounding box center [835, 339] width 232 height 12
drag, startPoint x: 715, startPoint y: 227, endPoint x: 974, endPoint y: 224, distance: 259.9
click at [958, 224] on p "TRENOIS - Frein filet (Vert) Inno-Lock Extra Strong 40ML - INN054" at bounding box center [839, 228] width 240 height 12
copy p "TRENOIS - Frein filet (Vert) Inno-Lock Extra Strong 40ML - INN054"
click at [862, 439] on button "Ajouter une pièce hors catalogue" at bounding box center [867, 442] width 165 height 29
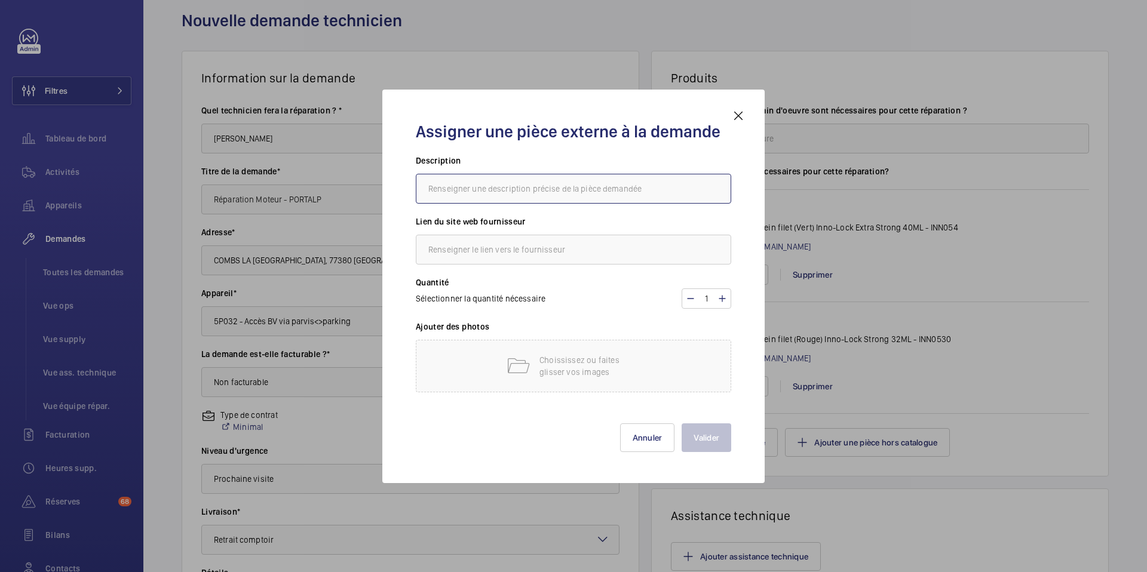
click at [575, 201] on input "text" at bounding box center [573, 189] width 315 height 30
paste input "TRENOIS - Frein filet (Vert) Inno-Lock Extra Strong 40ML - INN054"
click at [512, 190] on input "TRENOIS - Frein filet (Vert) Inno-Lock Extra Strong 40ML - INN054" at bounding box center [573, 189] width 315 height 30
drag, startPoint x: 565, startPoint y: 191, endPoint x: 608, endPoint y: 191, distance: 43.0
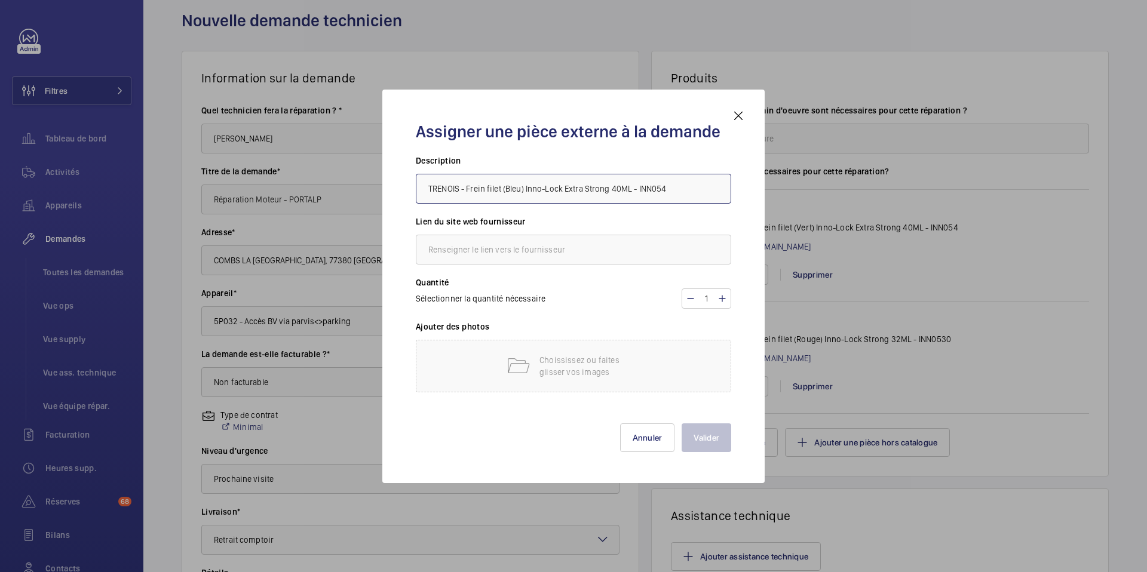
click at [608, 191] on input "TRENOIS - Frein filet (Bleu) Inno-Lock Extra Strong 40ML - INN054" at bounding box center [573, 189] width 315 height 30
type input "TRENOIS - Frein filet (Bleu) Inno-Lock Medium 40ML - INN054"
click at [569, 244] on input "text" at bounding box center [573, 250] width 315 height 30
paste input "https://www.trenois.com/p/colle-frein-filet-inno-lock-medium-11891#INN052"
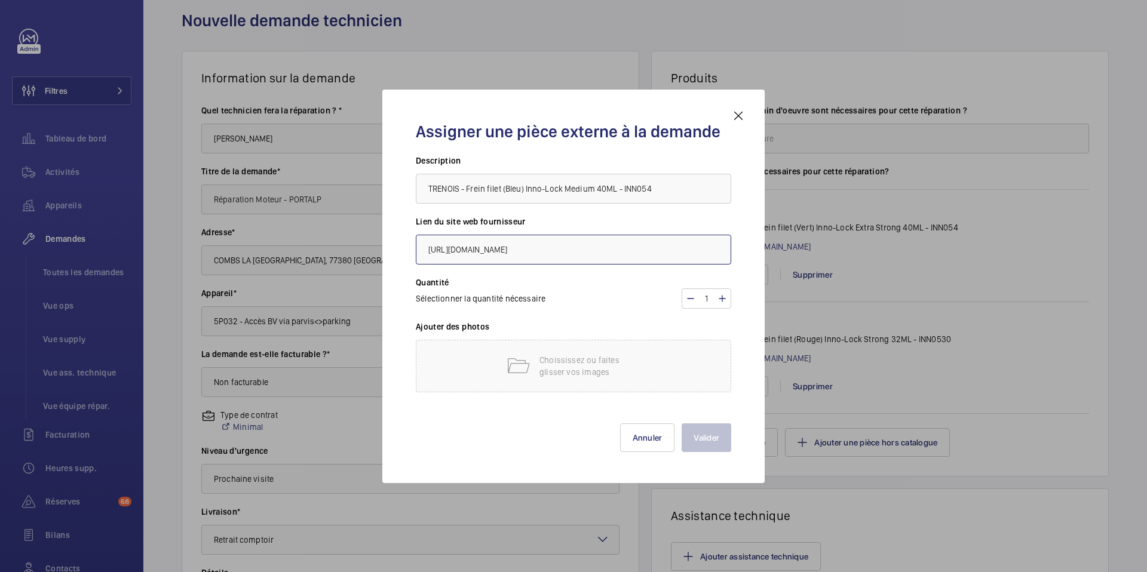
type input "https://www.trenois.com/p/colle-frein-filet-inno-lock-medium-11891#INN052"
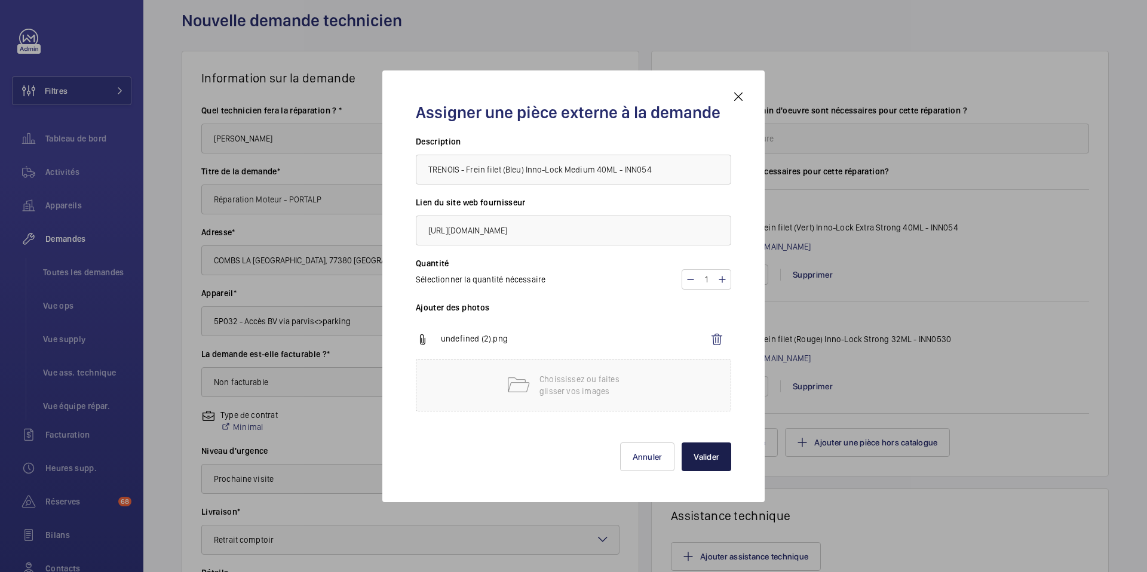
click at [717, 459] on button "Valider" at bounding box center [707, 457] width 50 height 29
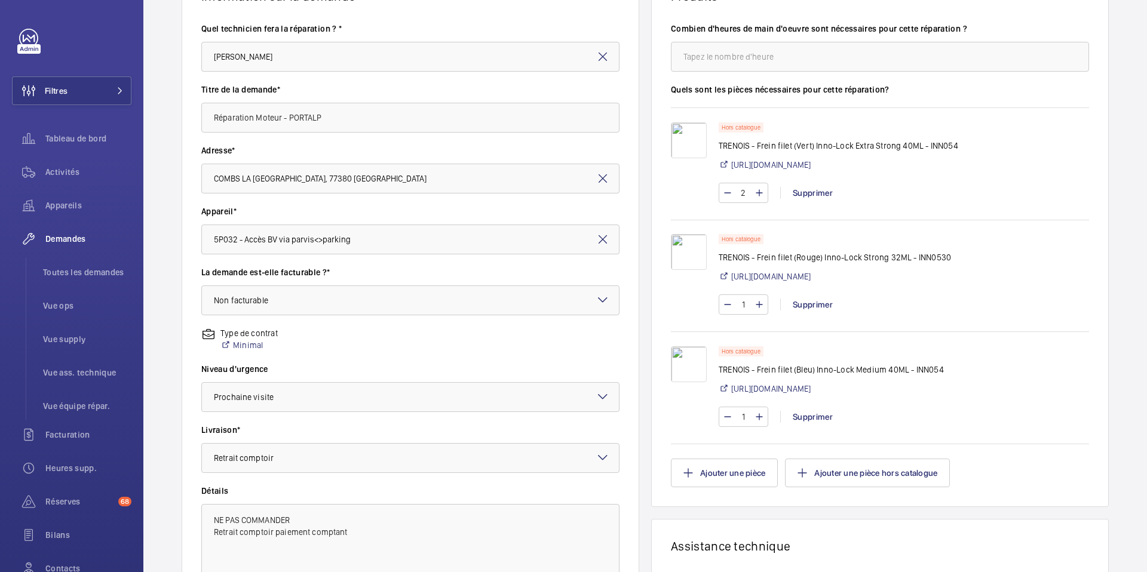
scroll to position [140, 0]
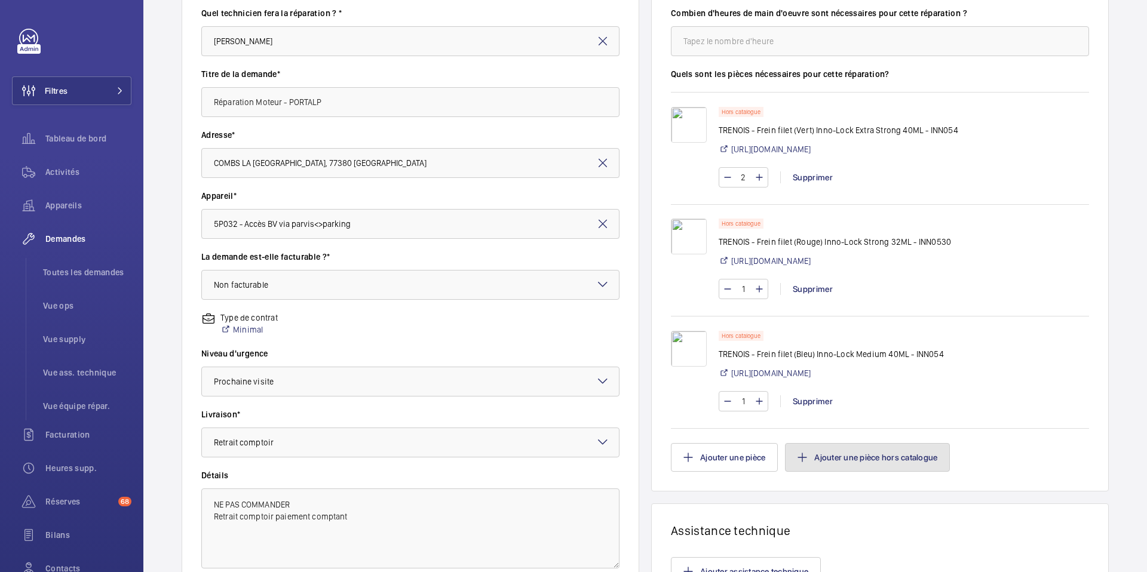
click at [855, 457] on button "Ajouter une pièce hors catalogue" at bounding box center [867, 457] width 165 height 29
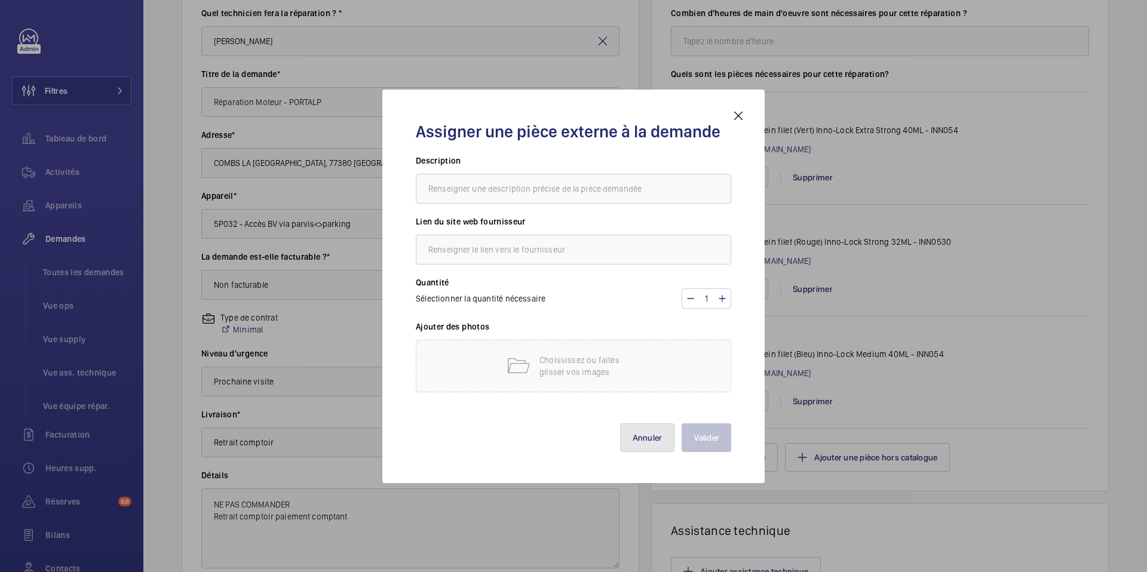
click at [635, 432] on button "Annuler" at bounding box center [647, 438] width 55 height 29
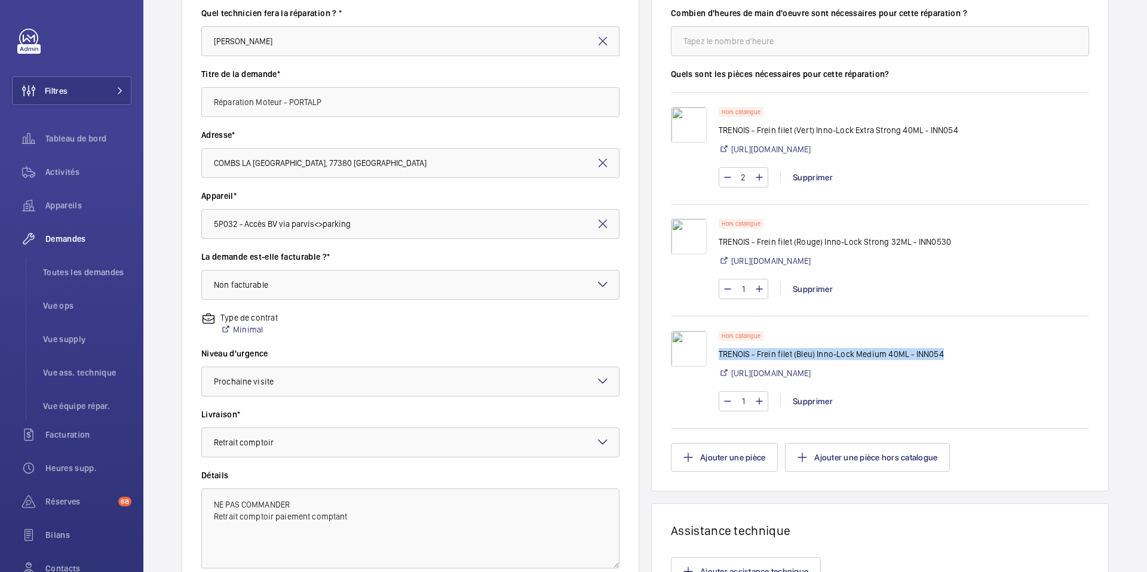
drag, startPoint x: 715, startPoint y: 353, endPoint x: 952, endPoint y: 358, distance: 236.6
click at [944, 358] on p "TRENOIS - Frein filet (Bleu) Inno-Lock Medium 40ML - INN054" at bounding box center [831, 354] width 225 height 12
copy p "TRENOIS - Frein filet (Bleu) Inno-Lock Medium 40ML - INN054"
click at [841, 457] on button "Ajouter une pièce hors catalogue" at bounding box center [867, 457] width 165 height 29
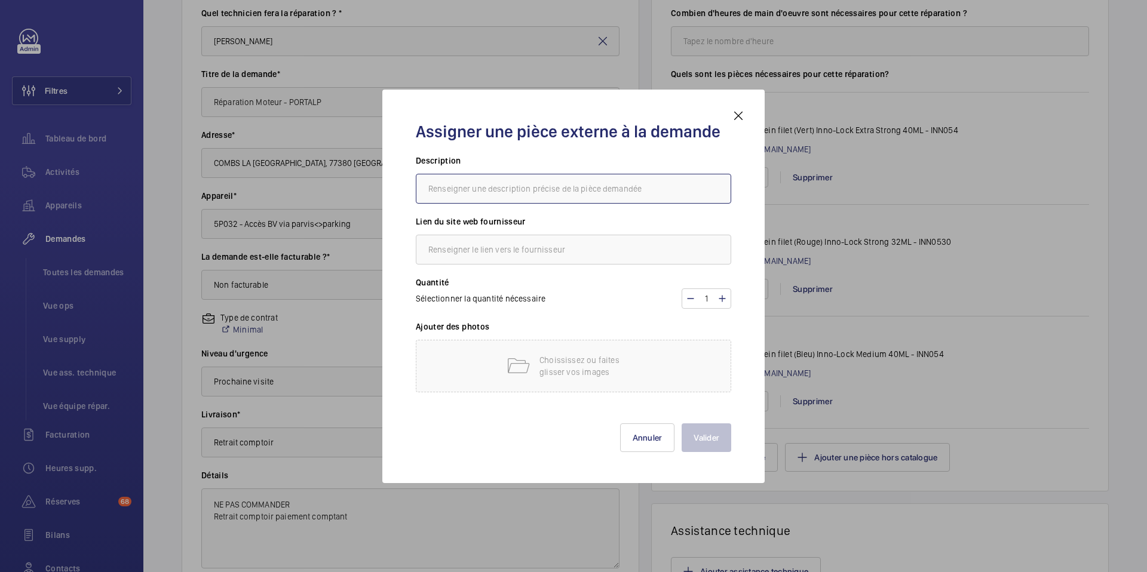
click at [545, 191] on input "text" at bounding box center [573, 189] width 315 height 30
paste input "TRENOIS - Frein filet (Bleu) Inno-Lock Medium 40ML - INN054"
click at [607, 189] on input "TRENOIS - Frein filet (Bleu) Inno-Lock Medium 40ML - INN054" at bounding box center [573, 189] width 315 height 30
click at [663, 192] on input "TRENOIS - Frein filet (Bleu) Inno-Lock Medium 32ML - INN054" at bounding box center [573, 189] width 315 height 30
type input "TRENOIS - Frein filet (Bleu) Inno-Lock Medium 32ML - INN0520"
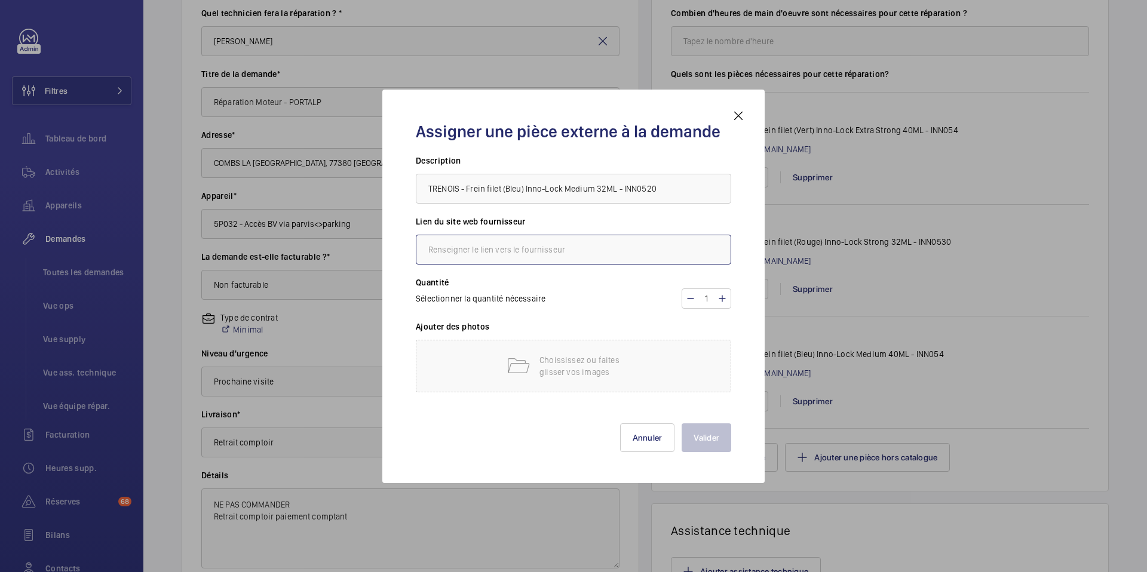
click at [532, 255] on input "text" at bounding box center [573, 250] width 315 height 30
paste input "https://www.trenois.com/p/colle-frein-filet-inno-lock-medium-31554#INN0520"
type input "https://www.trenois.com/p/colle-frein-filet-inno-lock-medium-31554#INN0520"
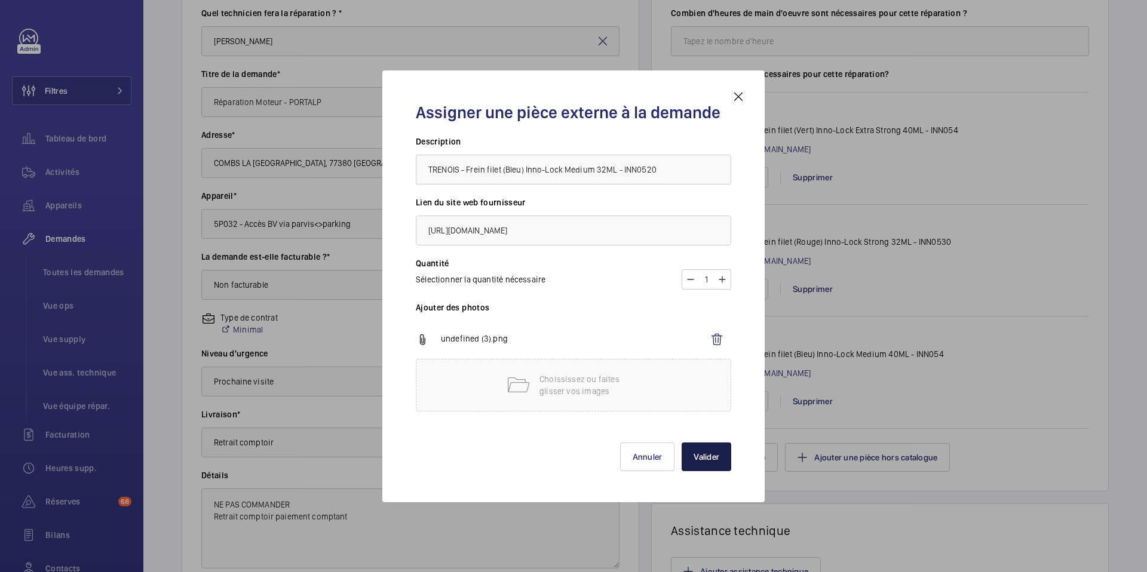
click at [722, 461] on button "Valider" at bounding box center [707, 457] width 50 height 29
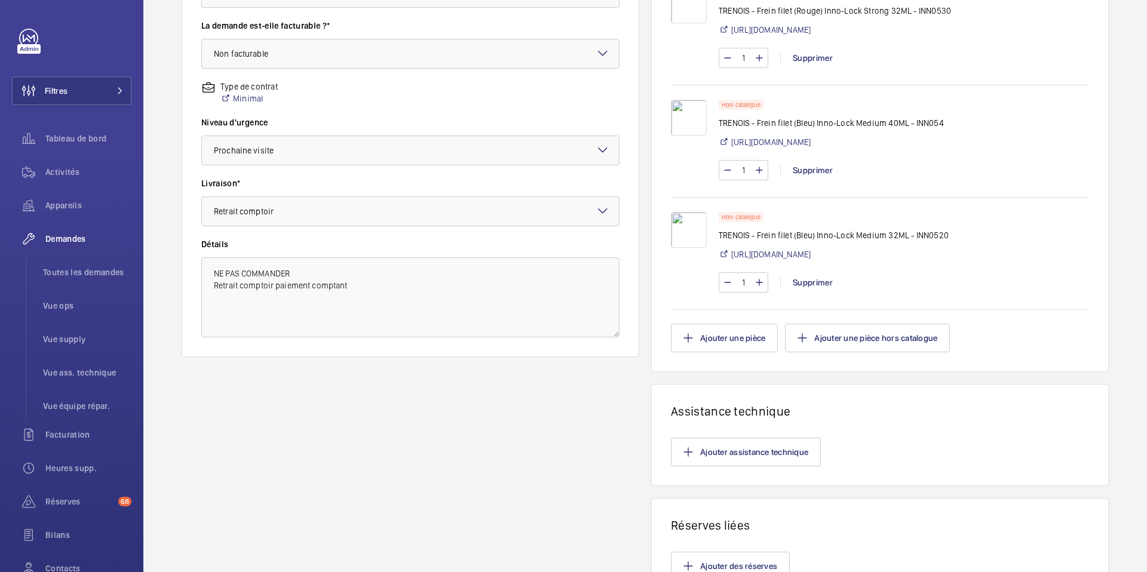
scroll to position [486, 0]
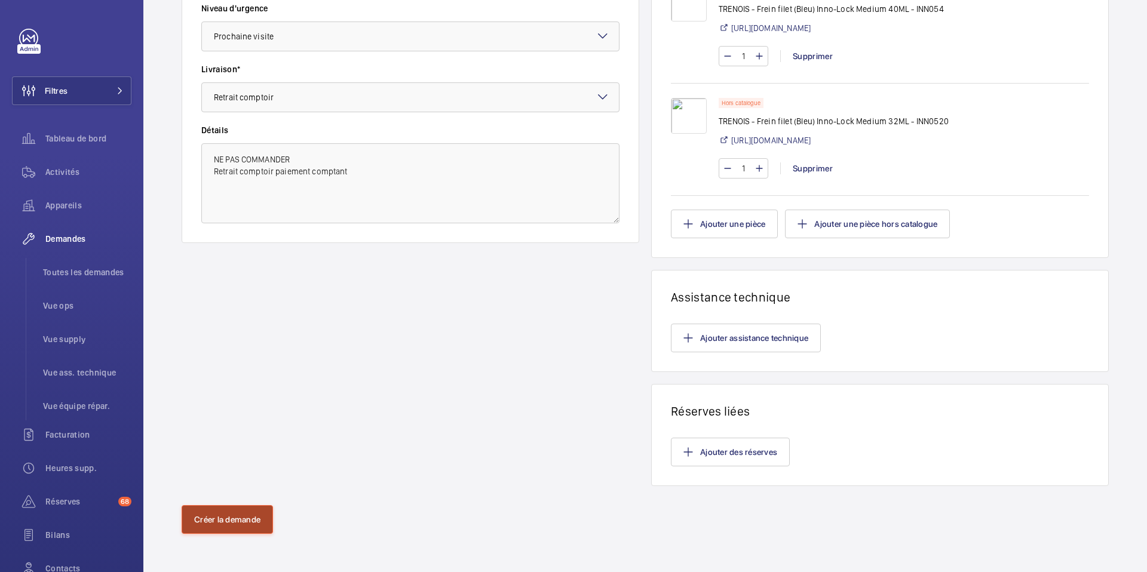
click at [243, 518] on button "Créer la demande" at bounding box center [227, 519] width 91 height 29
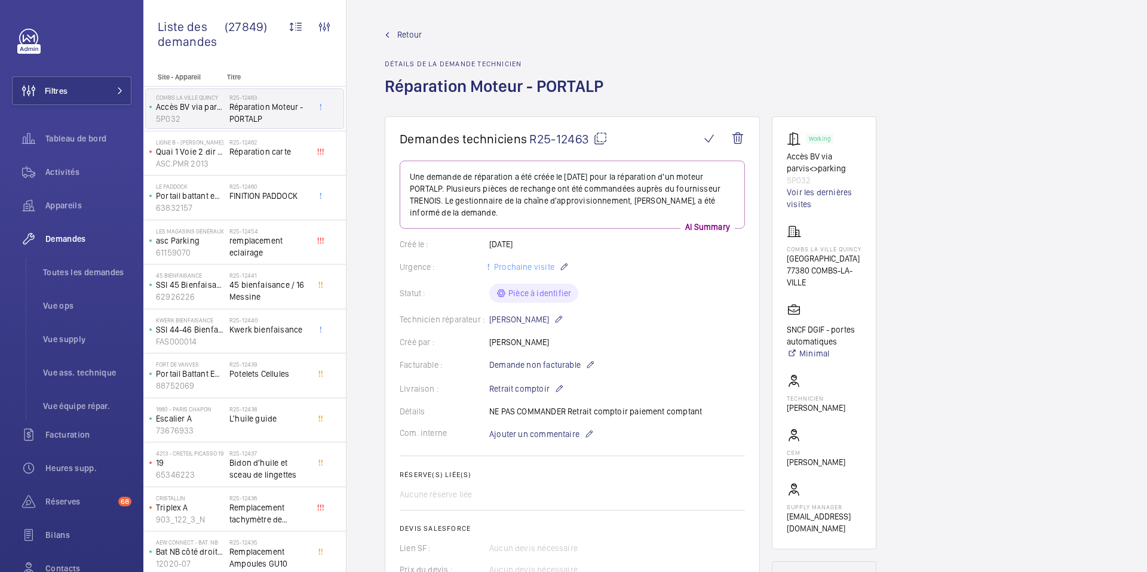
click at [601, 141] on mat-icon at bounding box center [600, 138] width 14 height 14
